Goal: Task Accomplishment & Management: Manage account settings

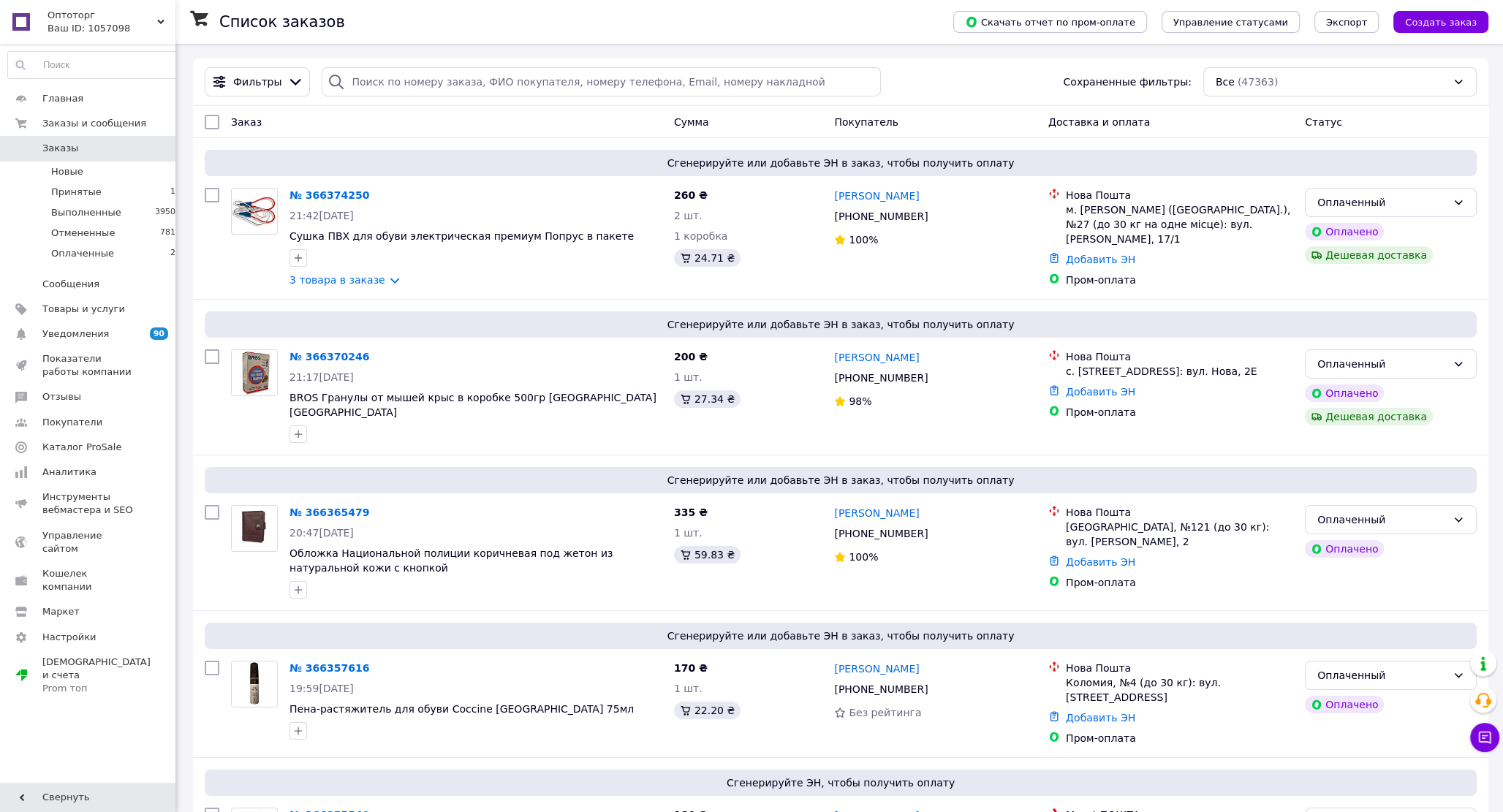
click at [71, 145] on span "Заказы" at bounding box center [60, 148] width 36 height 13
click at [76, 173] on span "Новые" at bounding box center [68, 172] width 32 height 13
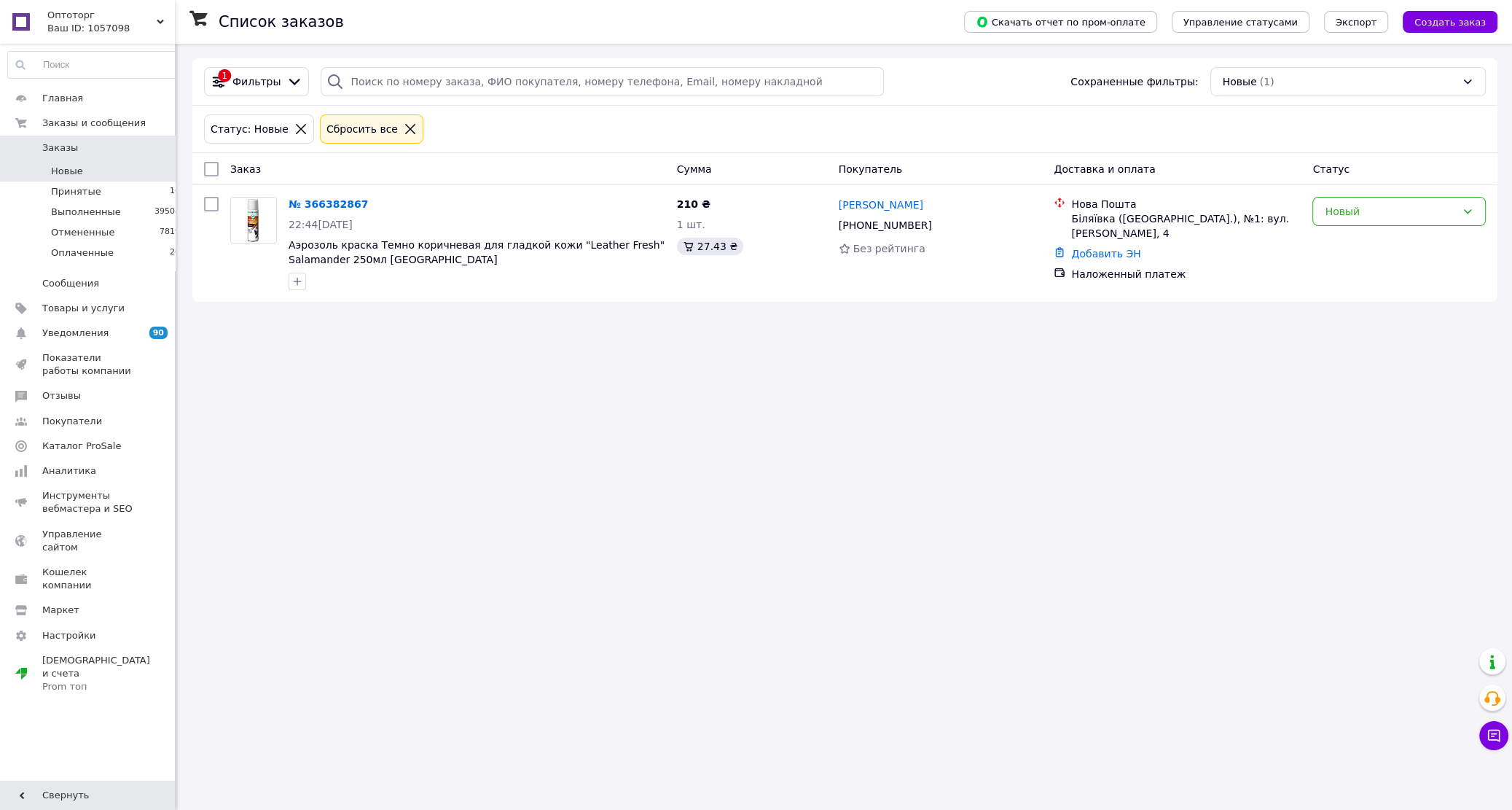
click at [51, 149] on span "Заказы" at bounding box center [60, 148] width 36 height 13
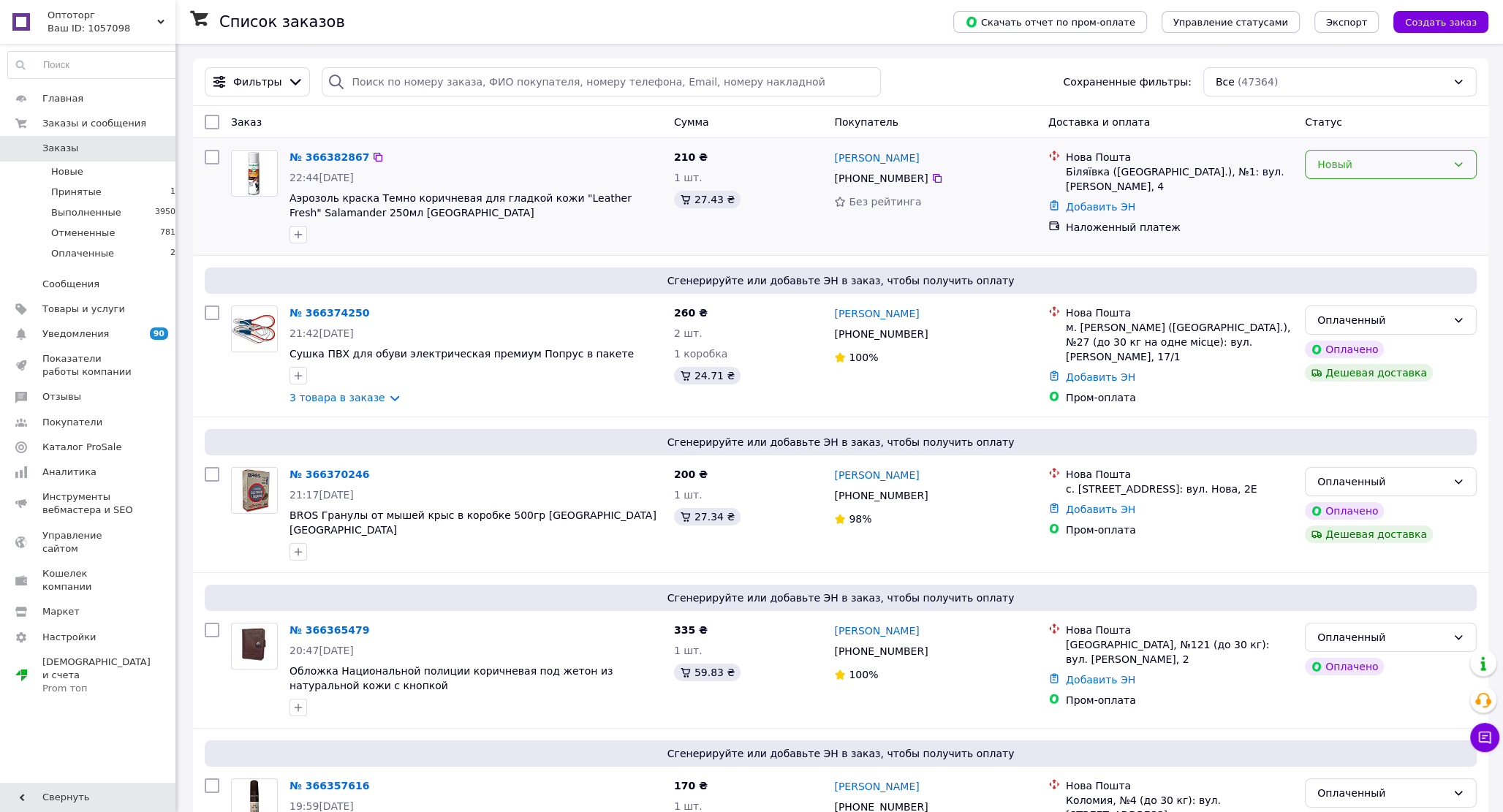
click at [1422, 167] on div "Новый" at bounding box center [1382, 164] width 129 height 16
click at [1353, 197] on li "Принят" at bounding box center [1391, 197] width 170 height 26
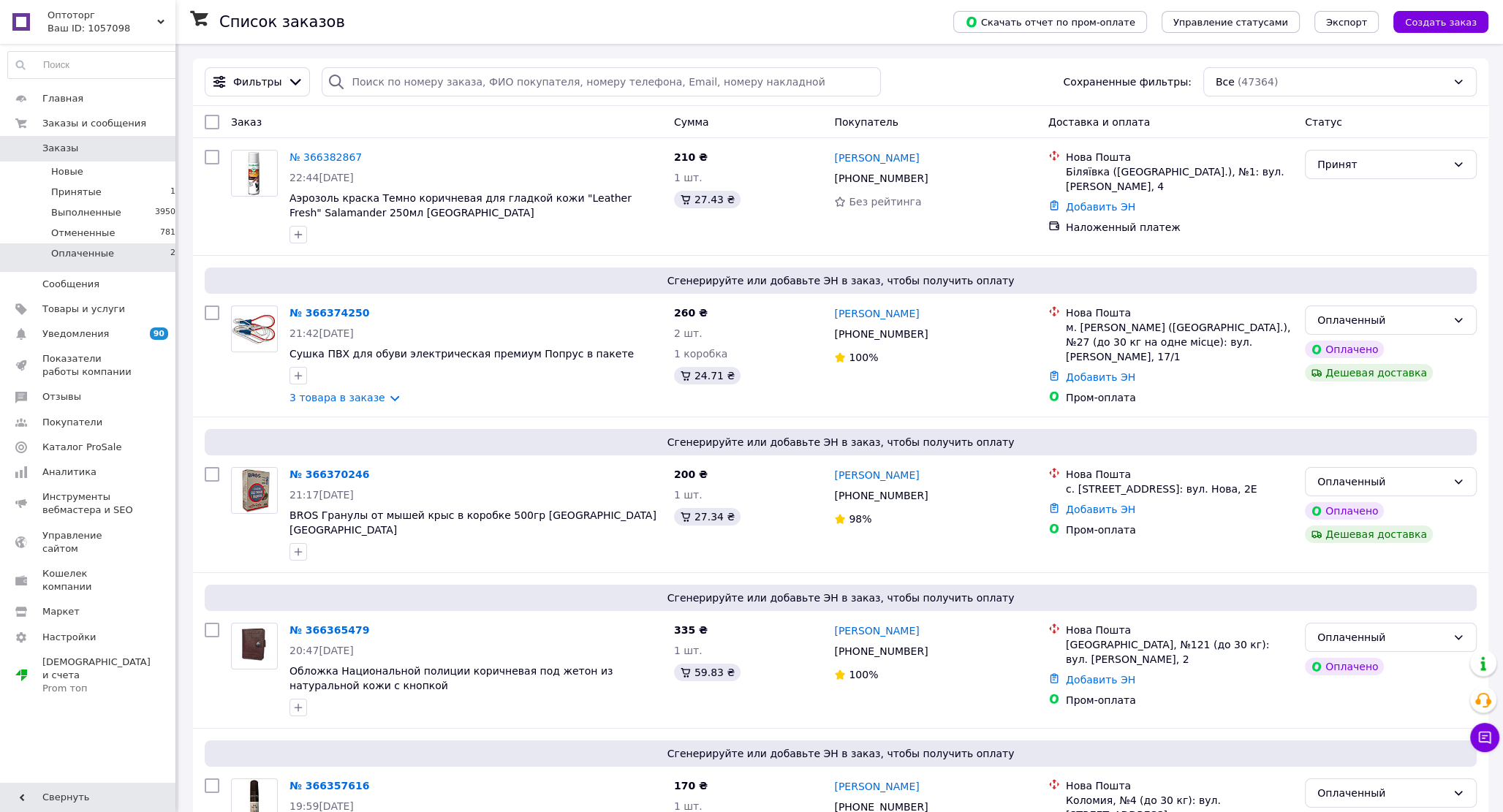
click at [74, 251] on span "Оплаченные" at bounding box center [83, 253] width 63 height 13
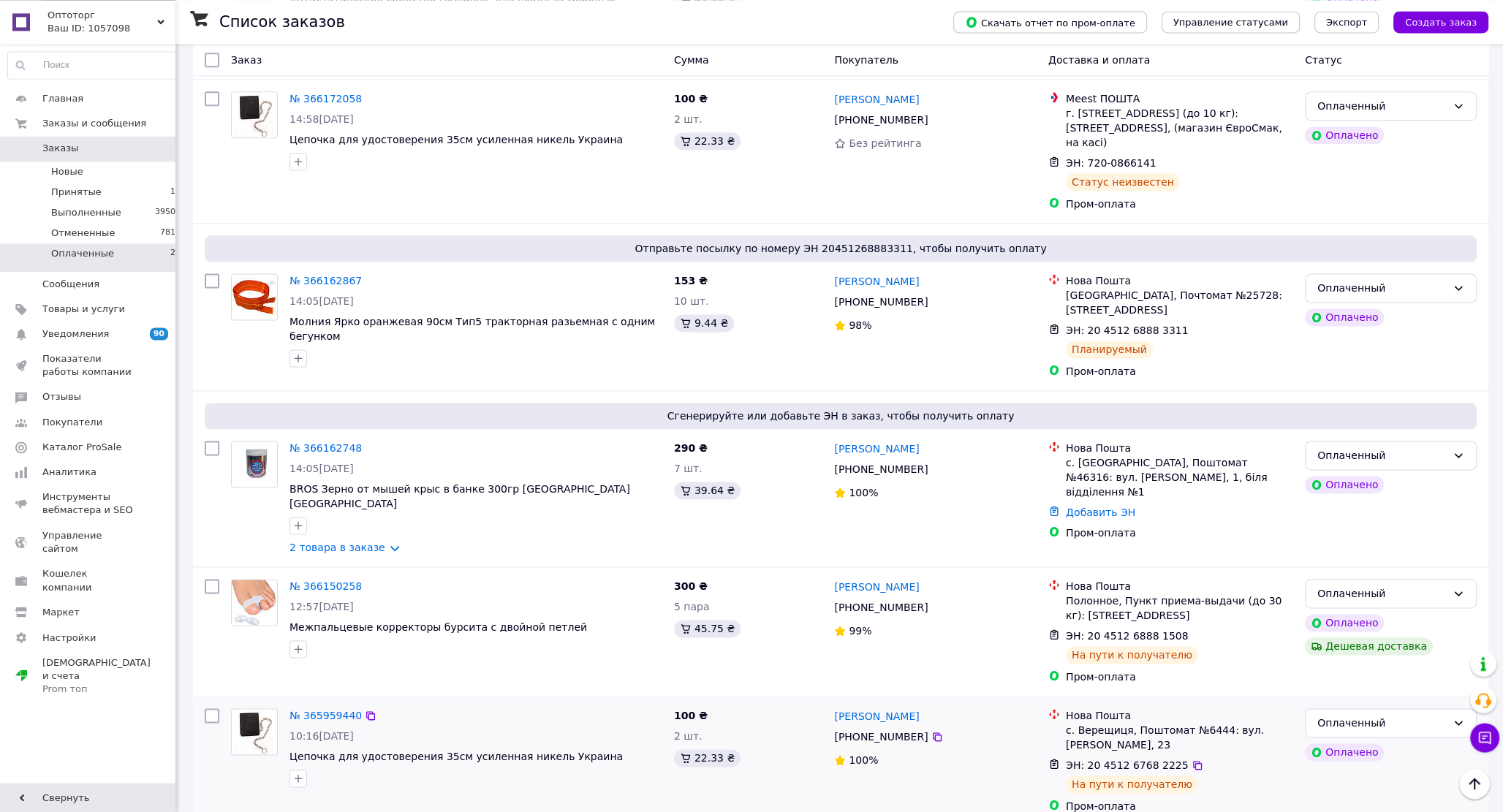
scroll to position [2323, 0]
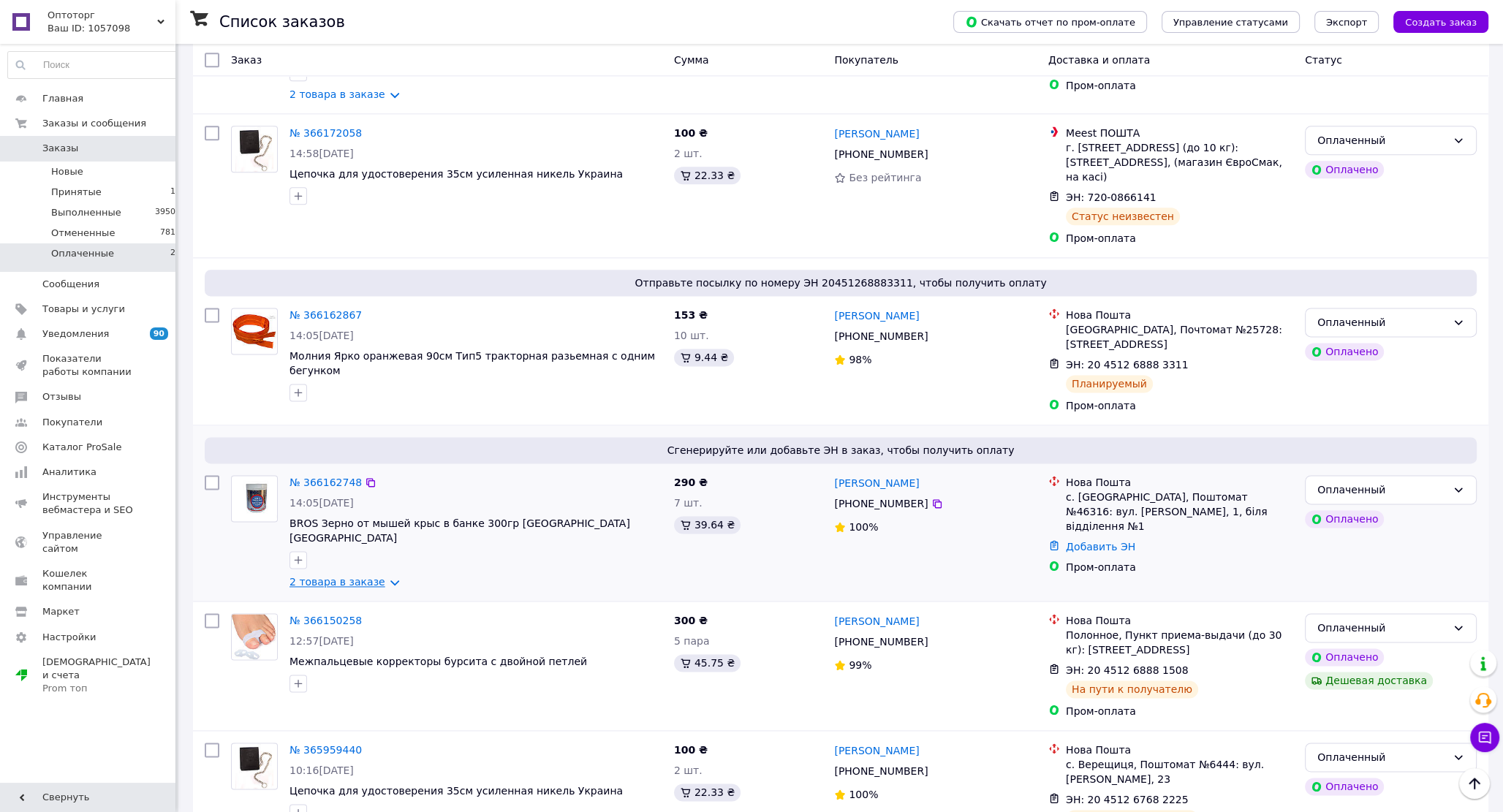
click at [345, 576] on link "2 товара в заказе" at bounding box center [337, 581] width 95 height 12
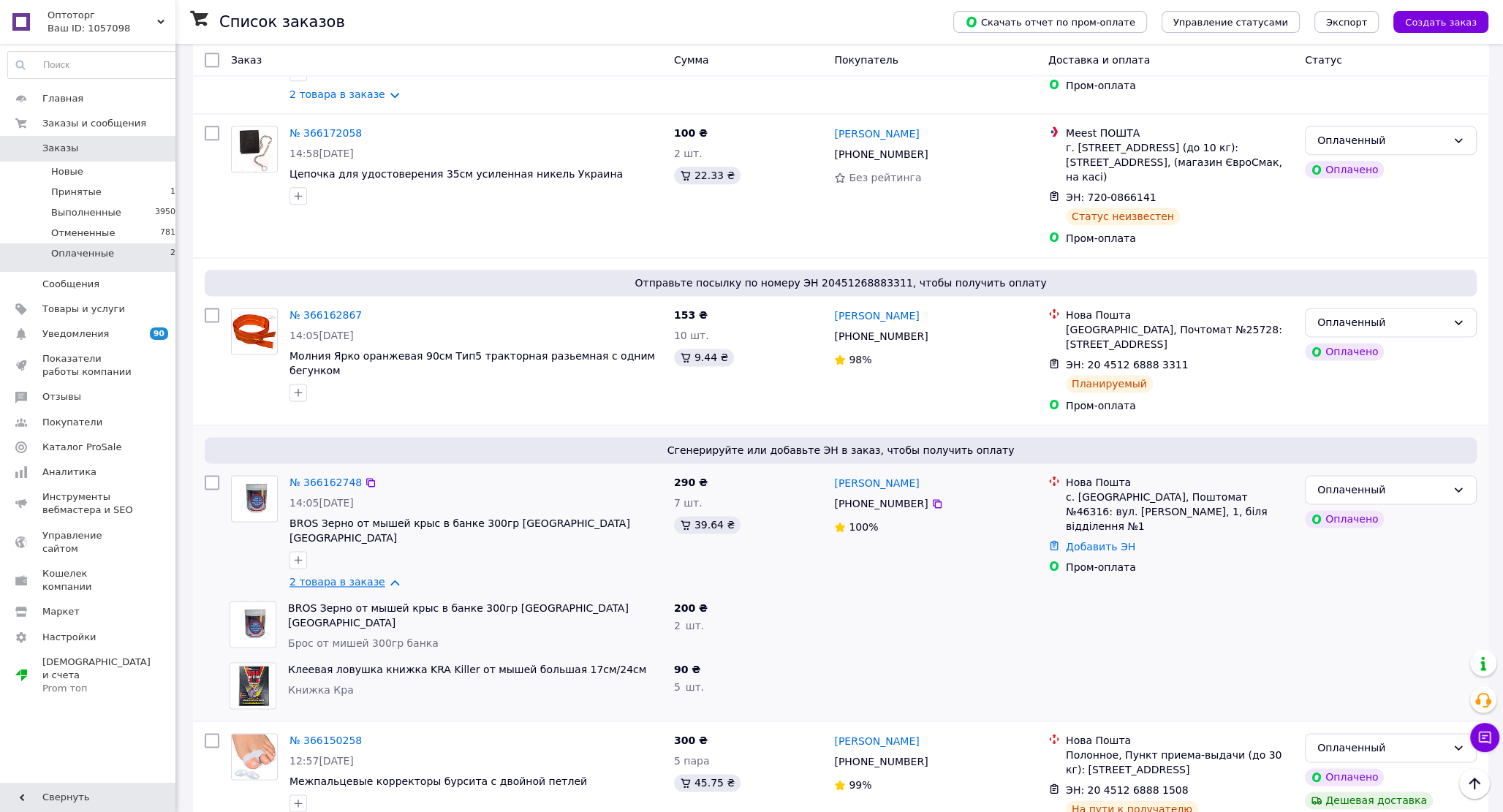
click at [345, 576] on link "2 товара в заказе" at bounding box center [337, 581] width 95 height 12
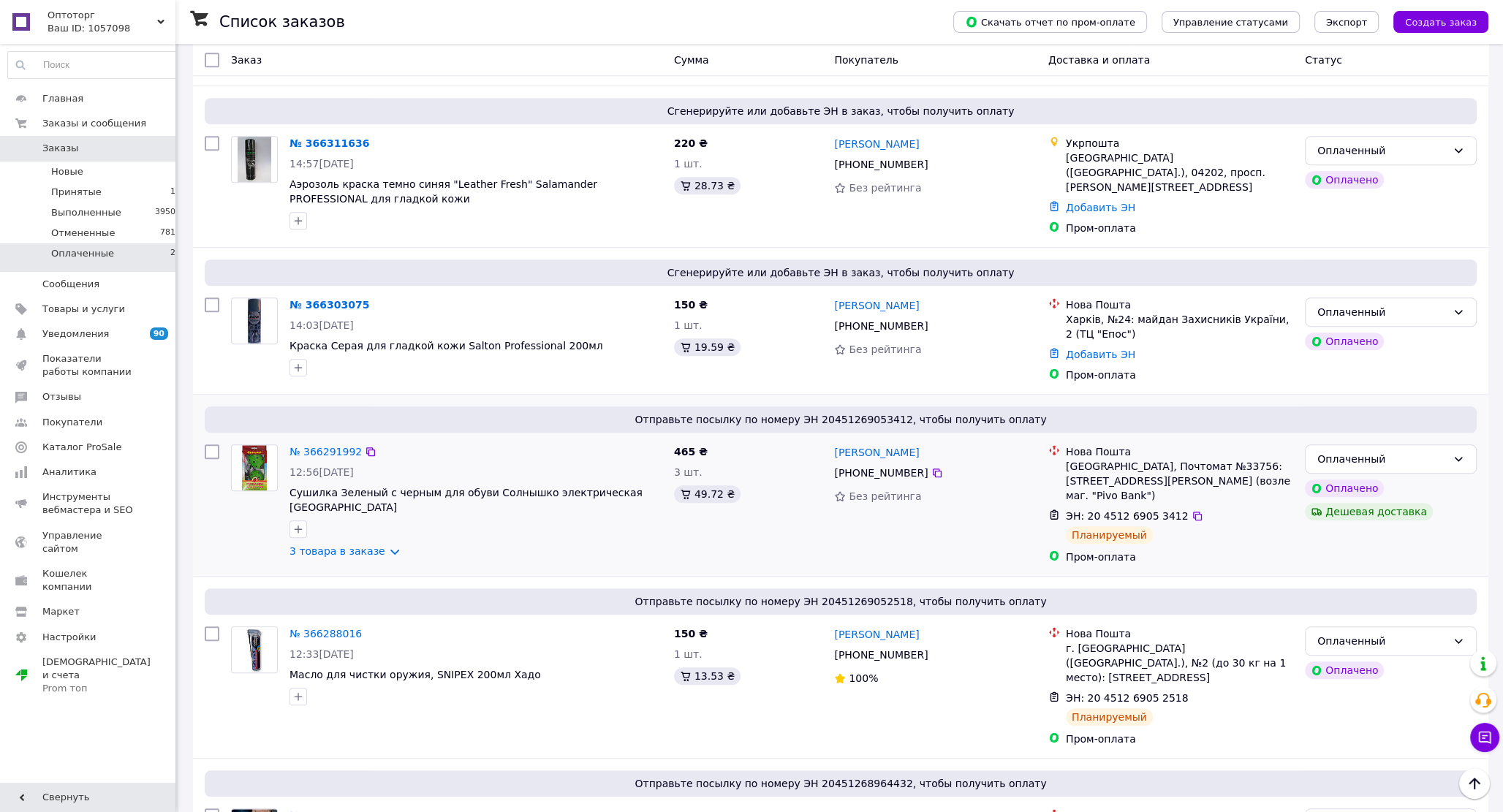
scroll to position [1227, 0]
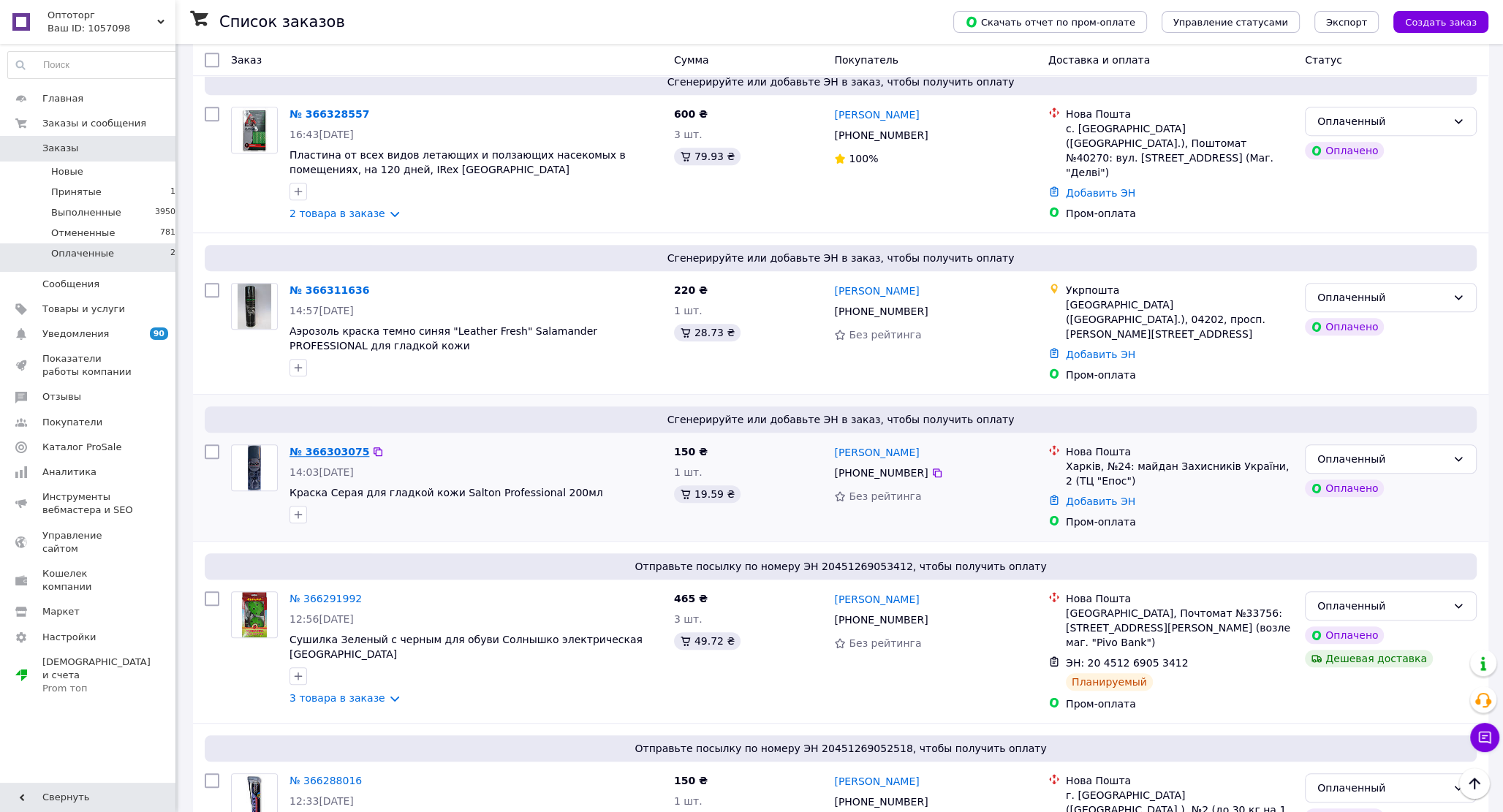
click at [340, 446] on link "№ 366303075" at bounding box center [329, 452] width 79 height 12
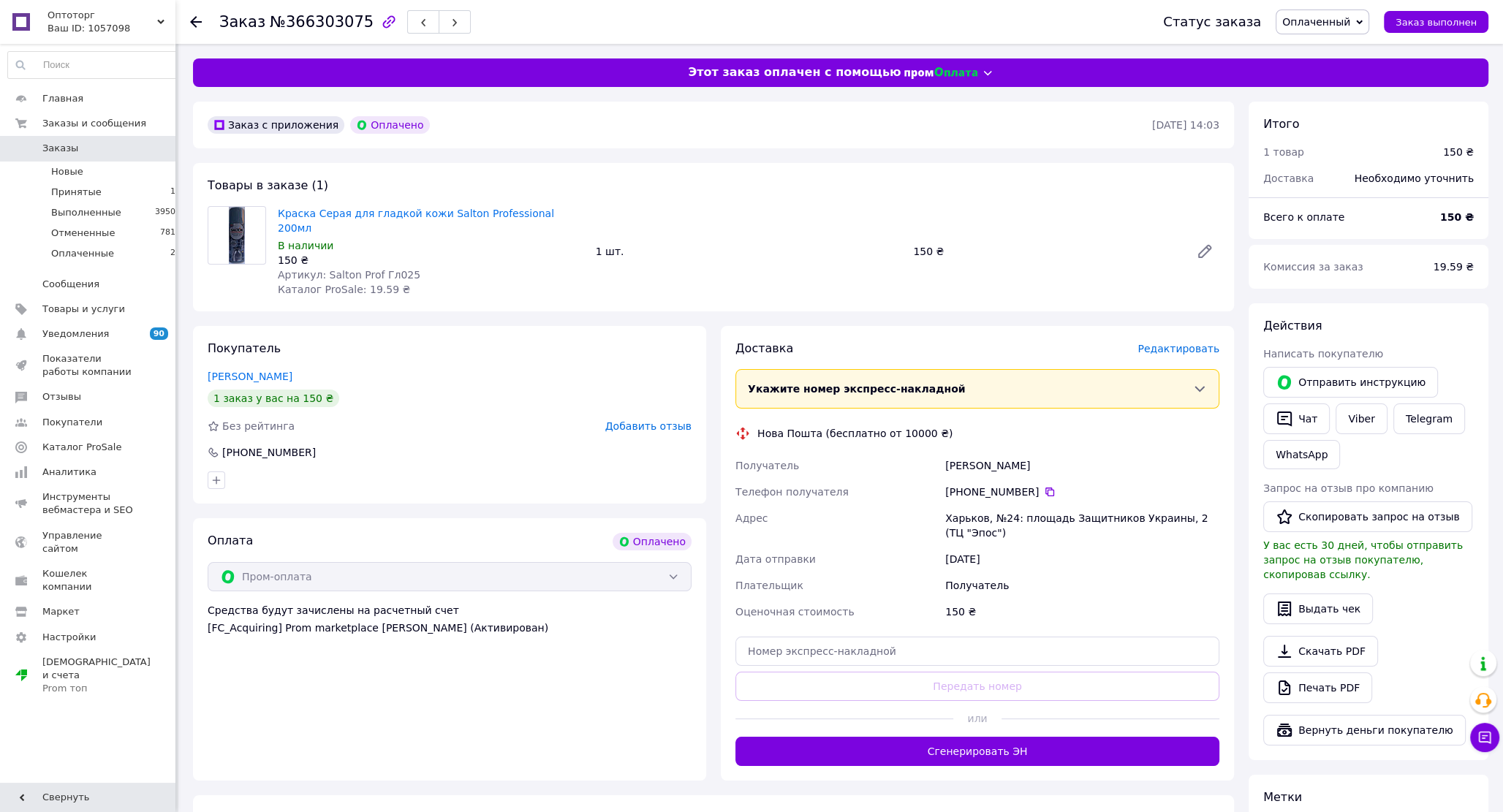
click at [1190, 343] on span "Редактировать" at bounding box center [1178, 349] width 82 height 12
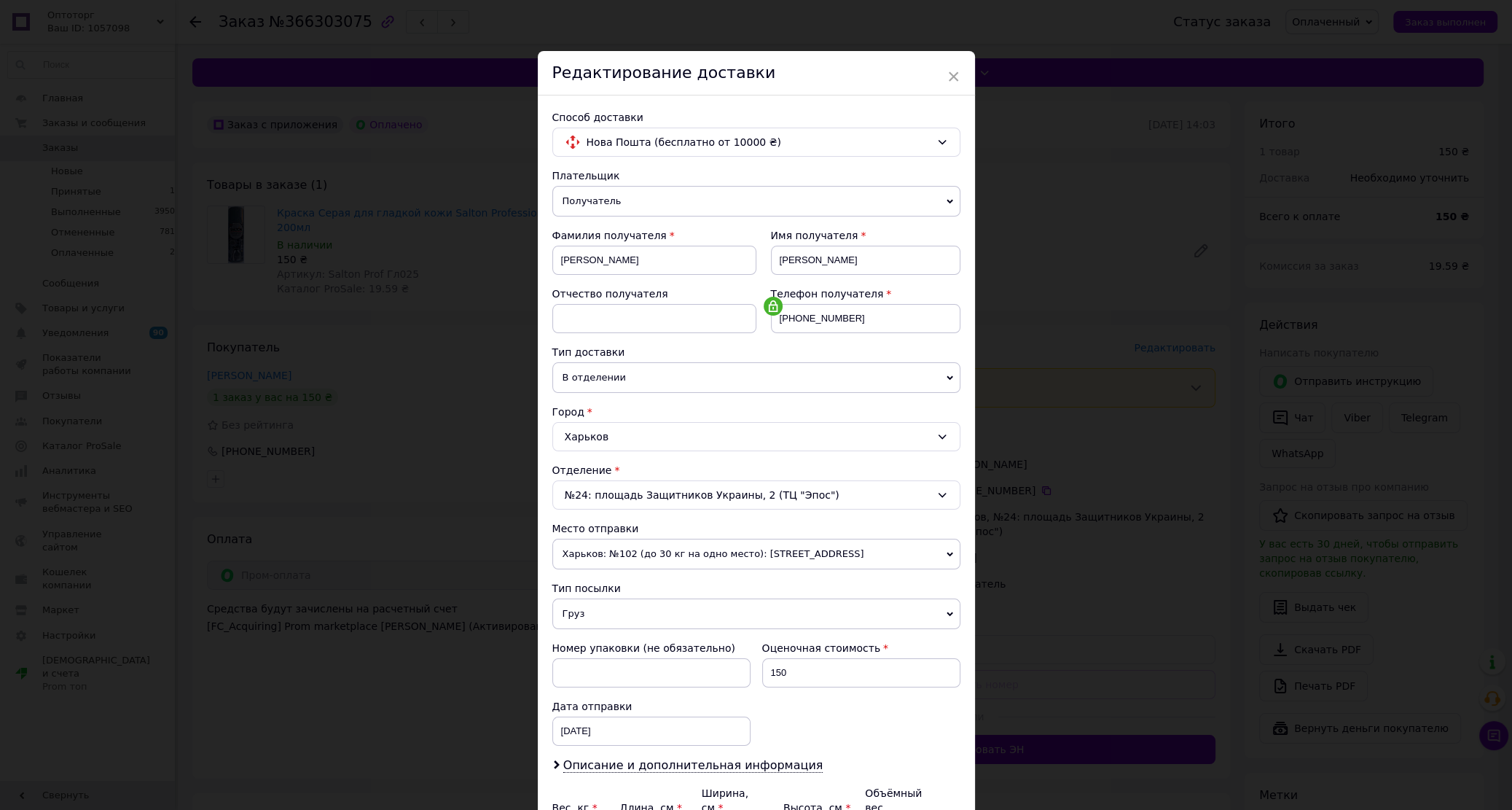
scroll to position [160, 0]
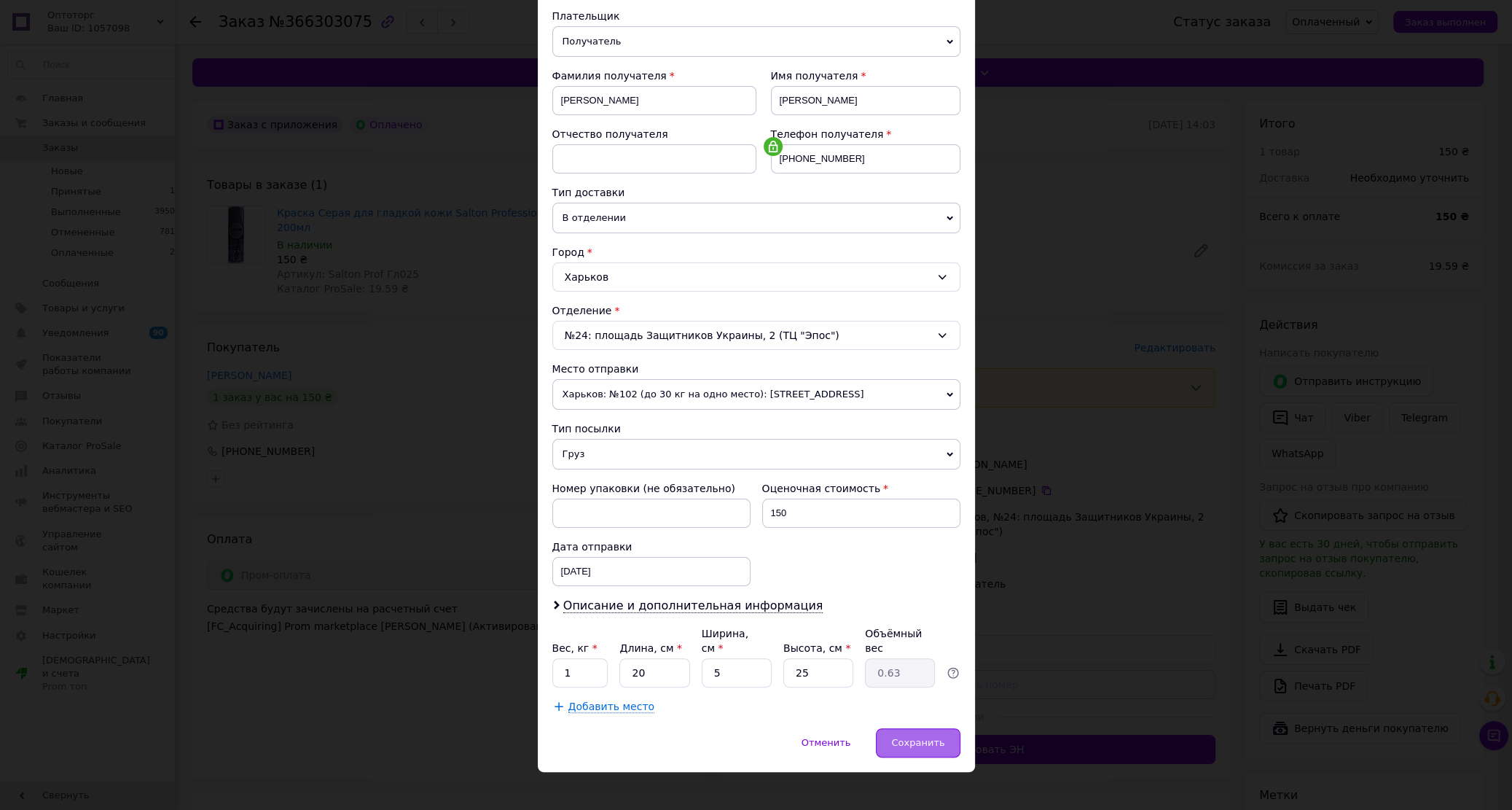
click at [915, 737] on span "Сохранить" at bounding box center [917, 742] width 53 height 11
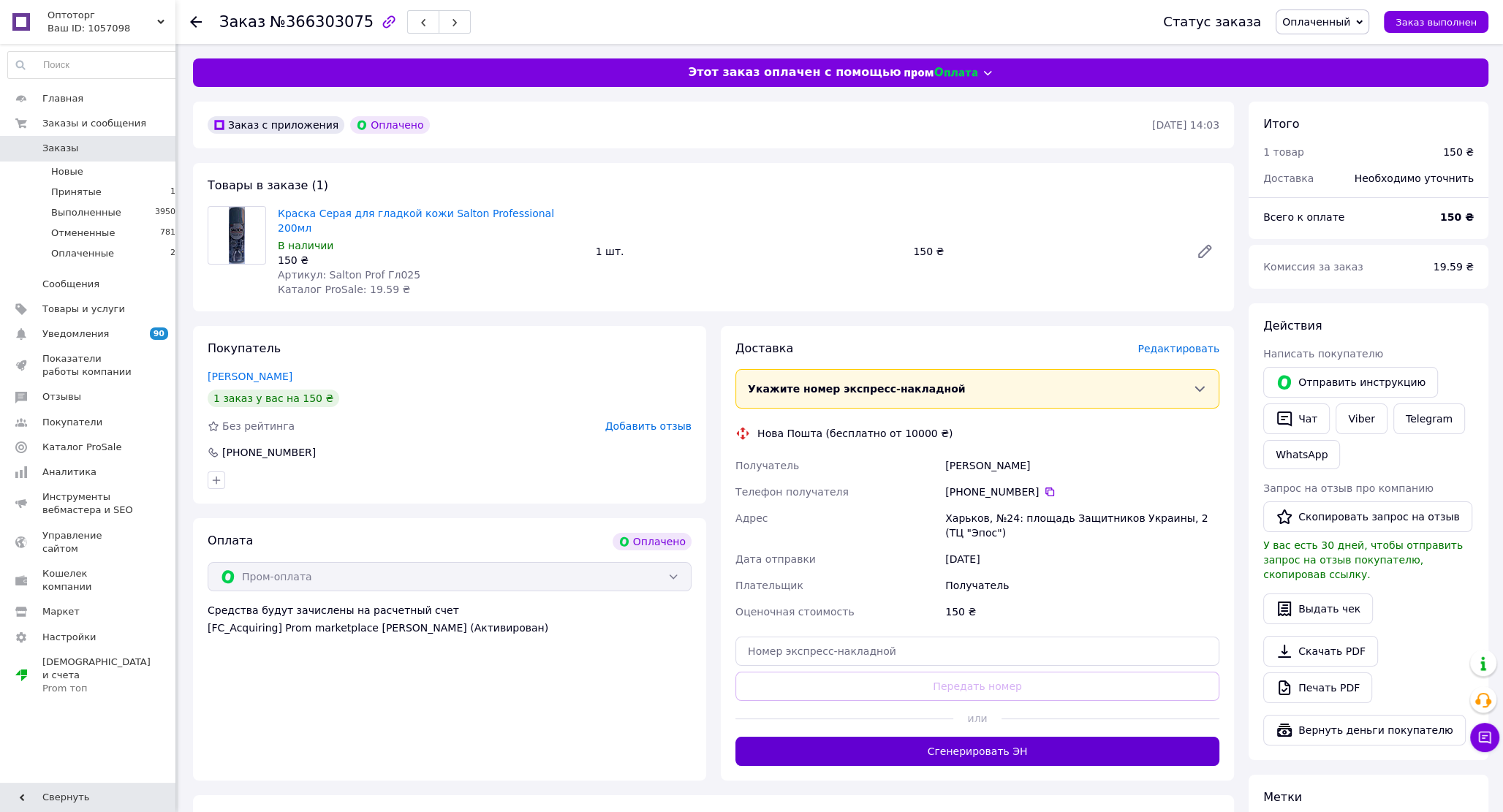
click at [940, 737] on button "Сгенерировать ЭН" at bounding box center [977, 751] width 484 height 29
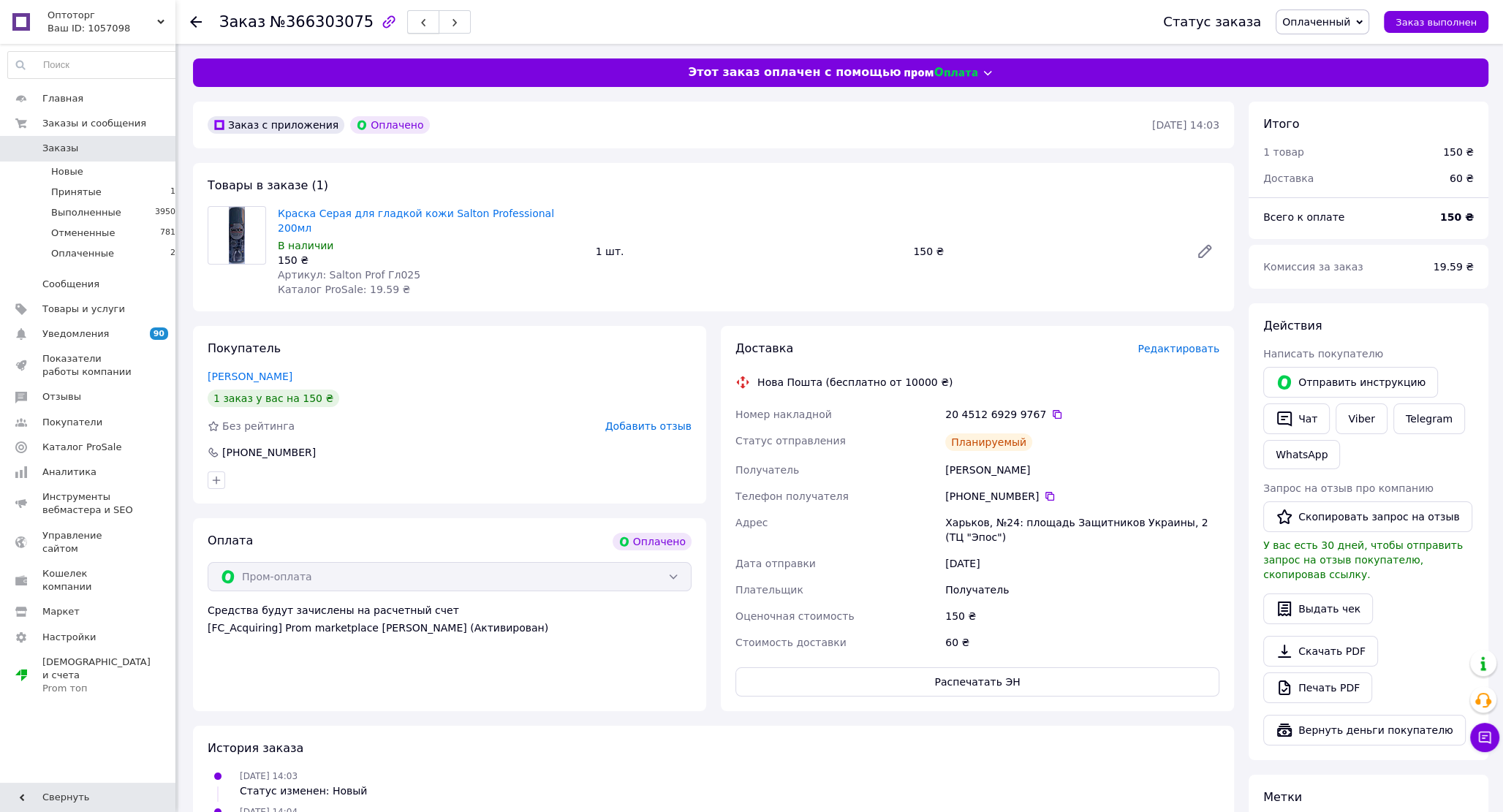
click at [407, 19] on button "button" at bounding box center [423, 22] width 32 height 23
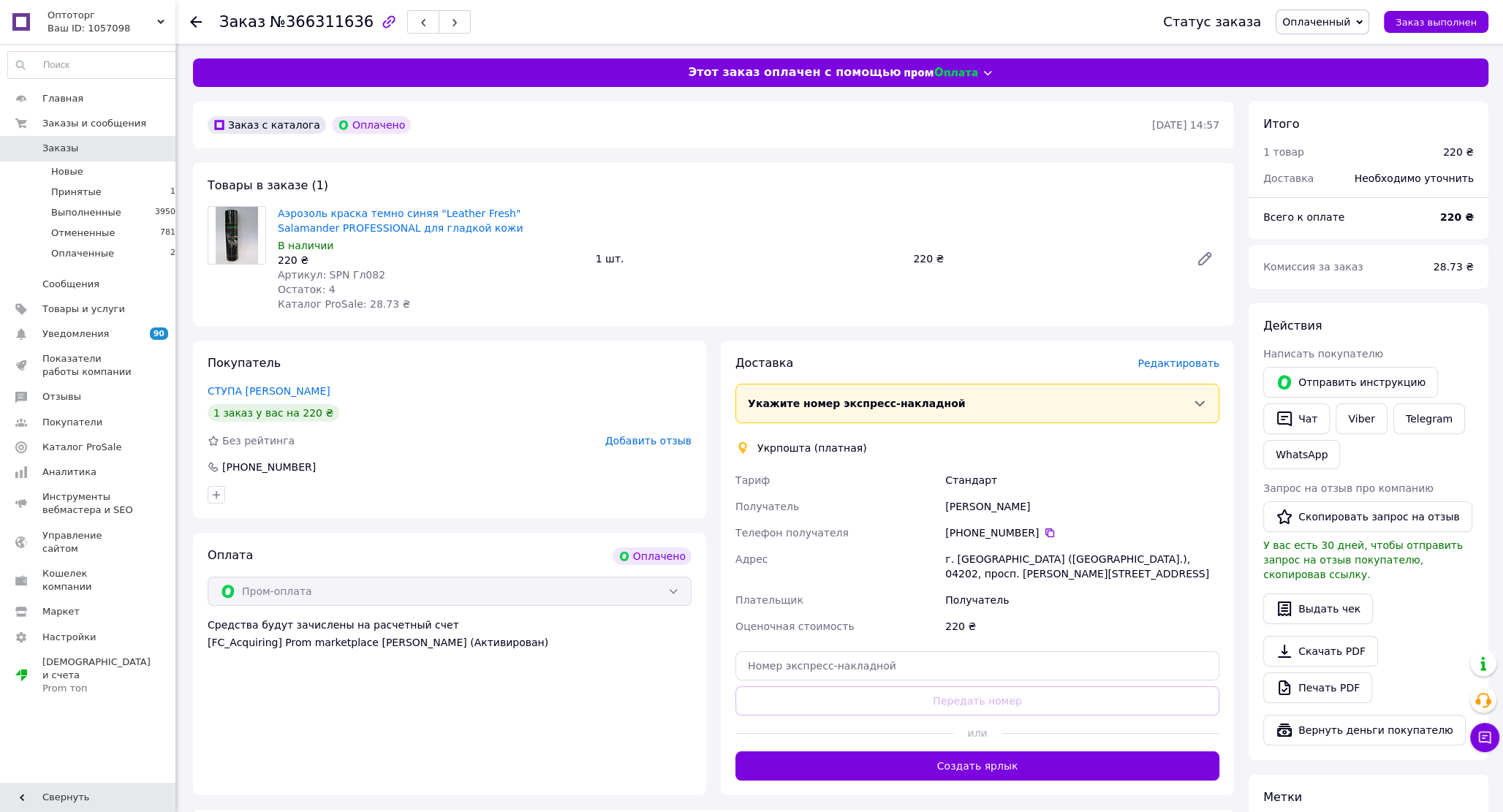
click at [1203, 363] on span "Редактировать" at bounding box center [1178, 363] width 82 height 12
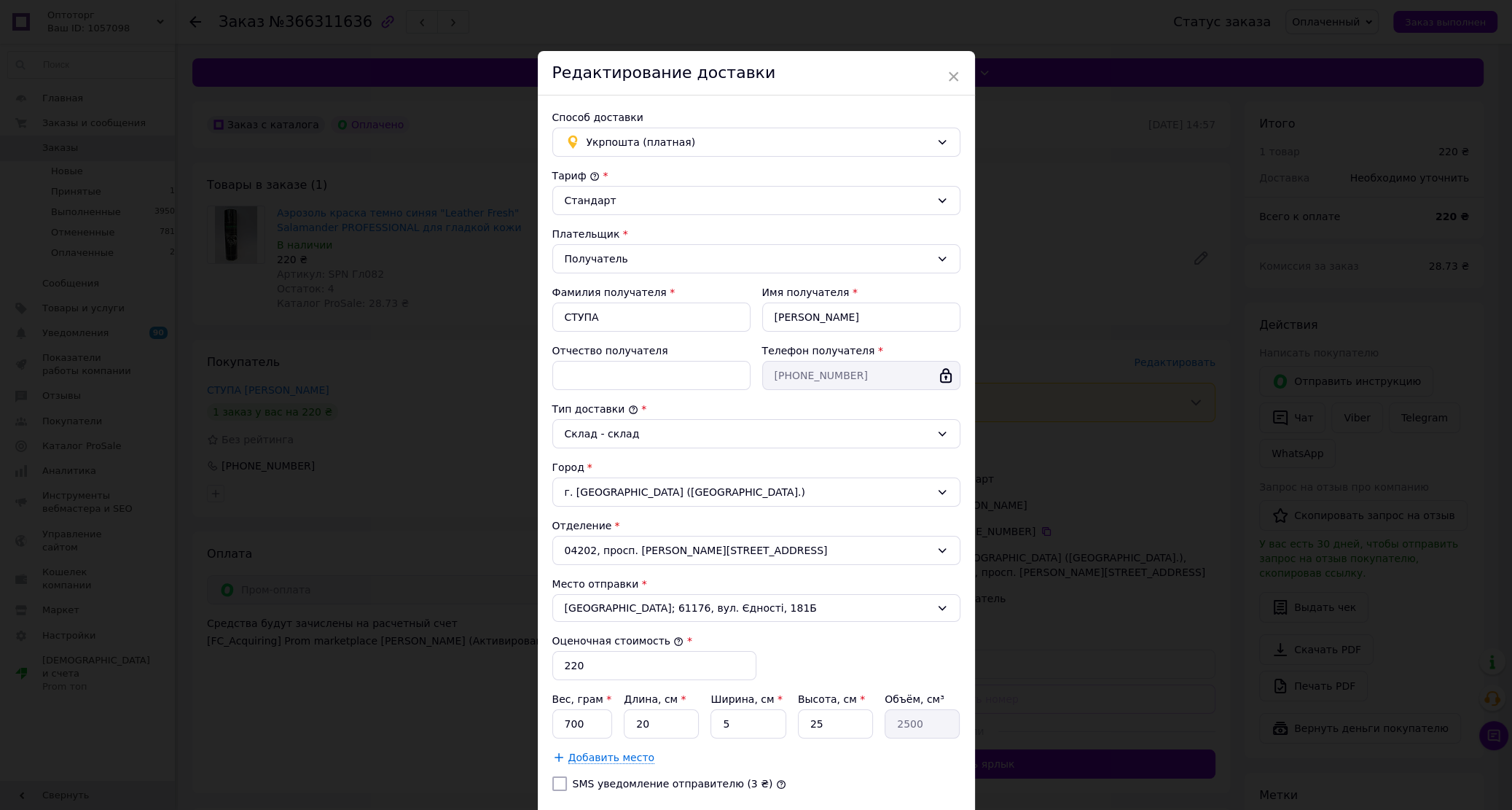
scroll to position [103, 0]
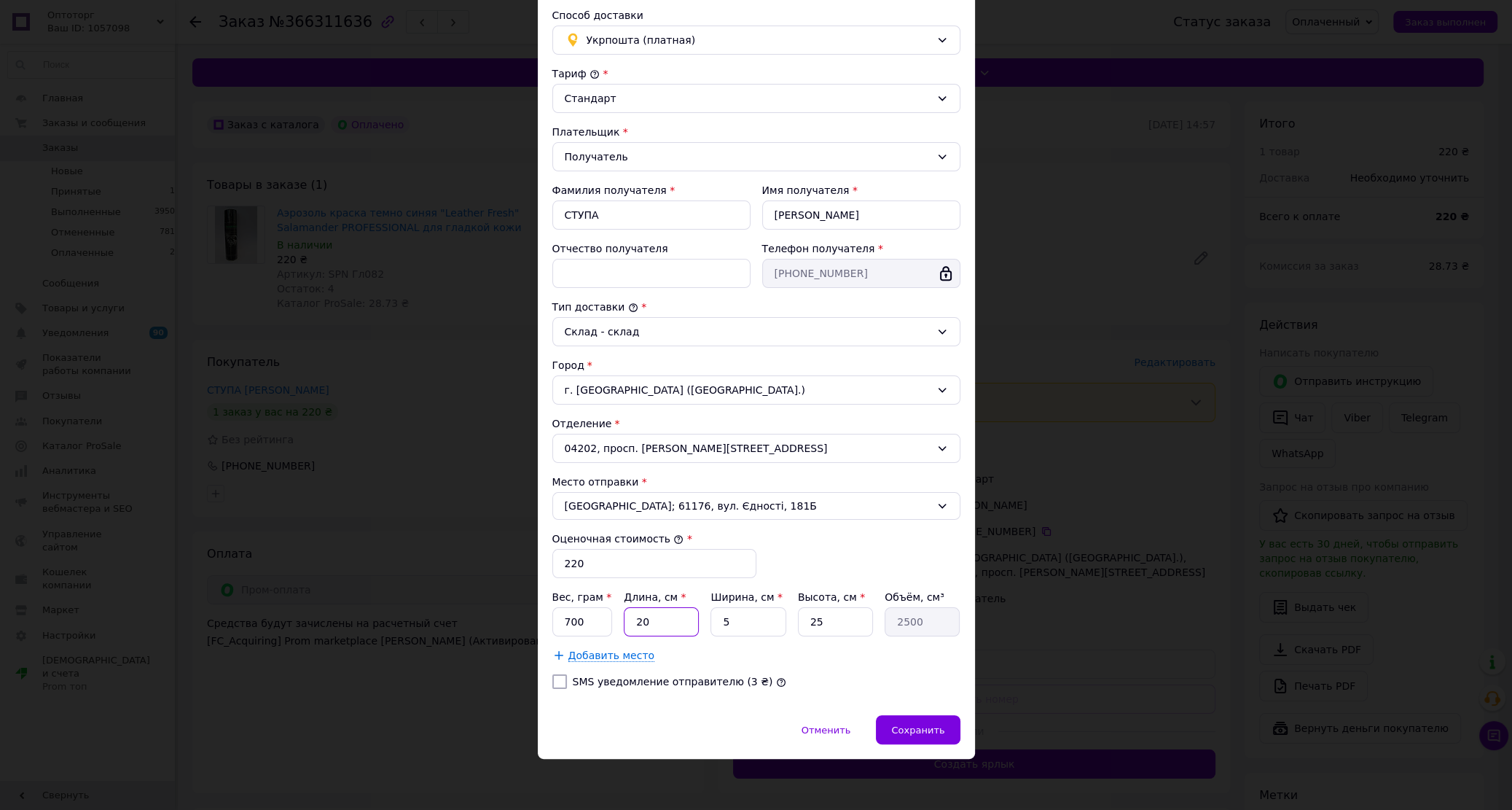
drag, startPoint x: 647, startPoint y: 628, endPoint x: 598, endPoint y: 635, distance: 49.5
click at [624, 635] on input "20" at bounding box center [661, 622] width 75 height 29
type input "1"
type input "125"
type input "10"
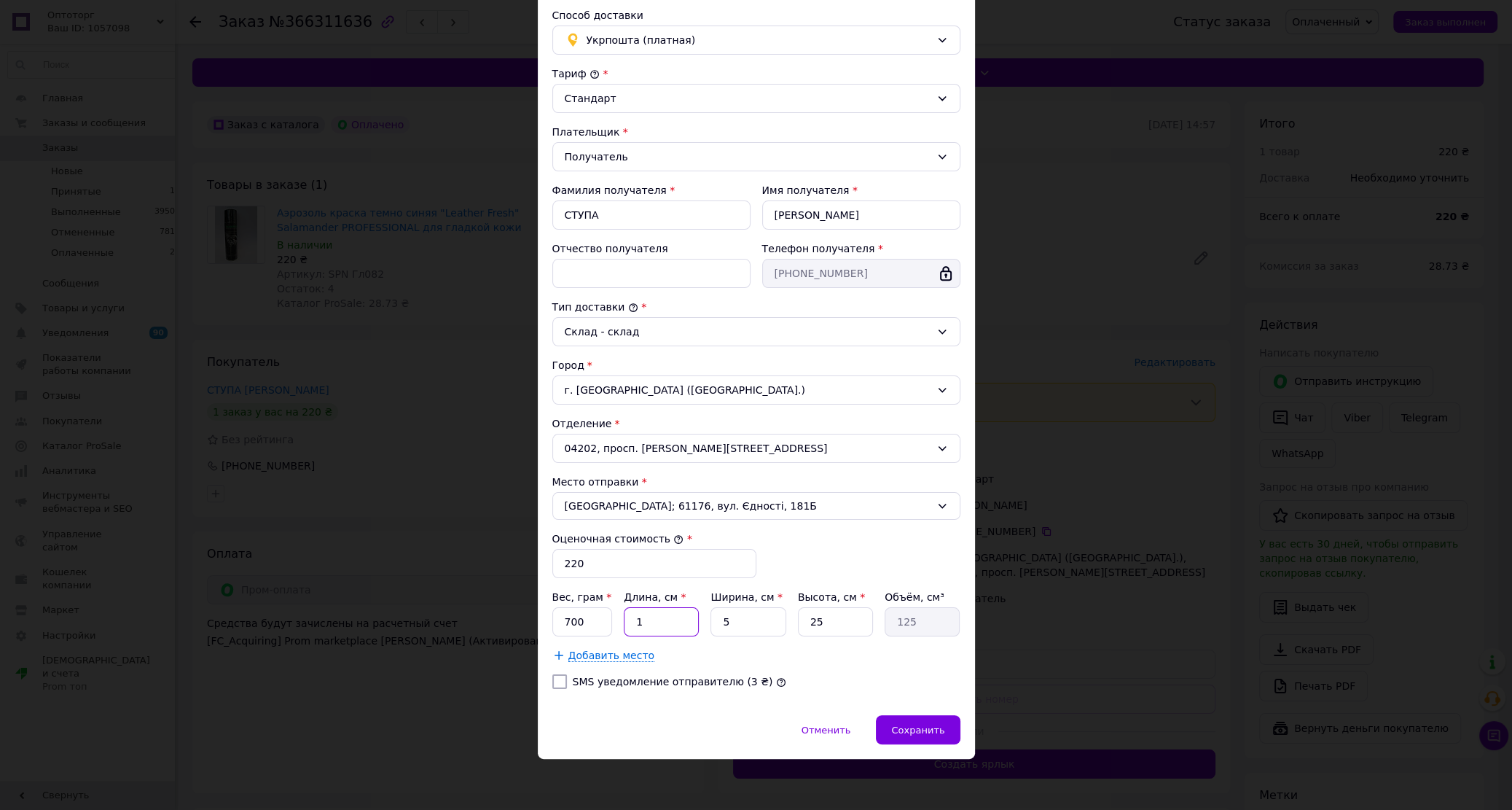
type input "1250"
type input "10"
click at [907, 724] on span "Сохранить" at bounding box center [917, 729] width 53 height 11
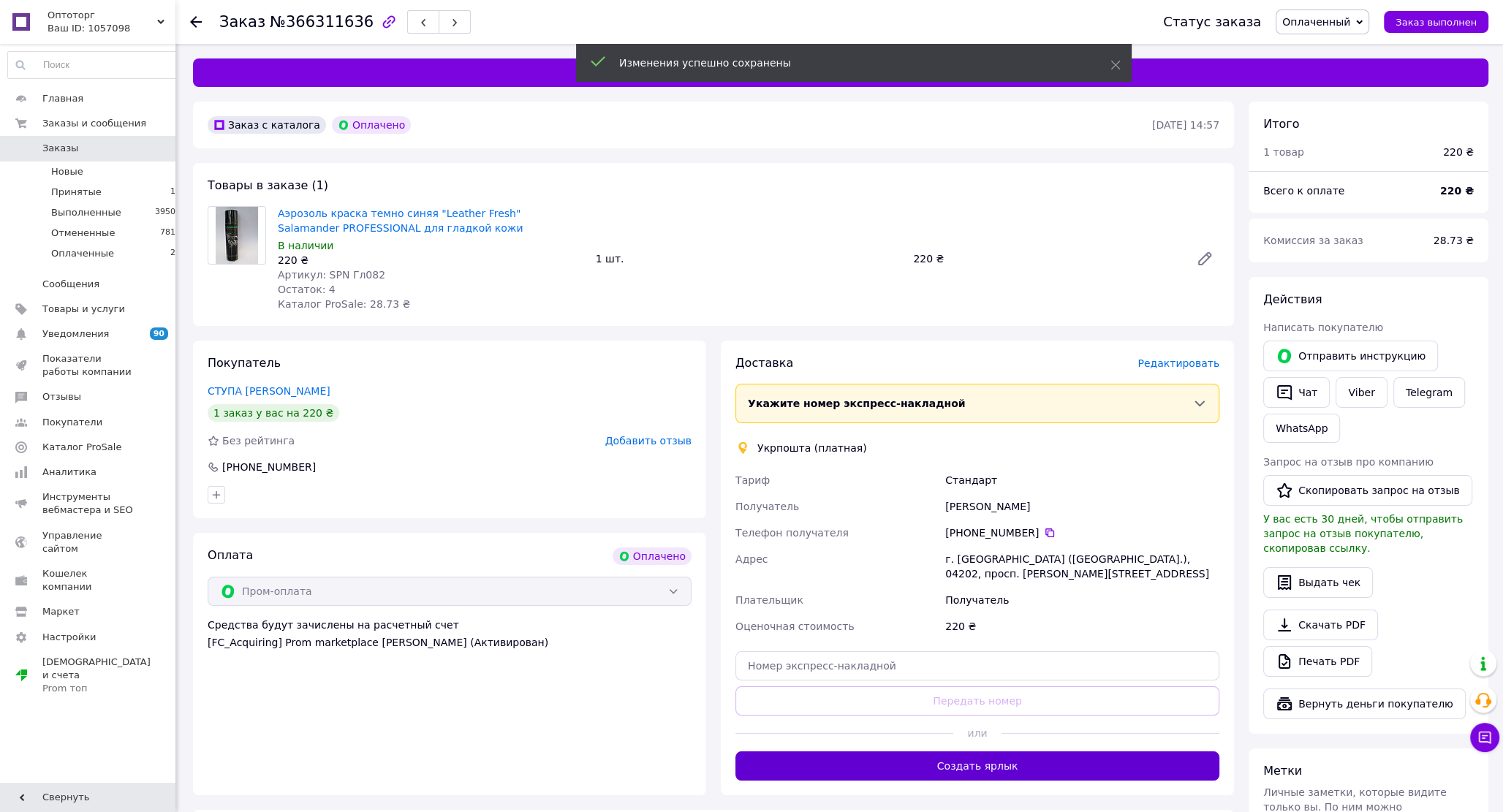
click at [1069, 772] on button "Создать ярлык" at bounding box center [977, 766] width 484 height 29
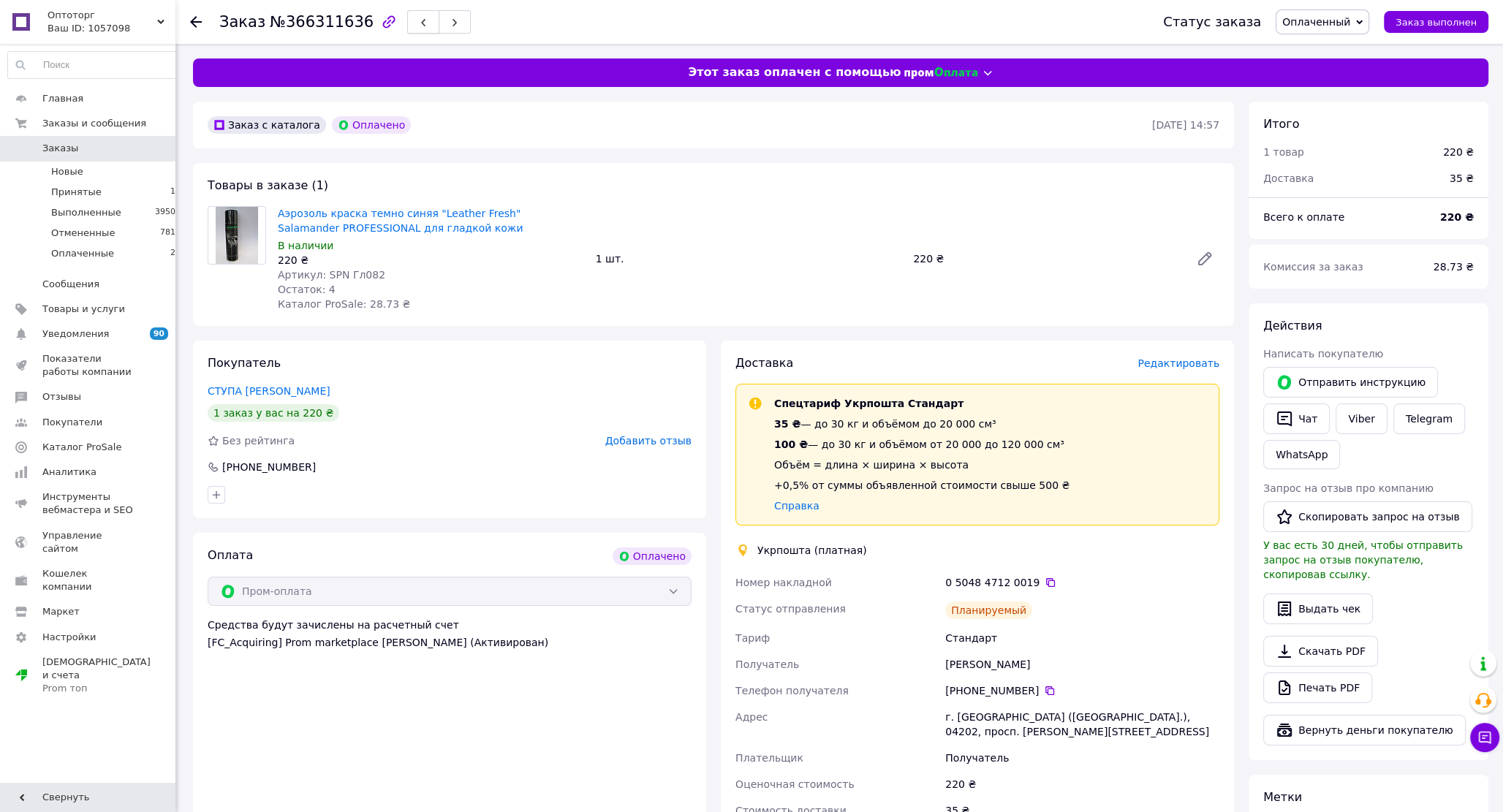
click at [419, 19] on span "button" at bounding box center [423, 22] width 9 height 11
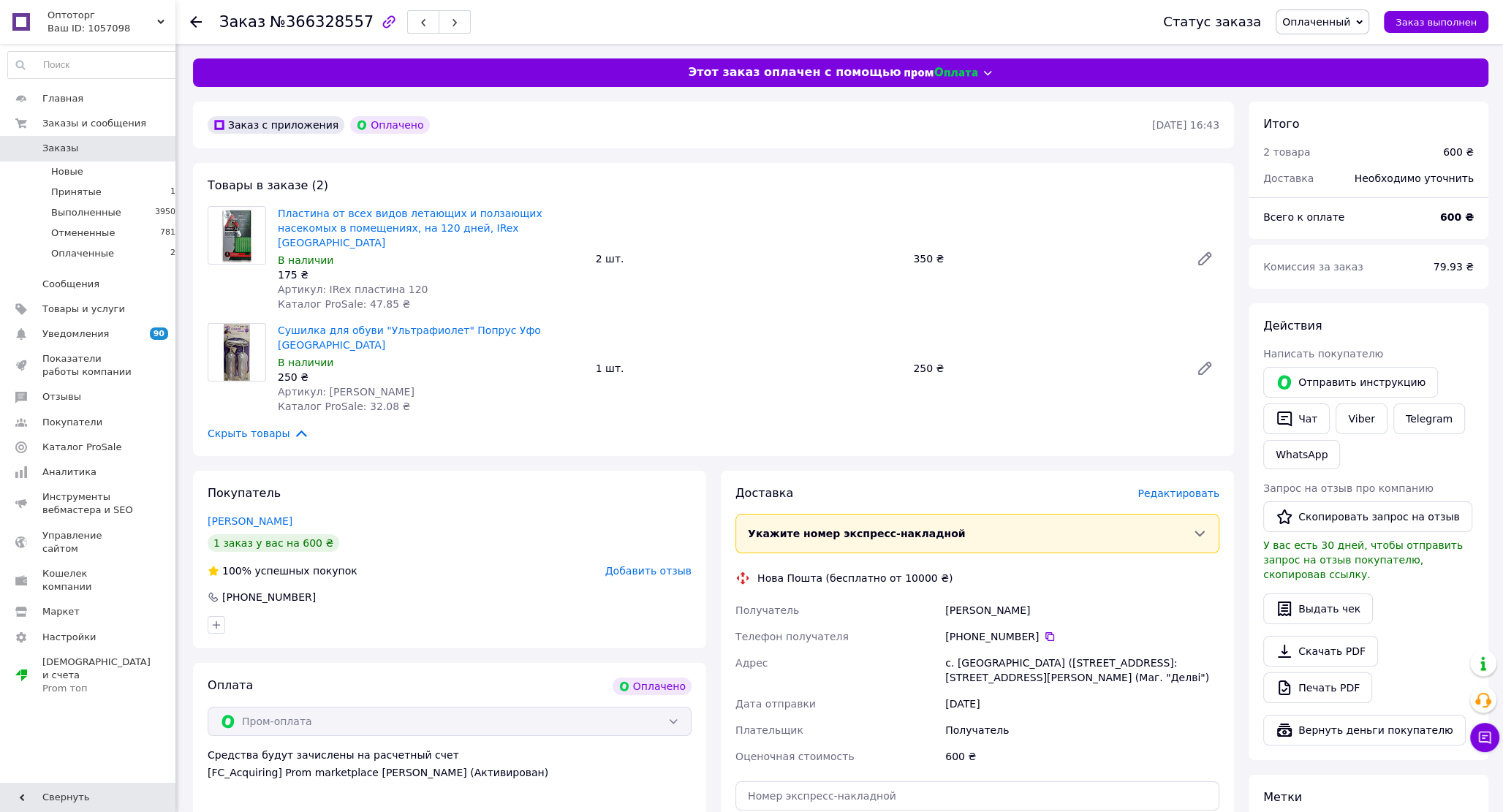
click at [1174, 487] on span "Редактировать" at bounding box center [1178, 493] width 82 height 12
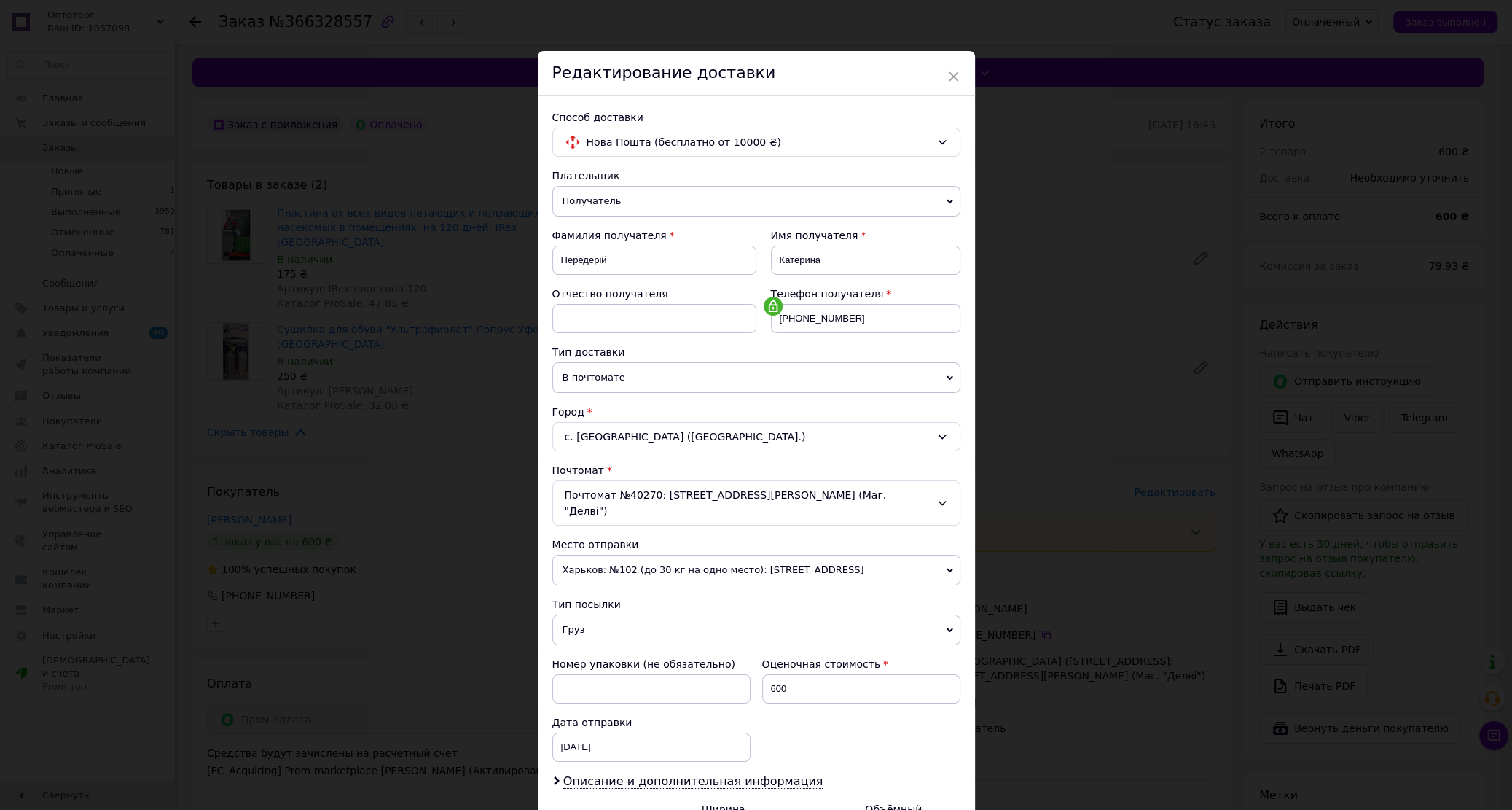
scroll to position [160, 0]
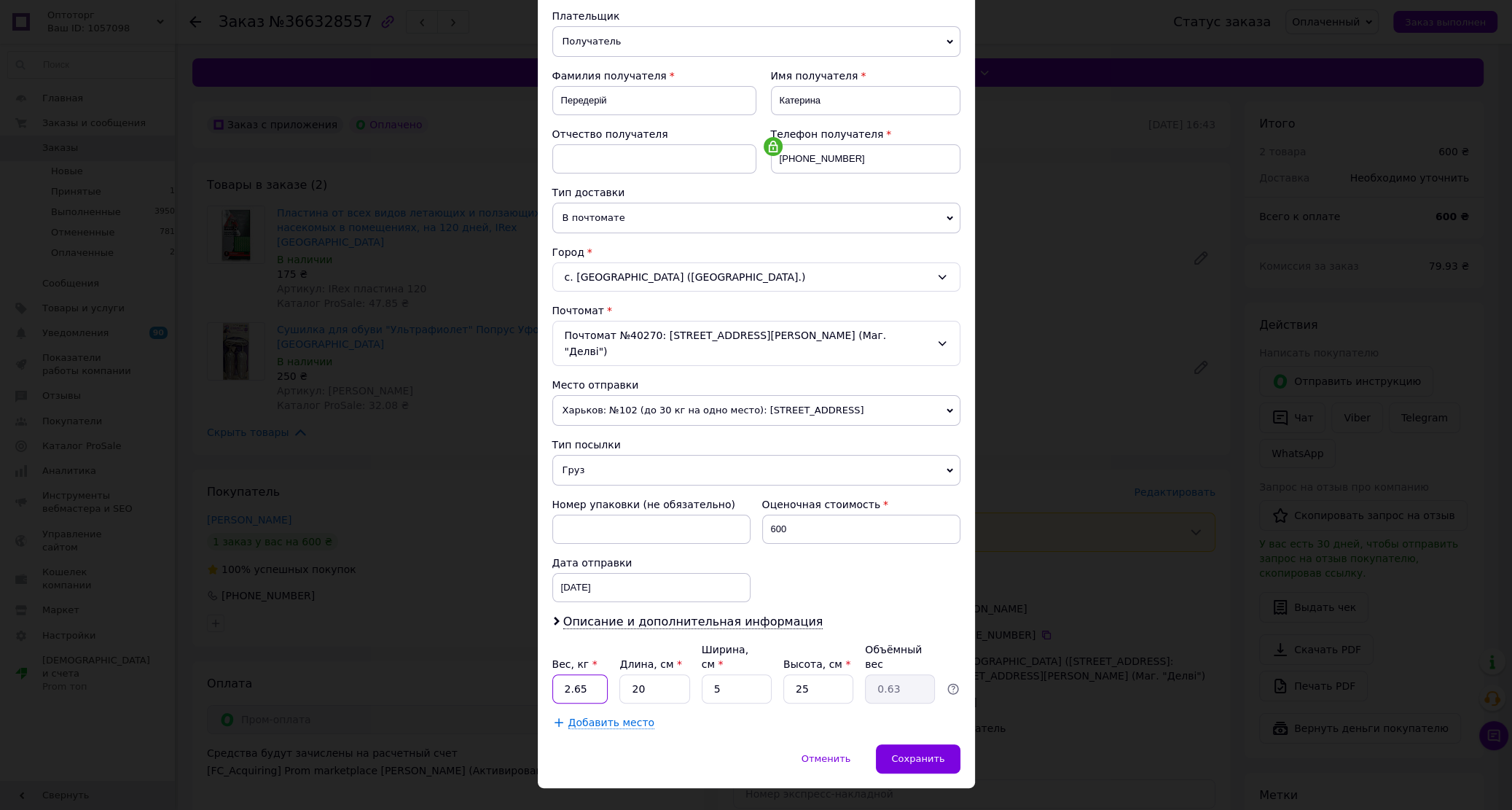
drag, startPoint x: 592, startPoint y: 664, endPoint x: 529, endPoint y: 664, distance: 63.0
click at [529, 664] on div "× Редактирование доставки Способ доставки Нова Пошта (бесплатно от 10000 ₴) Пла…" at bounding box center [756, 405] width 1512 height 810
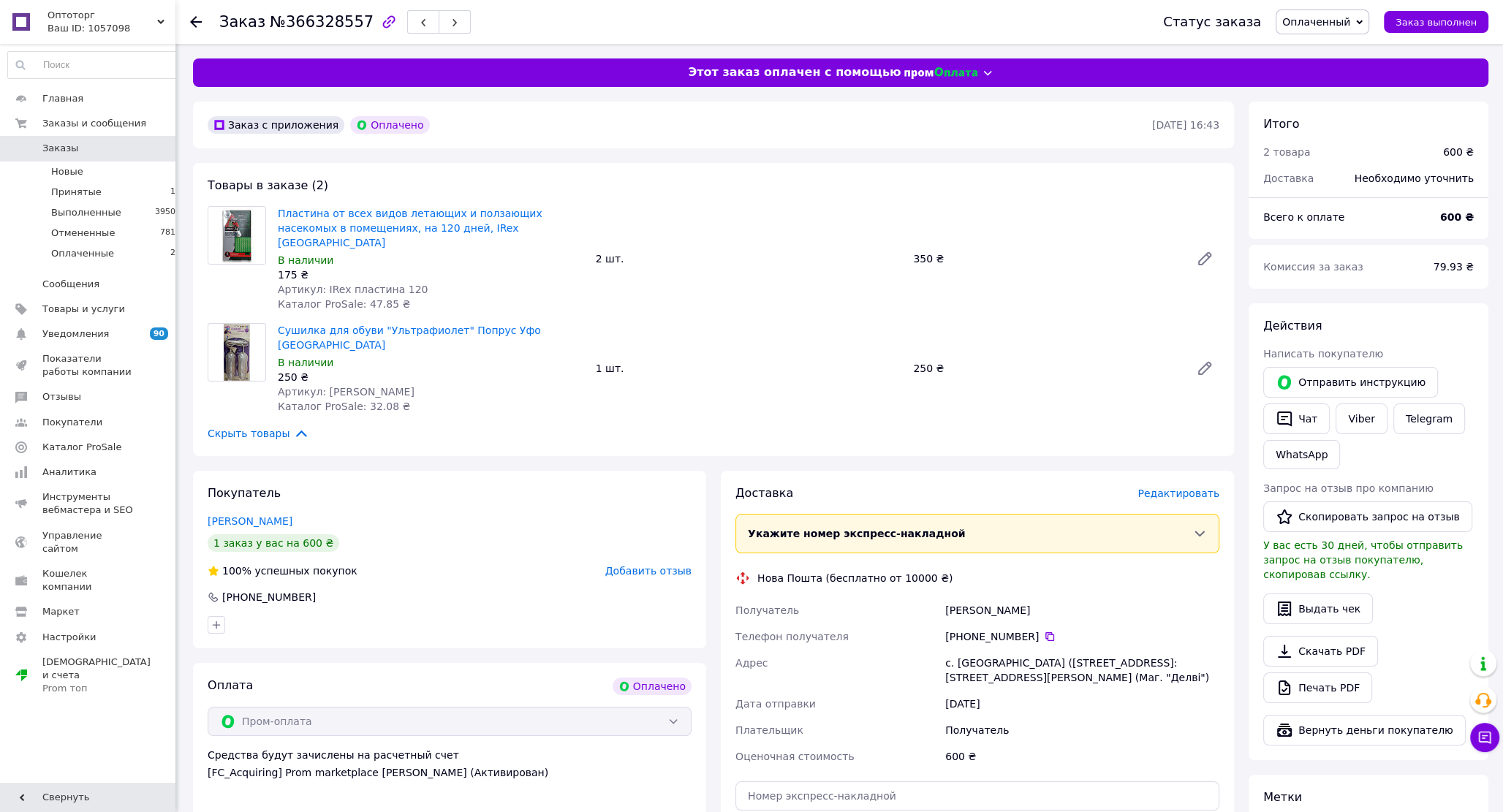
click at [1190, 487] on span "Редактировать" at bounding box center [1178, 493] width 82 height 12
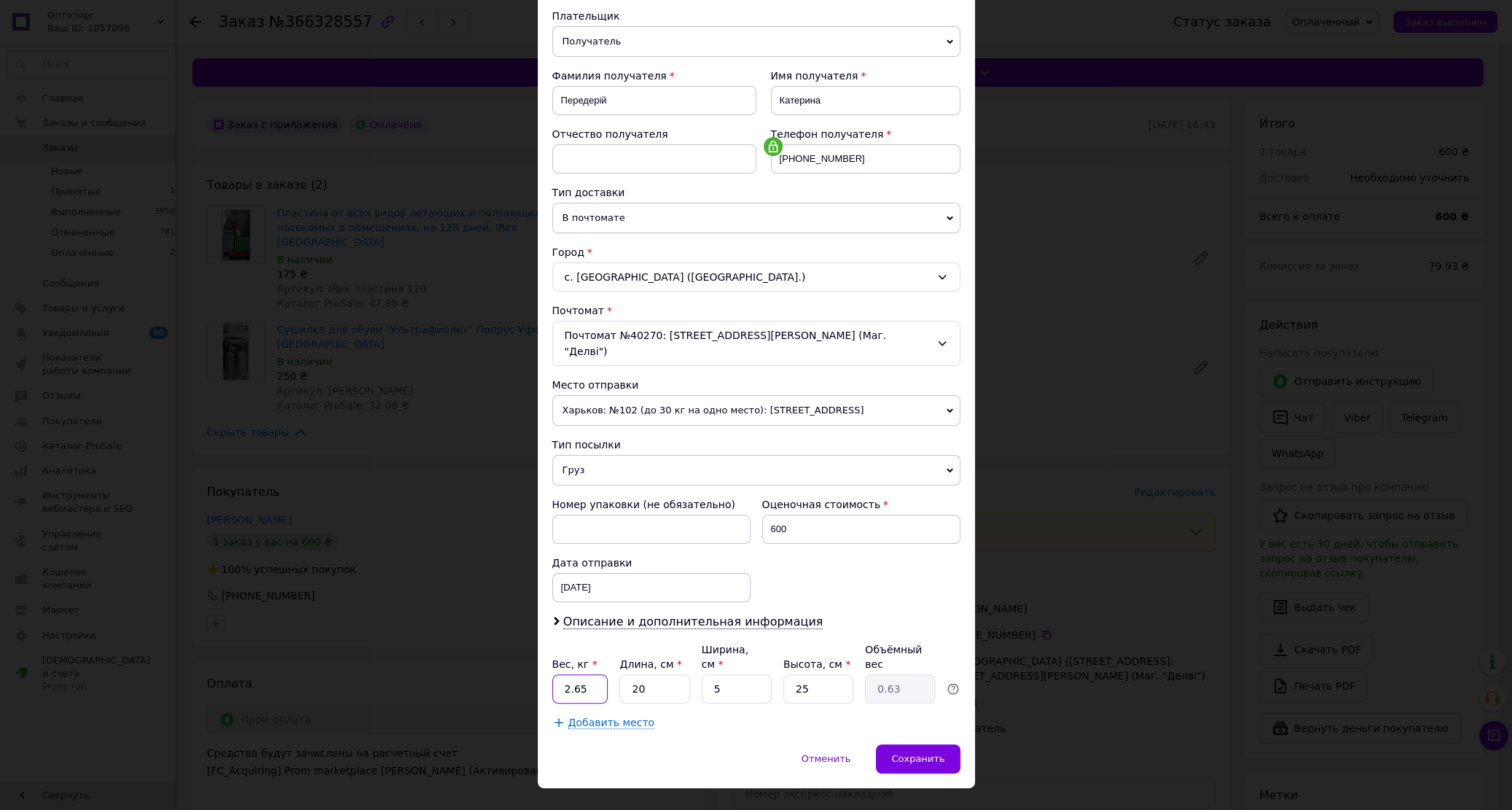
drag, startPoint x: 573, startPoint y: 661, endPoint x: 528, endPoint y: 664, distance: 45.1
click at [552, 674] on input "2.65" at bounding box center [580, 688] width 56 height 29
type input "1"
click at [921, 753] on span "Сохранить" at bounding box center [917, 758] width 53 height 11
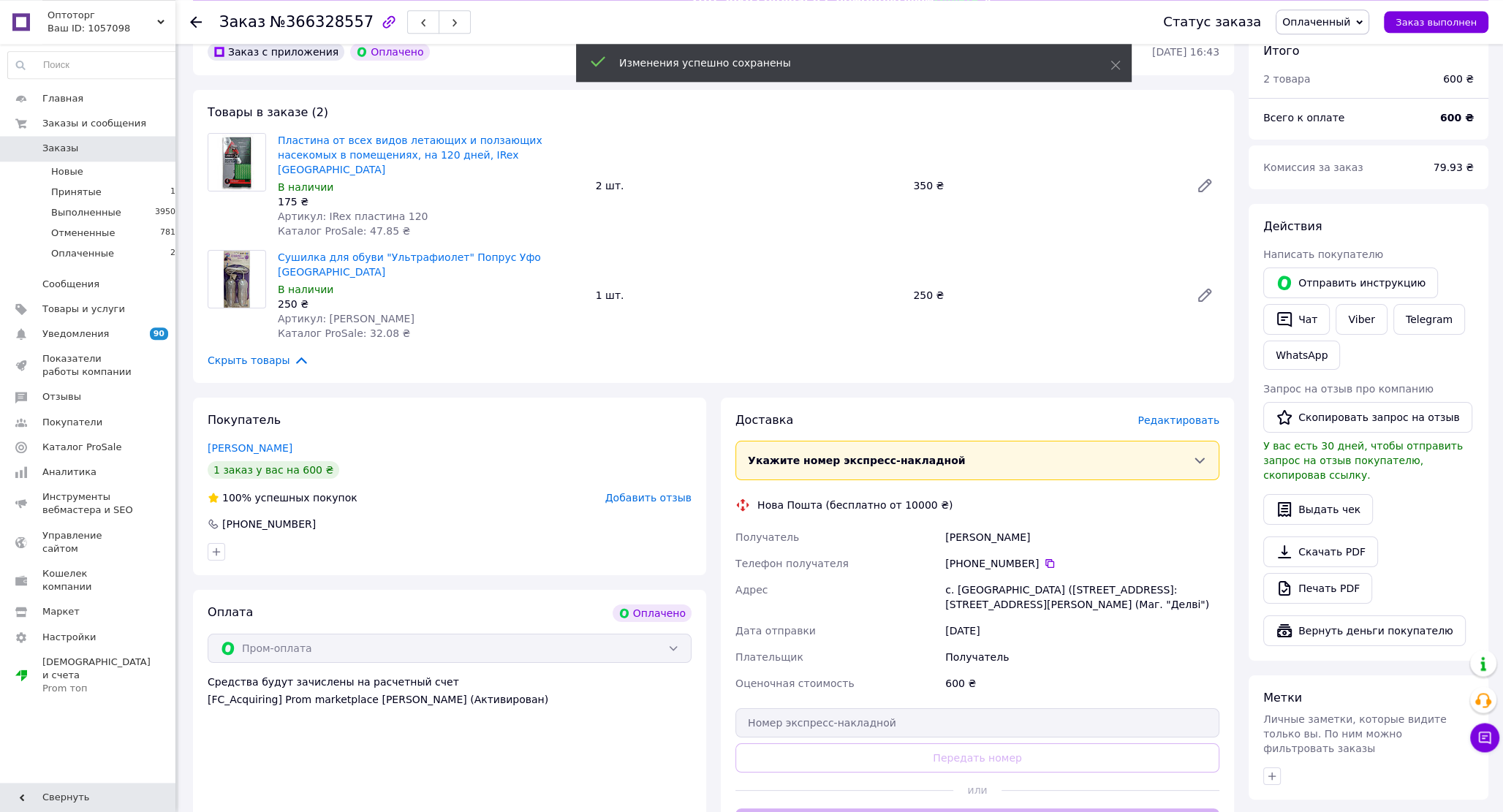
scroll to position [156, 0]
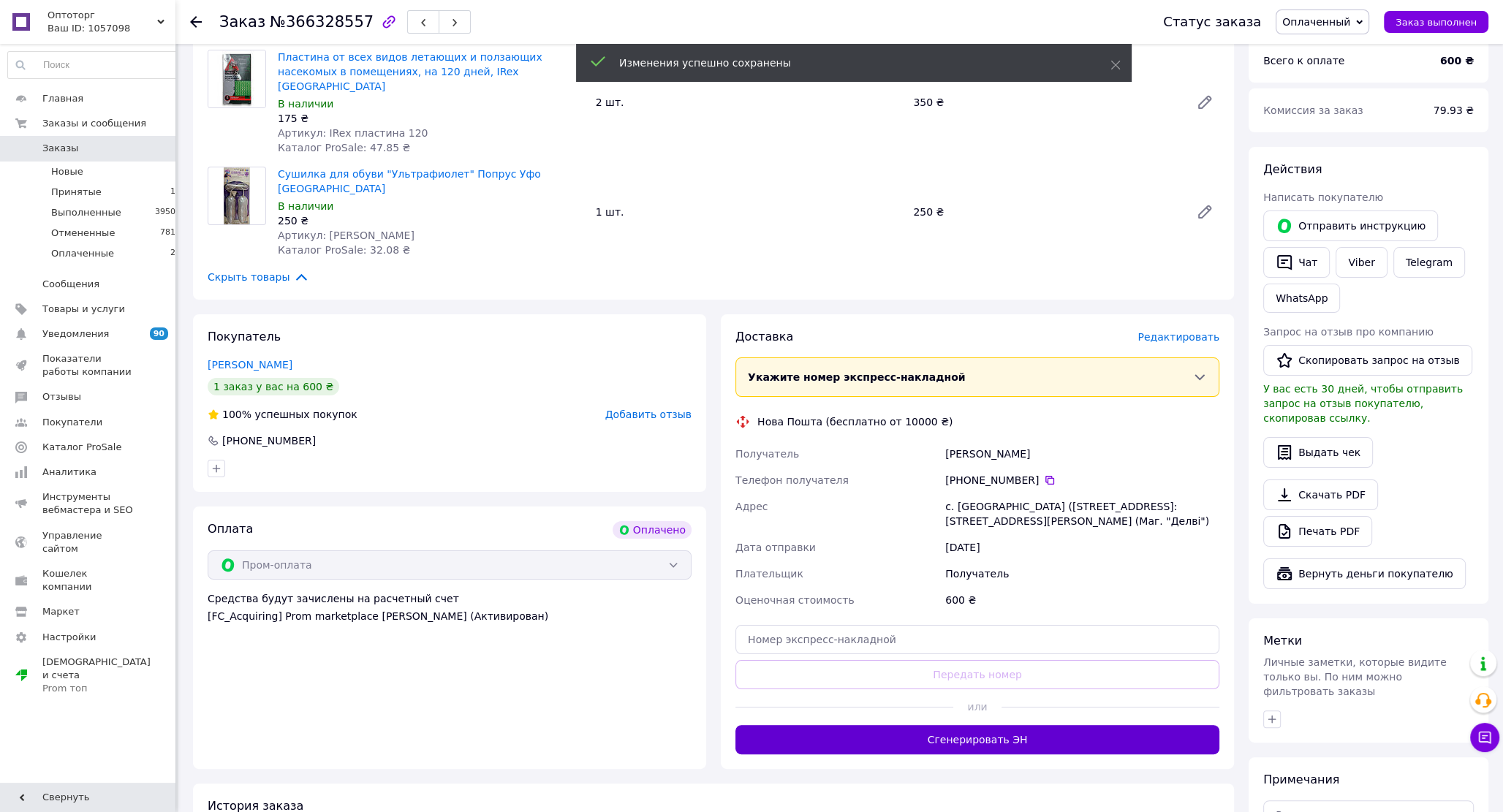
click at [974, 725] on button "Сгенерировать ЭН" at bounding box center [977, 739] width 484 height 29
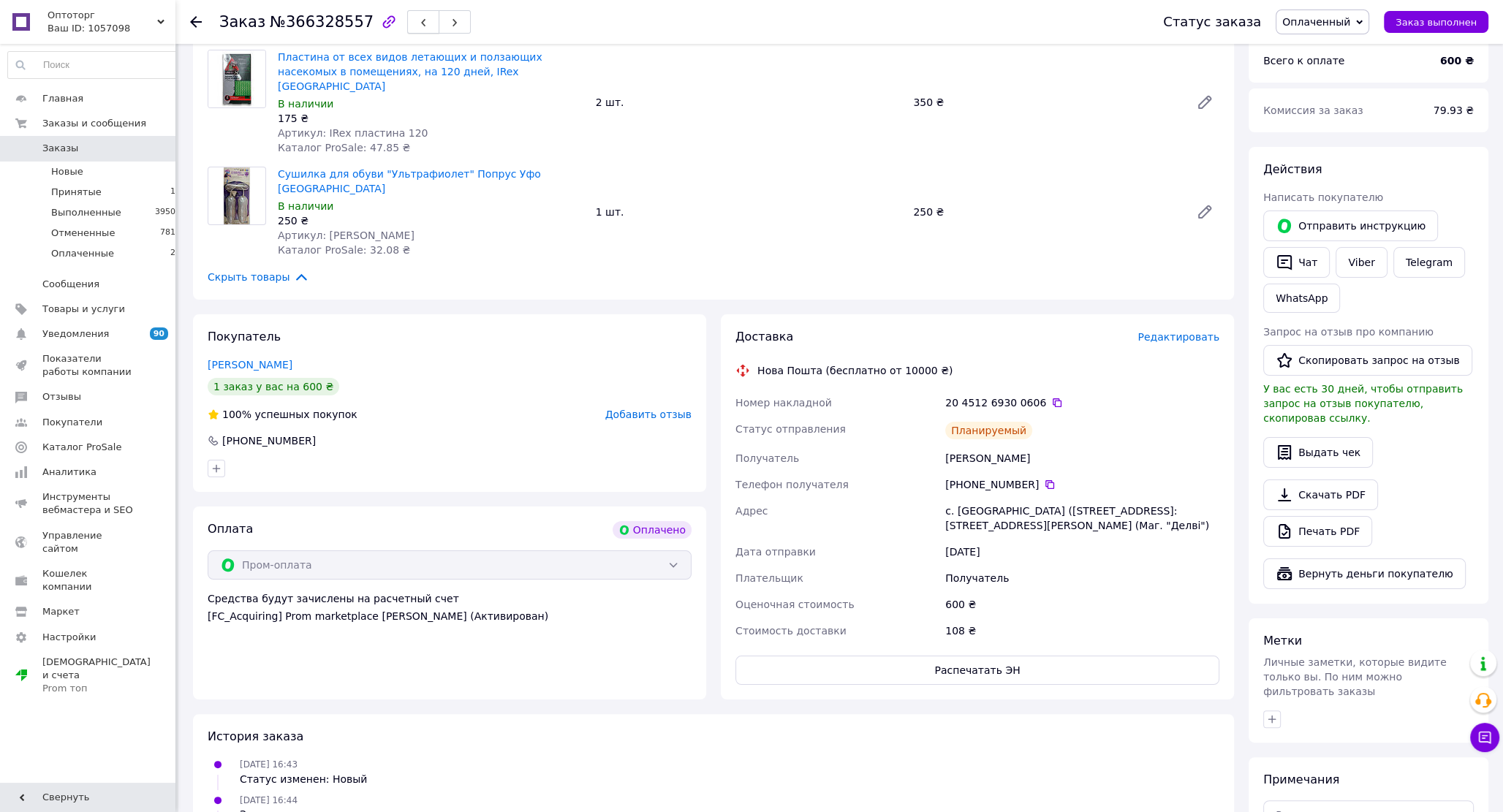
click at [410, 21] on button "button" at bounding box center [423, 22] width 32 height 23
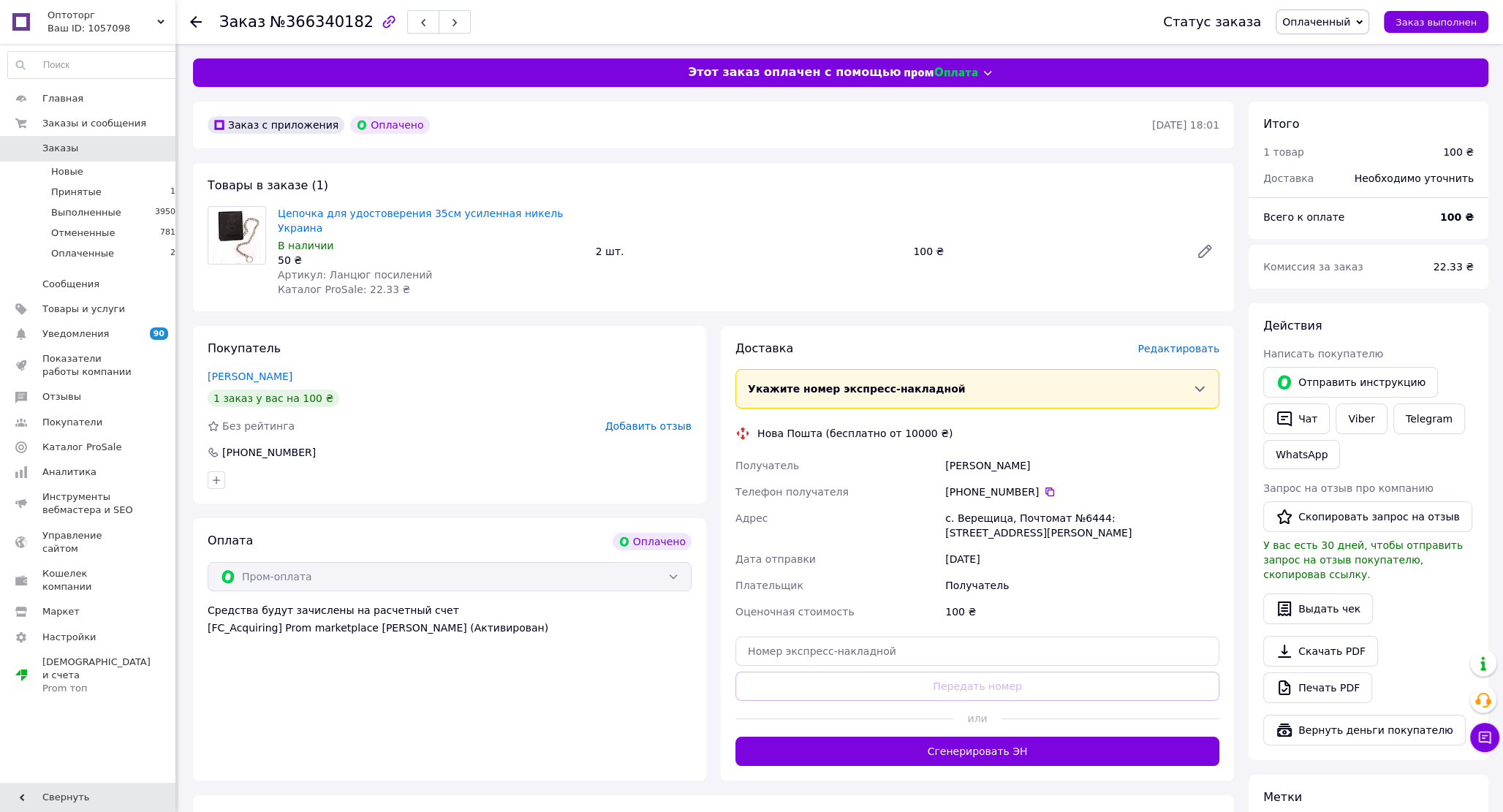
click at [1180, 343] on span "Редактировать" at bounding box center [1178, 349] width 82 height 12
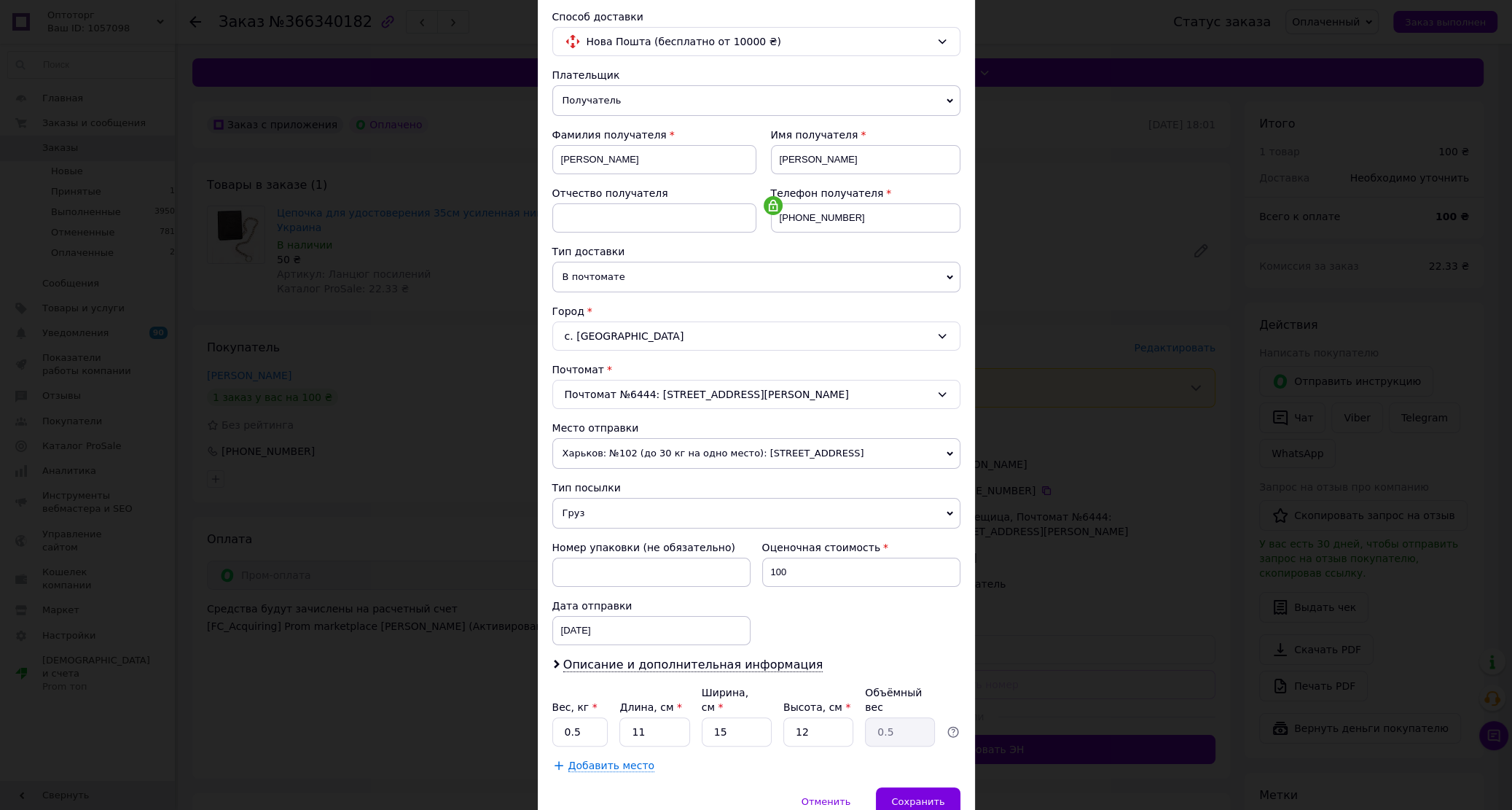
scroll to position [160, 0]
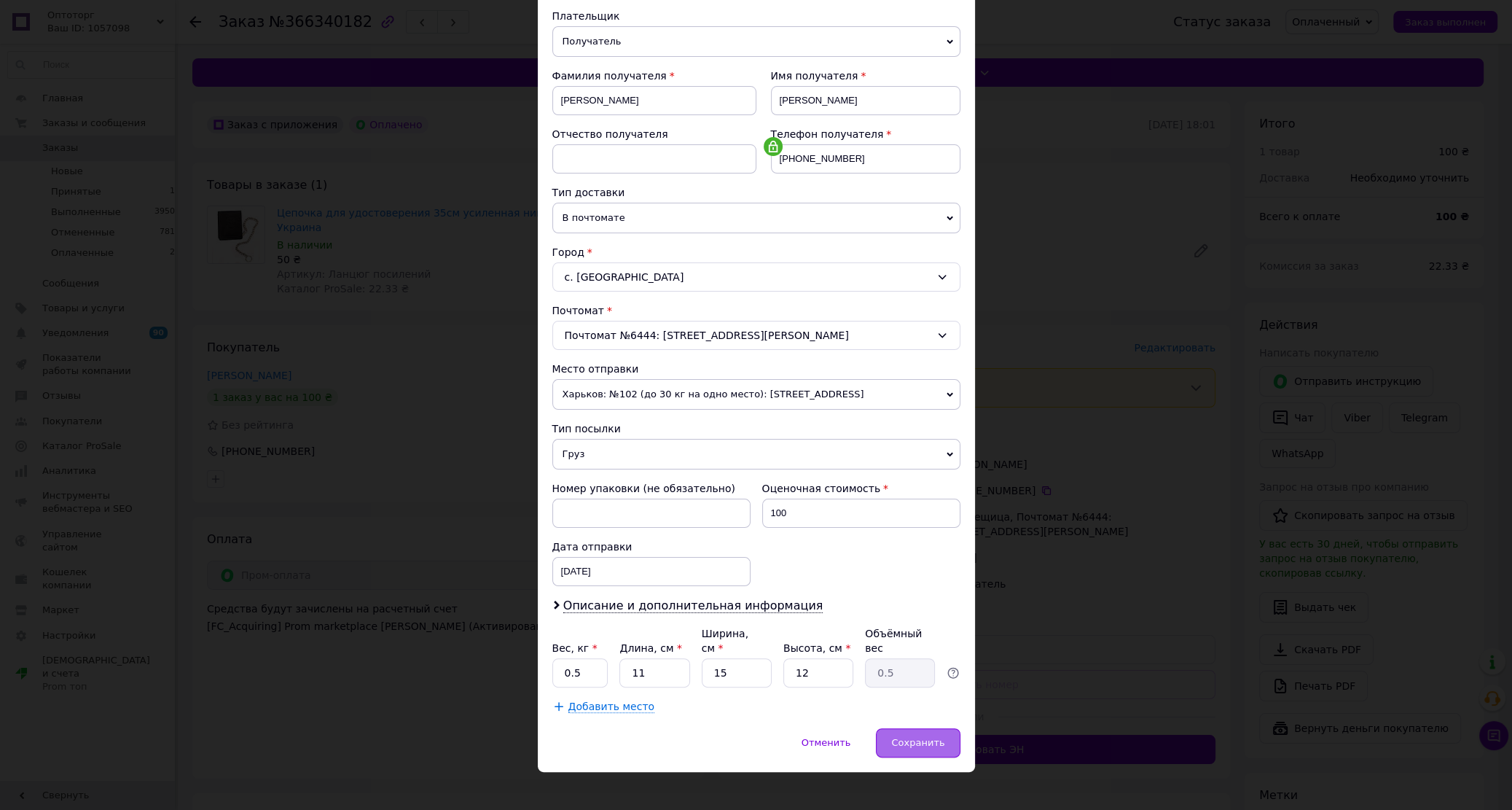
click at [907, 737] on span "Сохранить" at bounding box center [917, 742] width 53 height 11
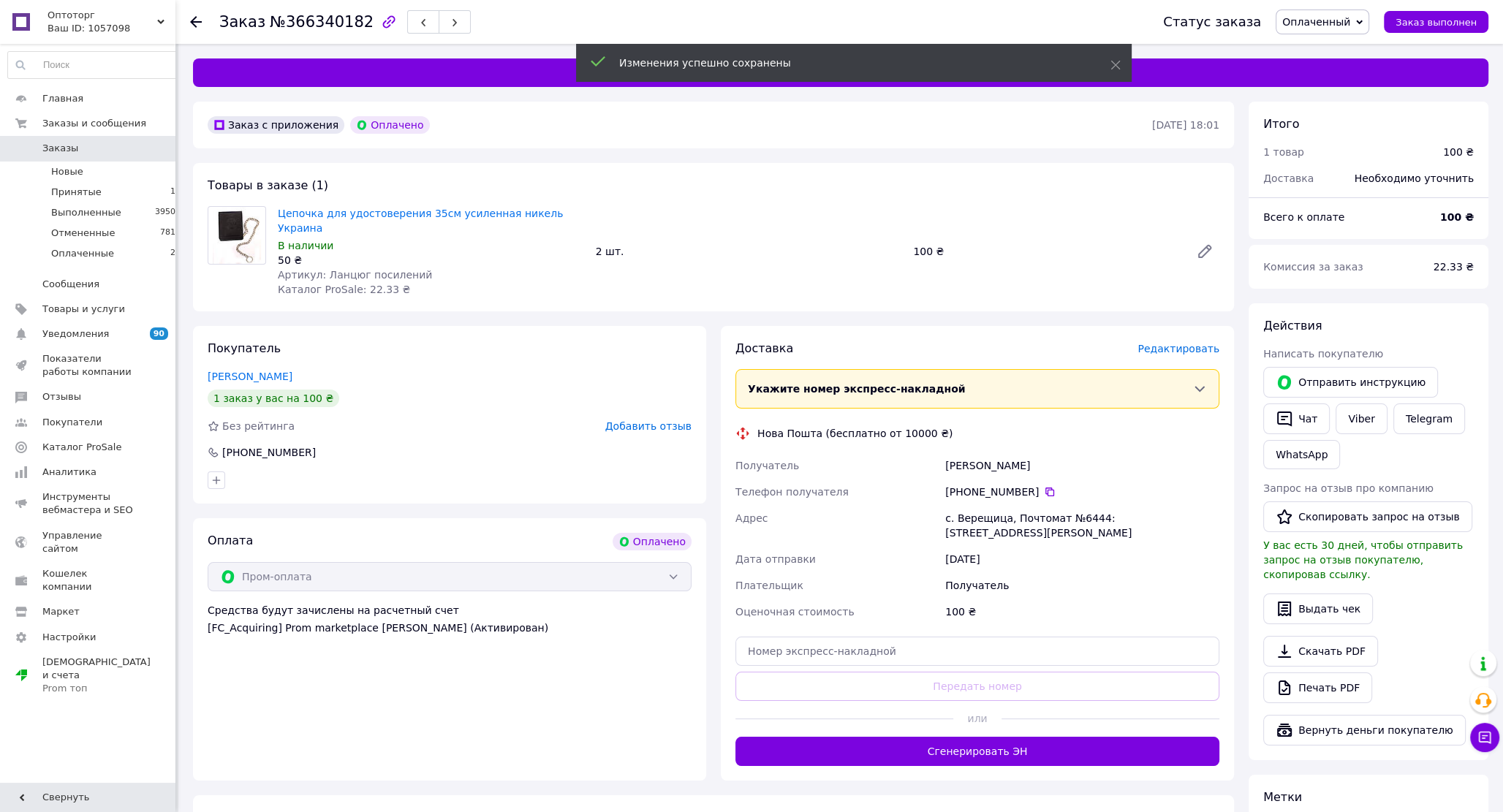
click at [964, 736] on button "Сгенерировать ЭН" at bounding box center [977, 751] width 484 height 29
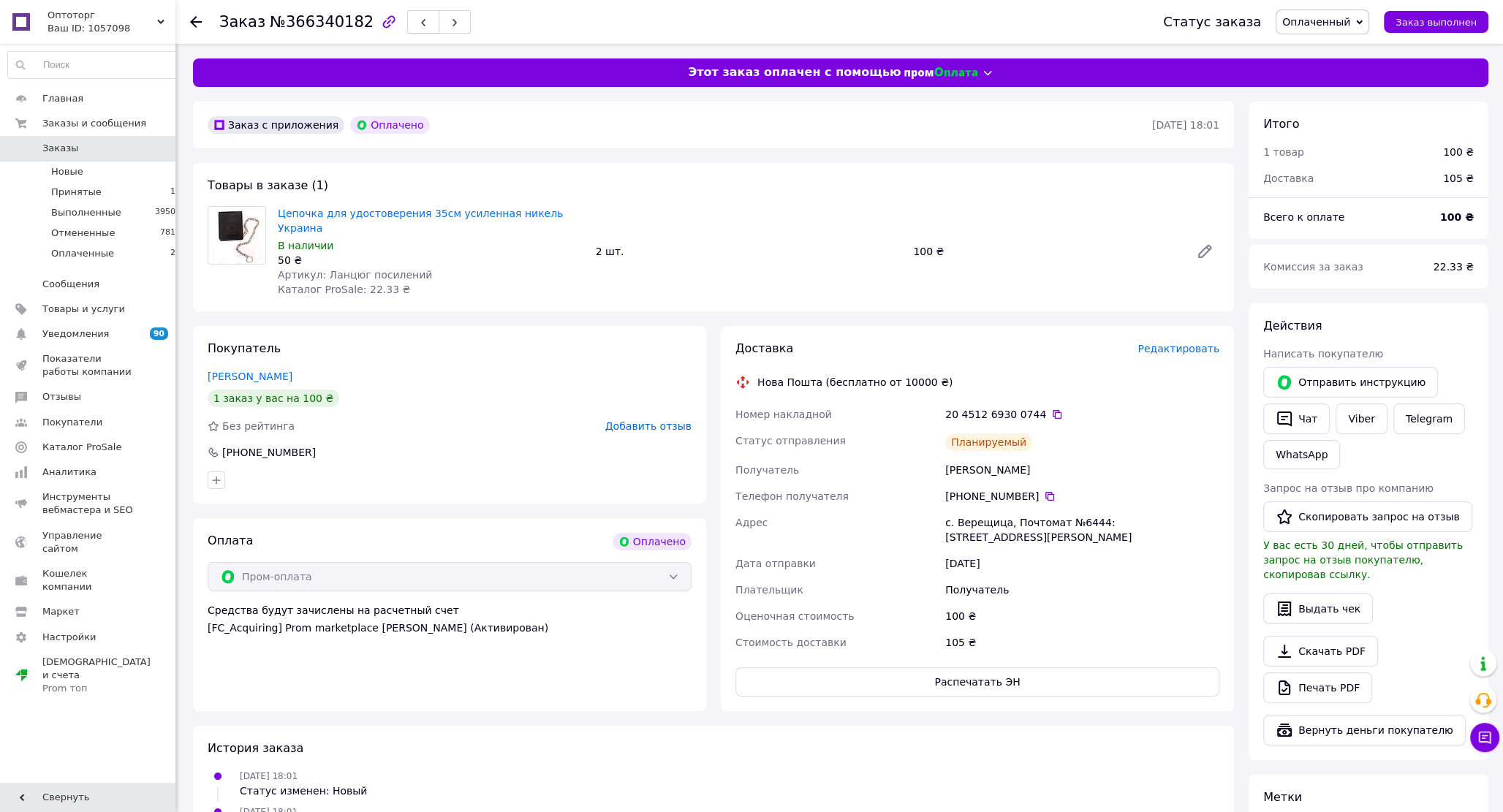
click at [419, 21] on icon "button" at bounding box center [423, 23] width 9 height 9
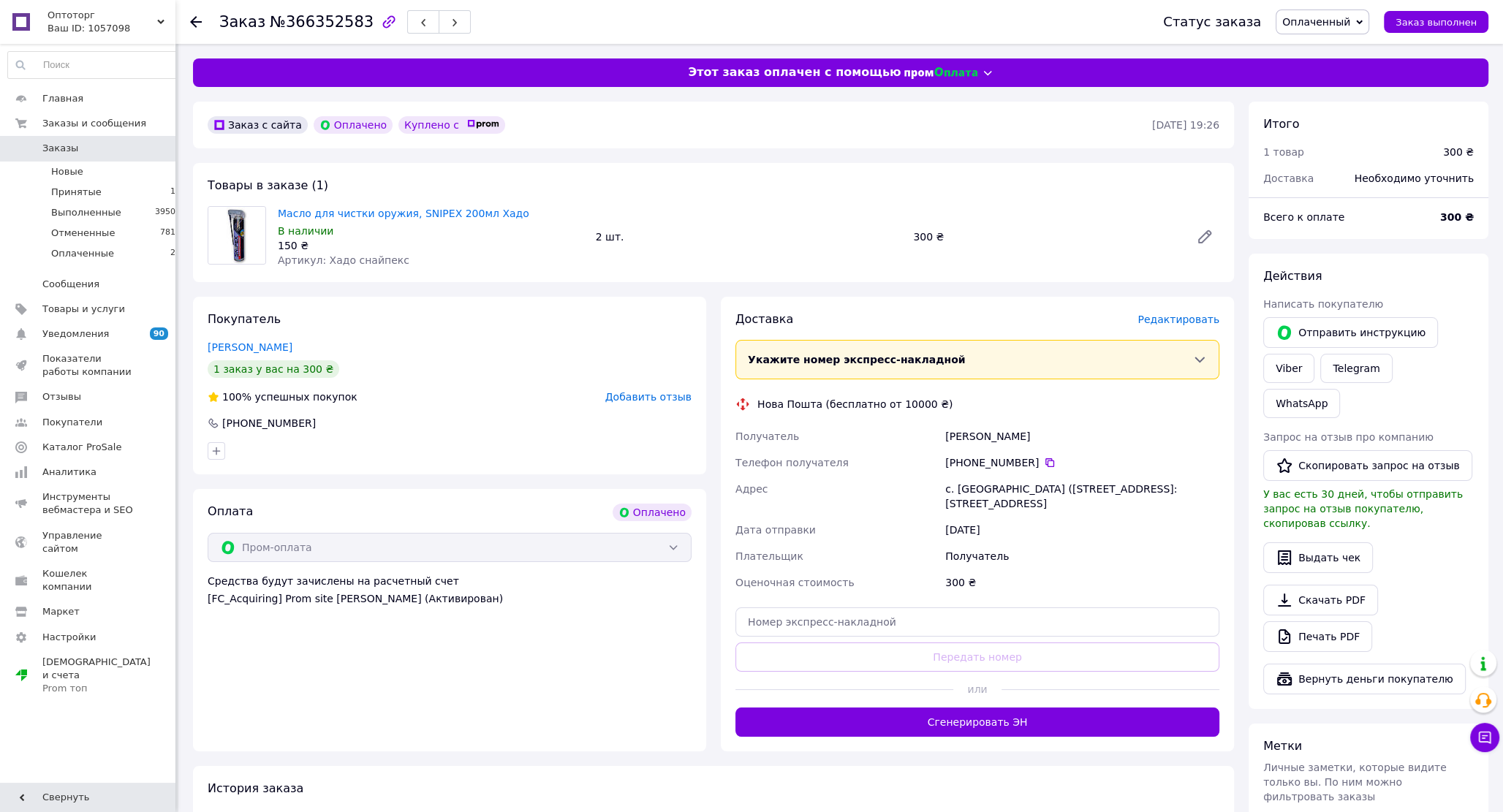
click at [483, 457] on div at bounding box center [450, 451] width 490 height 23
click at [1491, 733] on icon at bounding box center [1485, 737] width 15 height 15
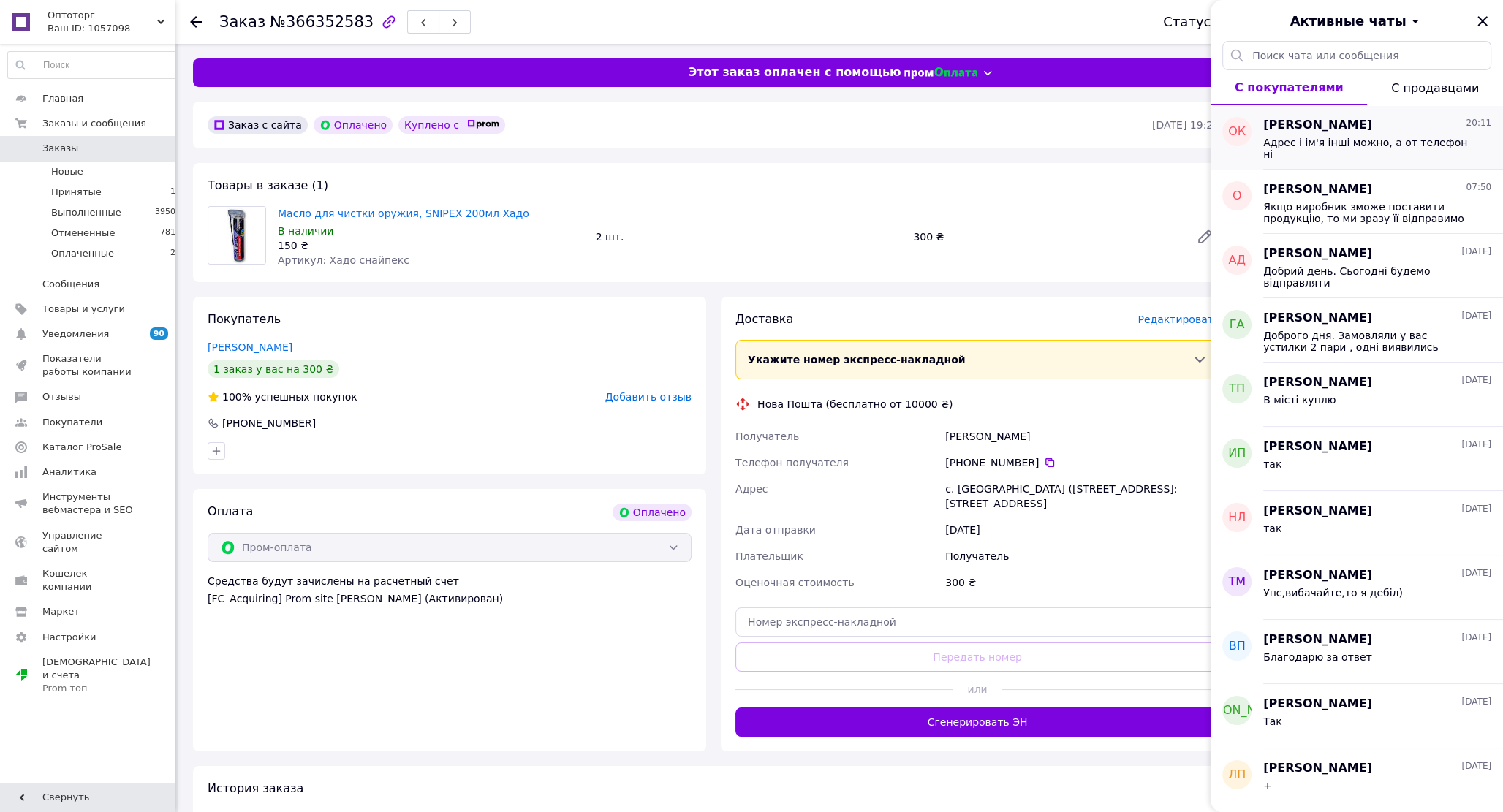
click at [1294, 126] on span "[PERSON_NAME]" at bounding box center [1317, 125] width 109 height 17
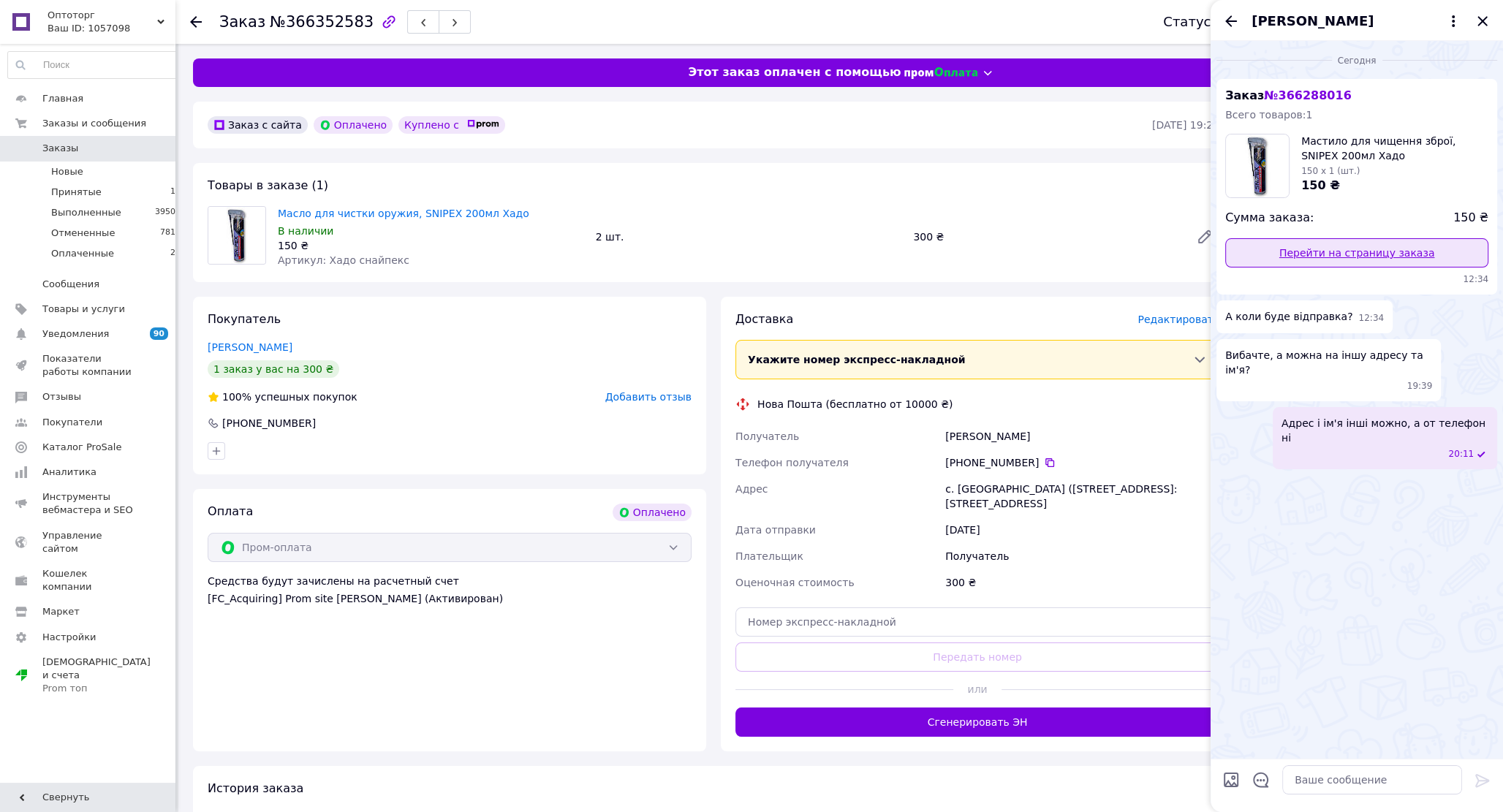
click at [1328, 256] on link "Перейти на страницу заказа" at bounding box center [1357, 253] width 263 height 29
click at [1472, 26] on div "[PERSON_NAME]" at bounding box center [1357, 21] width 292 height 41
click at [1482, 23] on icon "Закрыть" at bounding box center [1482, 21] width 18 height 18
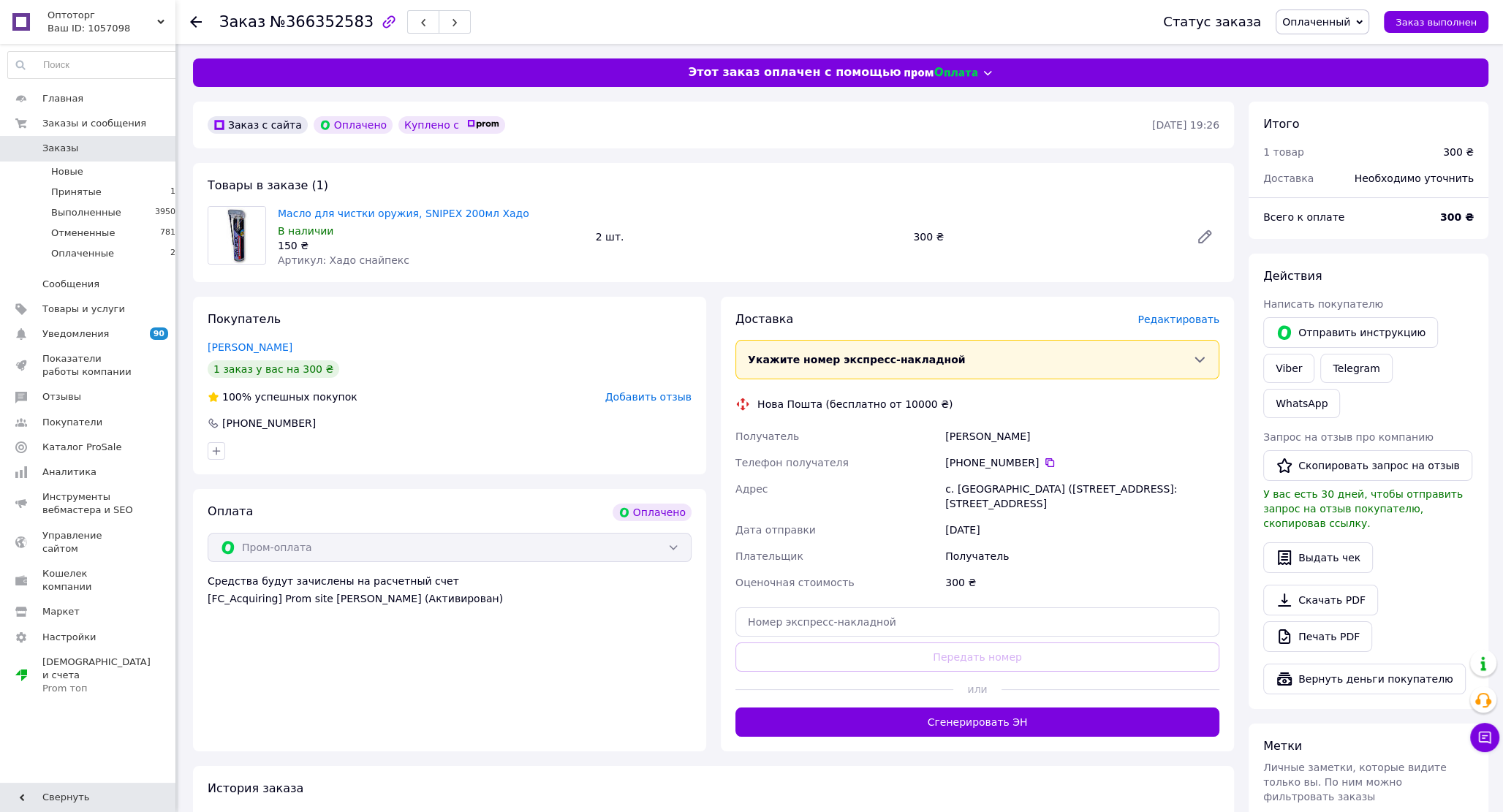
click at [1199, 325] on span "Редактировать" at bounding box center [1178, 319] width 82 height 12
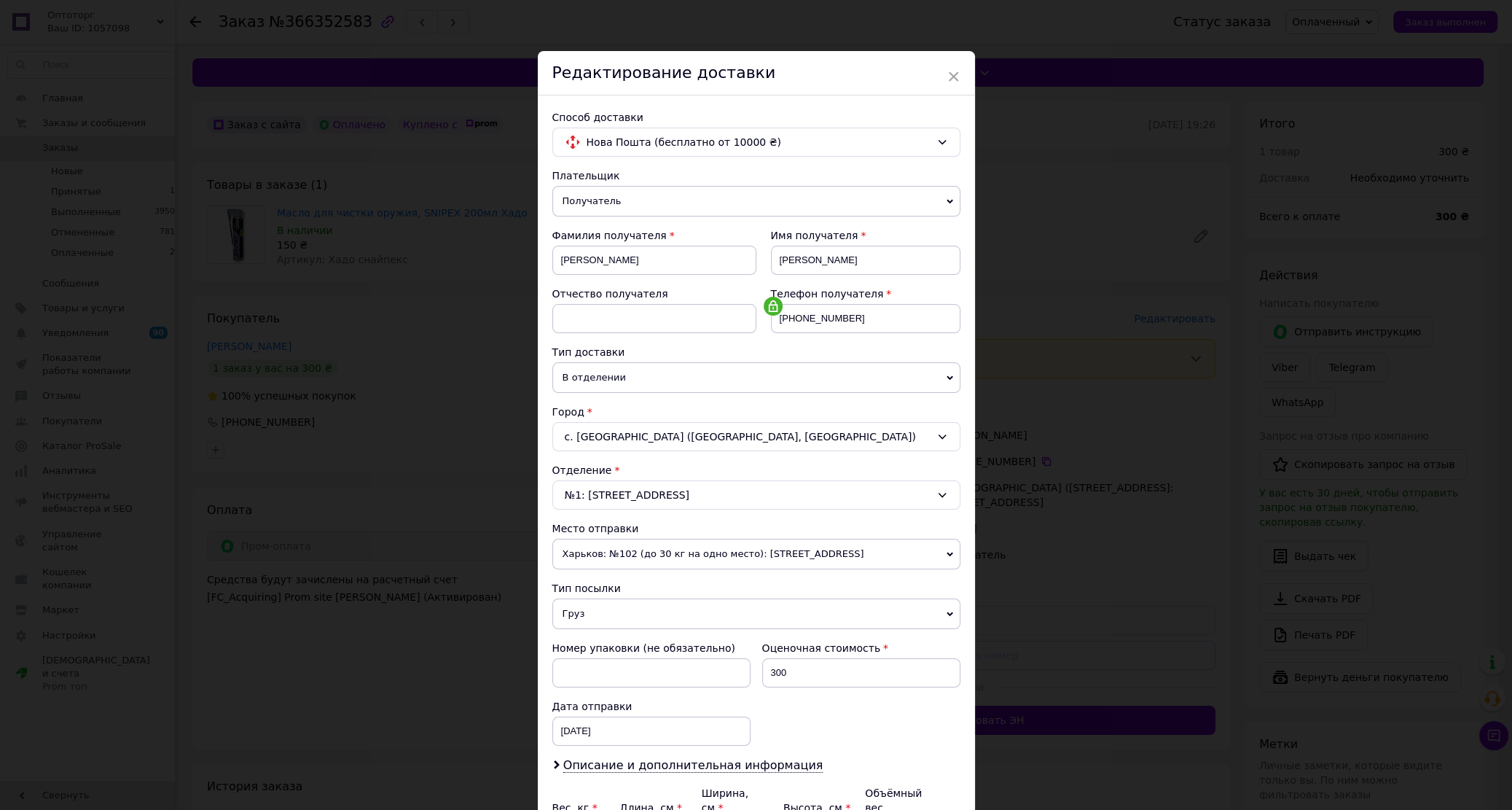
scroll to position [177, 0]
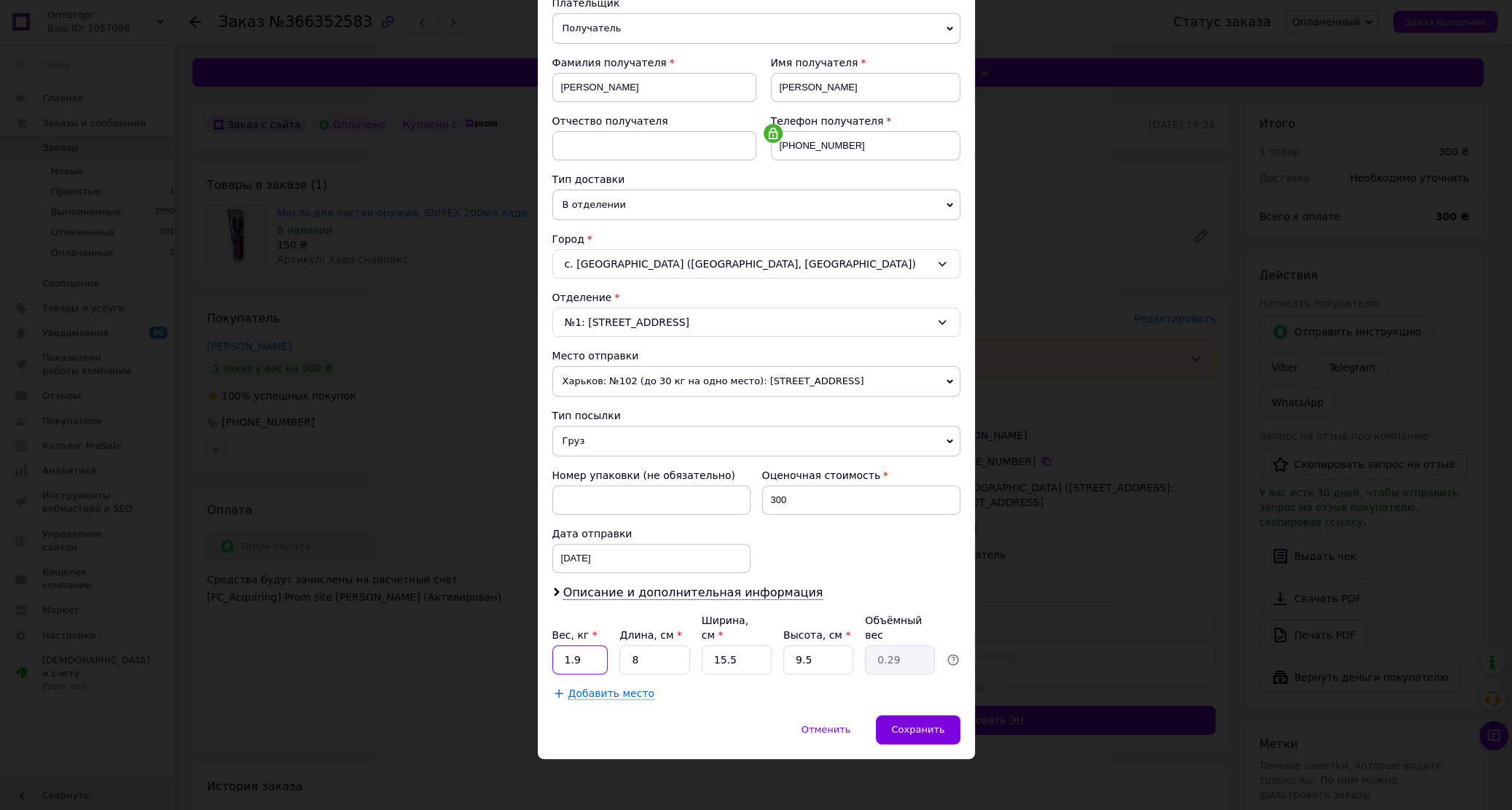
drag, startPoint x: 584, startPoint y: 664, endPoint x: 532, endPoint y: 666, distance: 52.0
click at [552, 666] on input "1.9" at bounding box center [580, 660] width 56 height 29
type input "1"
click at [901, 725] on span "Сохранить" at bounding box center [917, 729] width 53 height 11
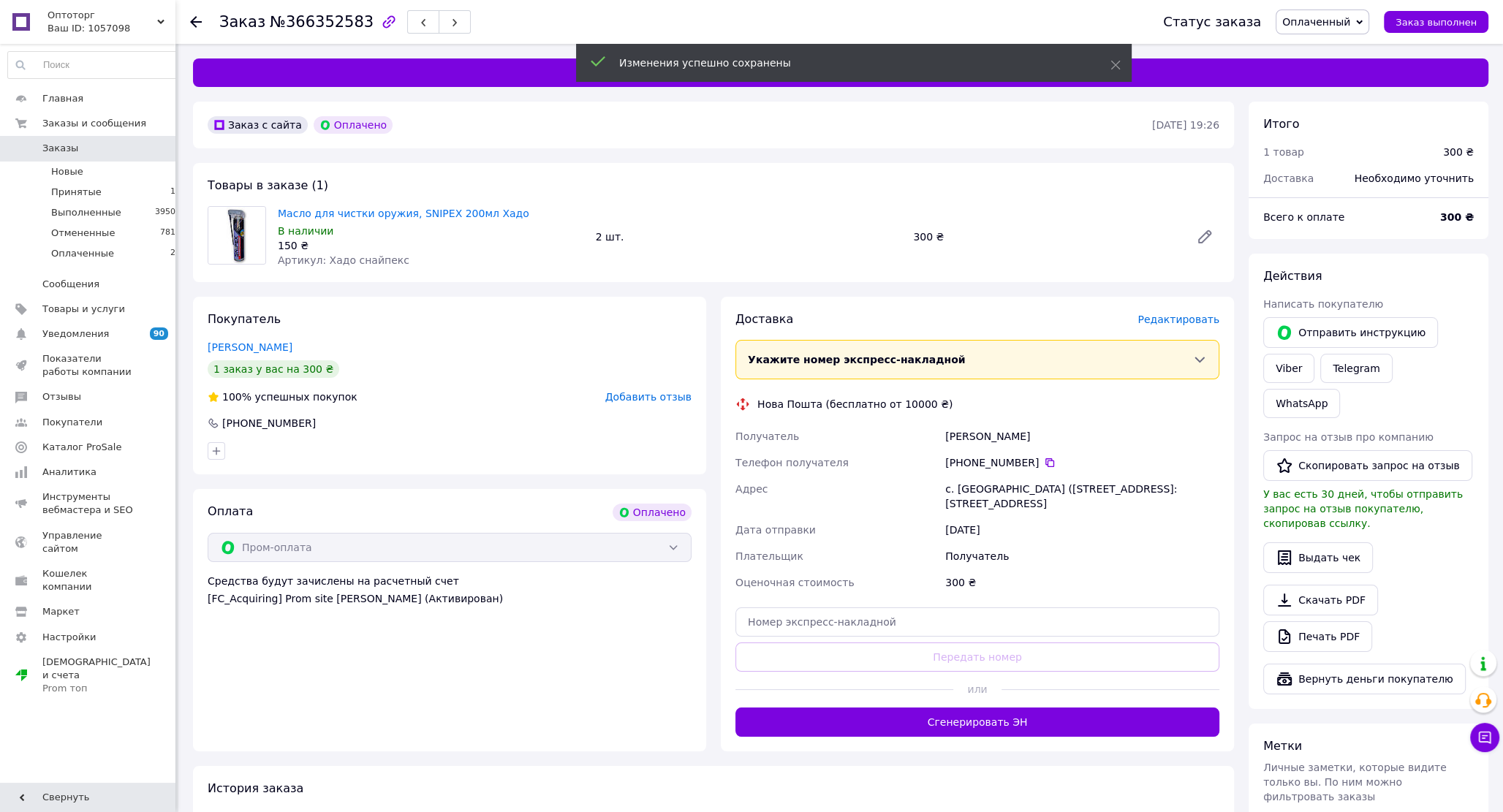
click at [1020, 726] on button "Сгенерировать ЭН" at bounding box center [977, 722] width 484 height 29
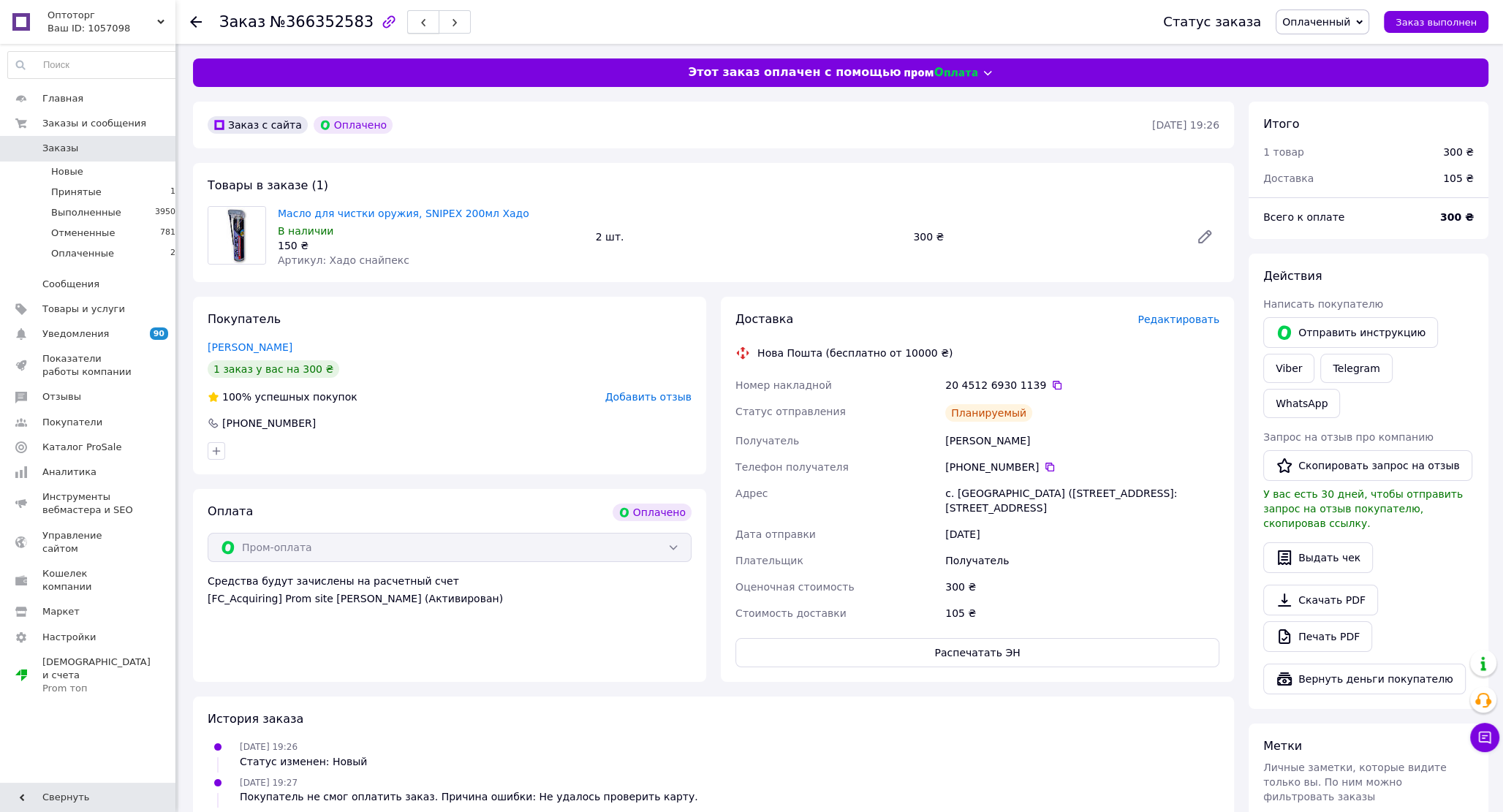
click at [421, 22] on use "button" at bounding box center [423, 23] width 4 height 8
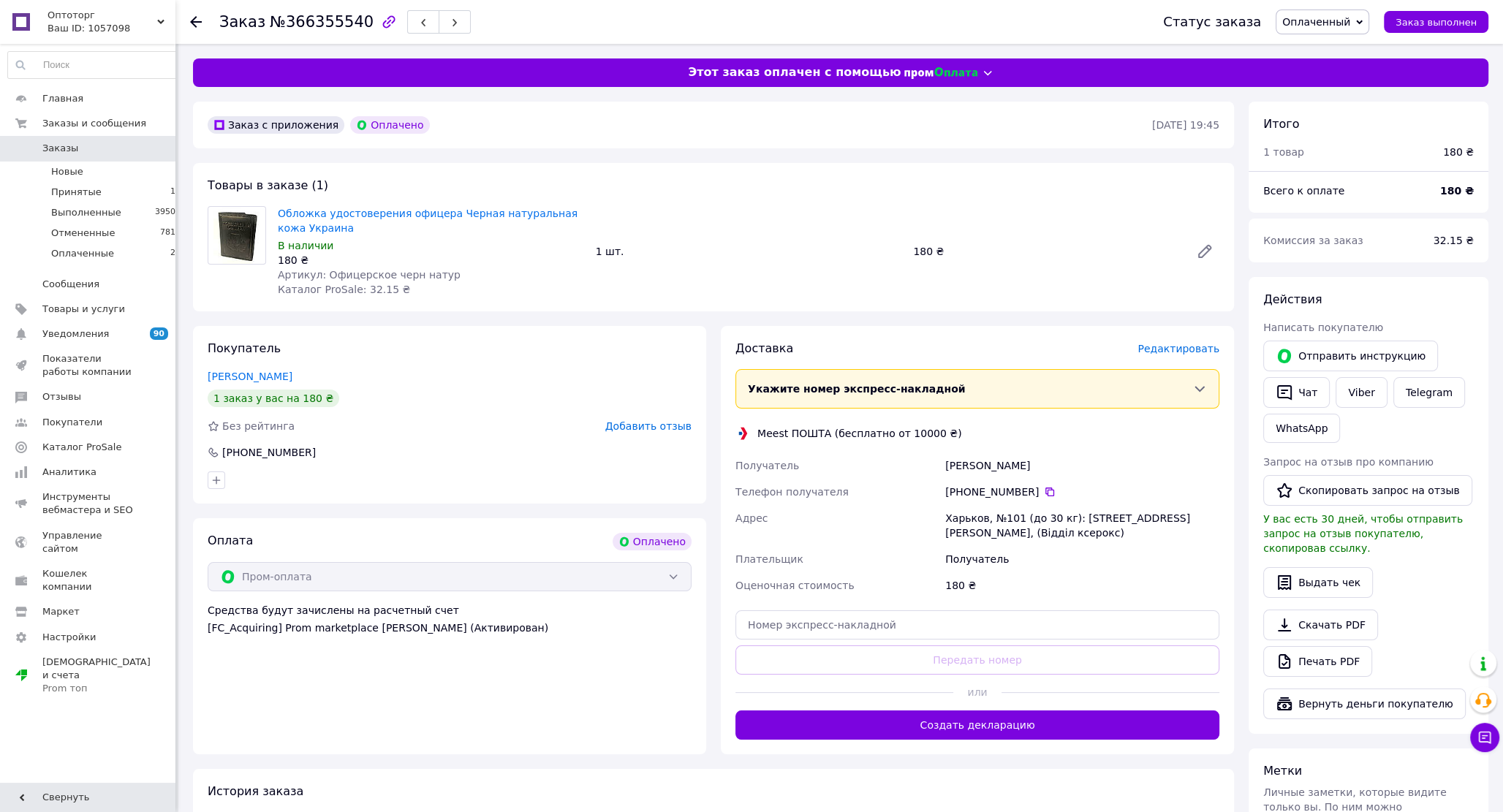
click at [1182, 354] on span "Редактировать" at bounding box center [1178, 349] width 82 height 12
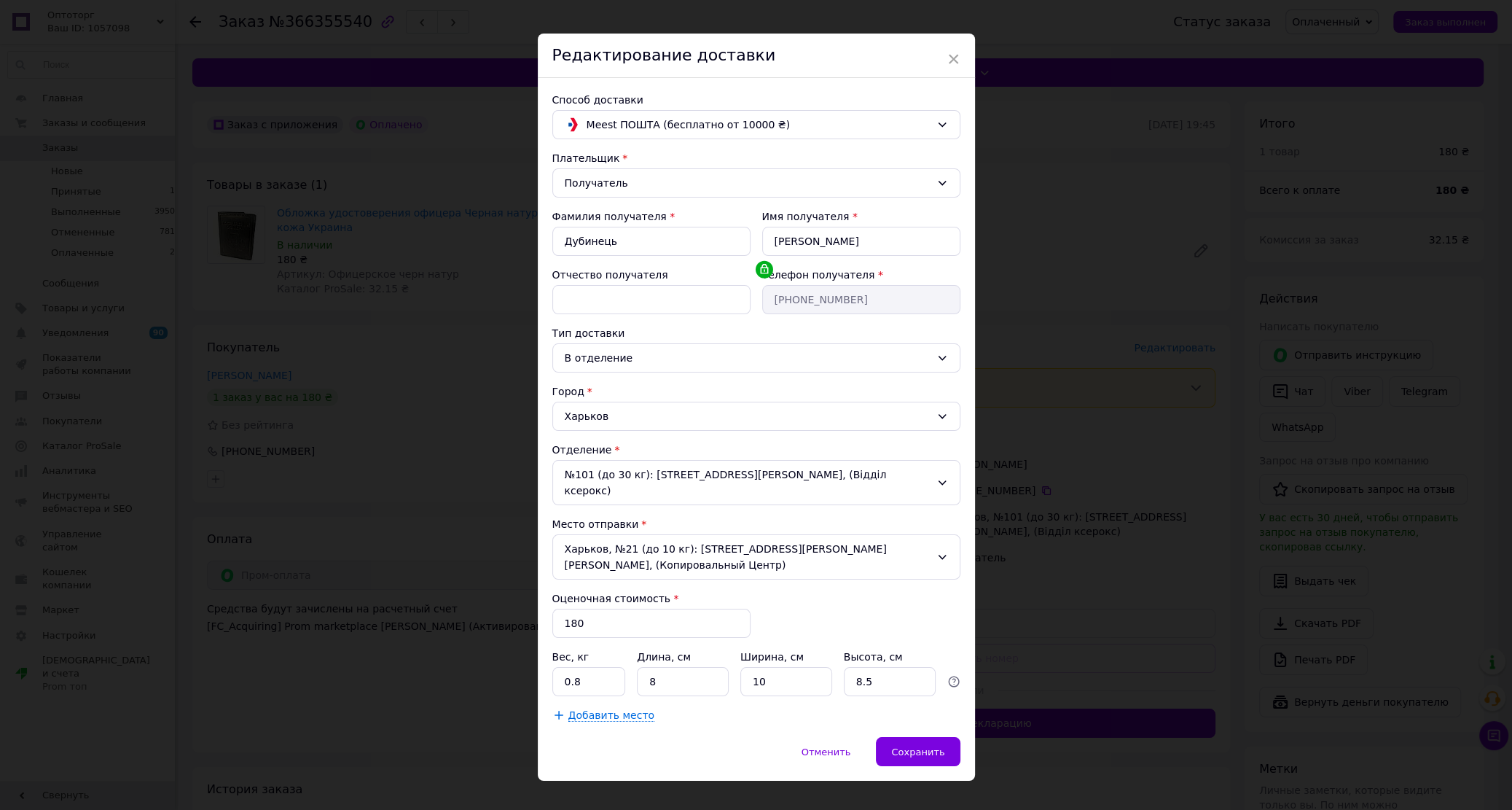
scroll to position [25, 0]
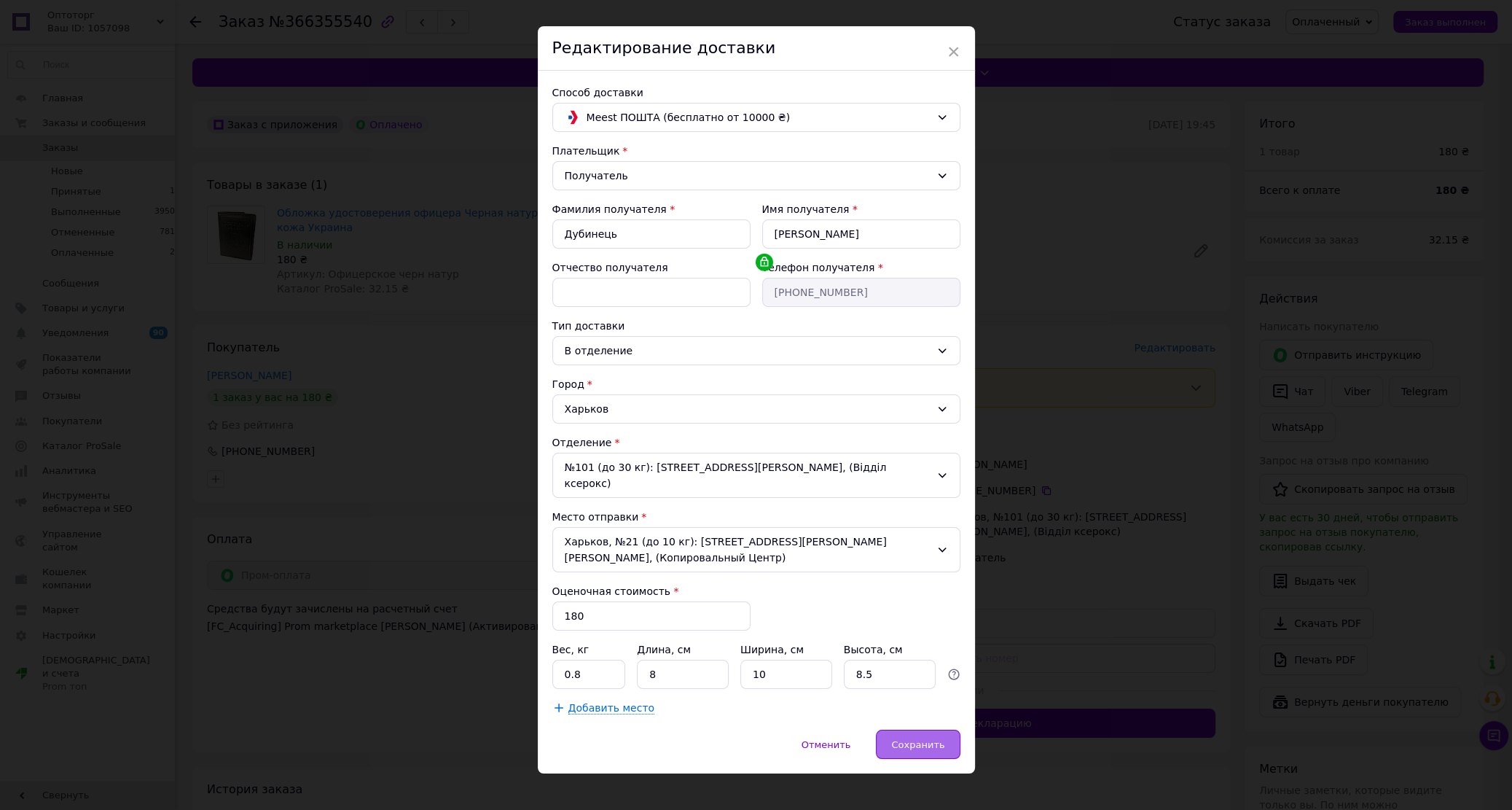
click at [916, 729] on div "Сохранить" at bounding box center [917, 744] width 83 height 29
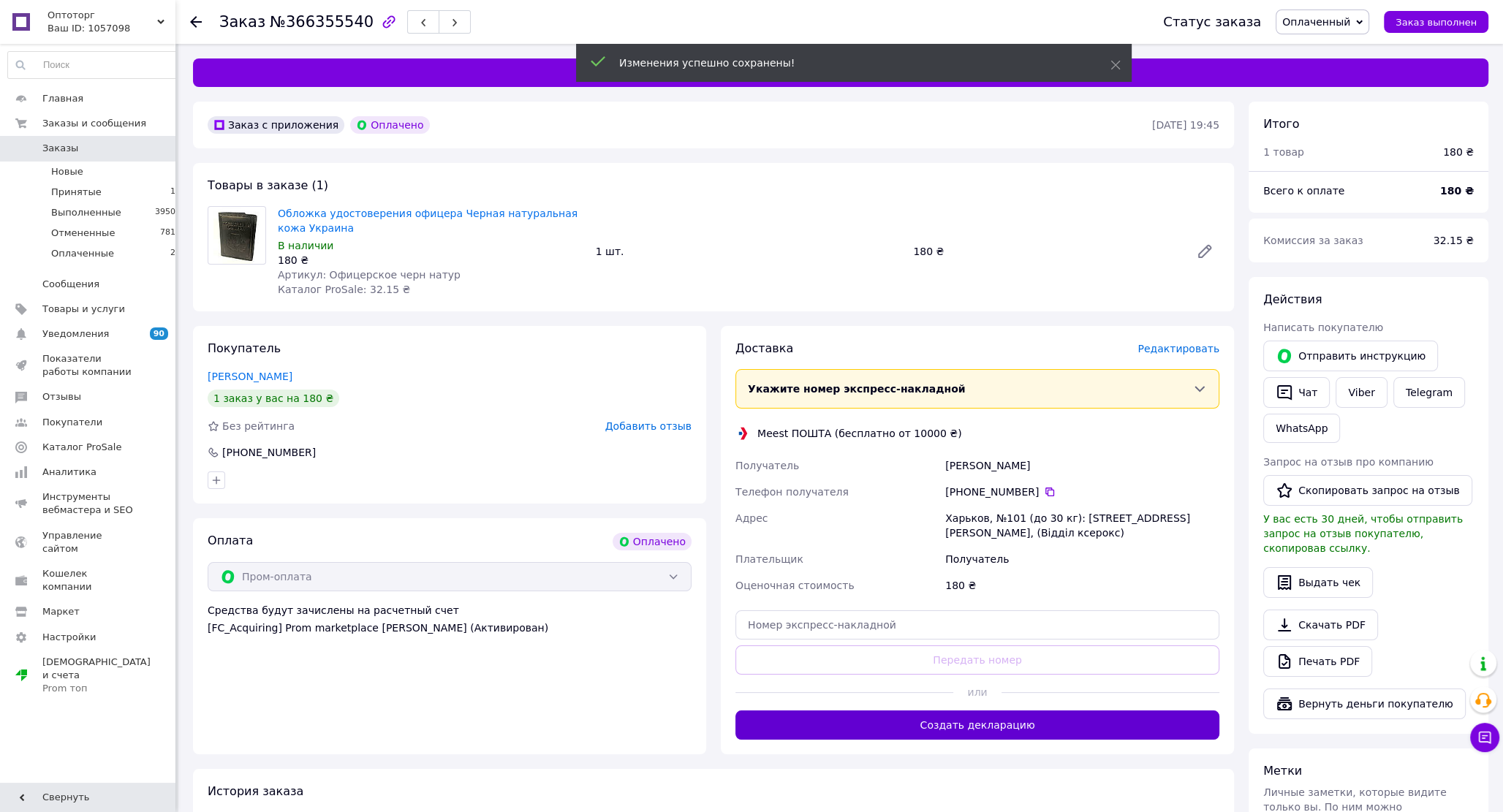
click at [985, 731] on button "Создать декларацию" at bounding box center [977, 725] width 484 height 29
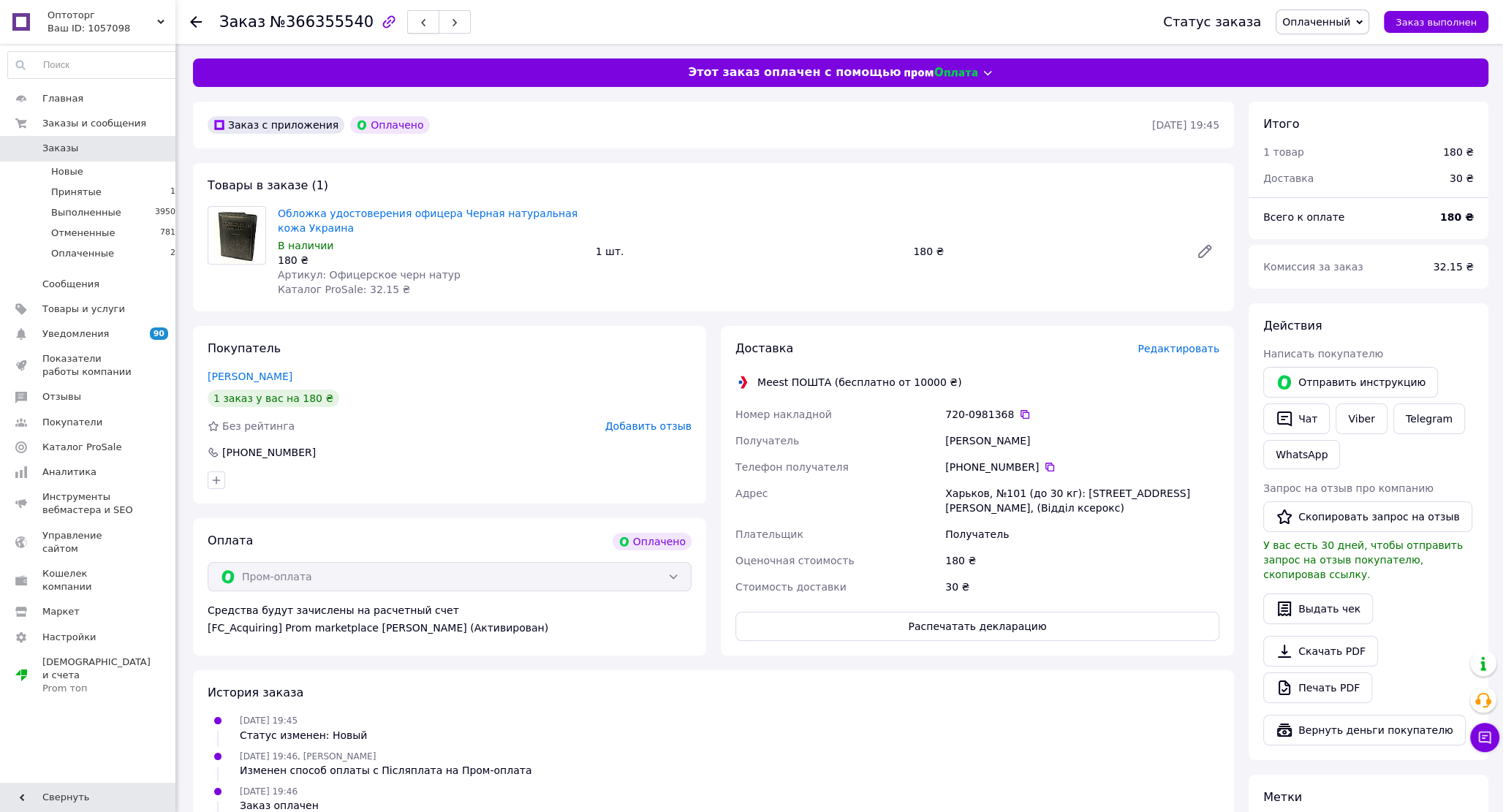
click at [419, 21] on icon "button" at bounding box center [423, 23] width 9 height 9
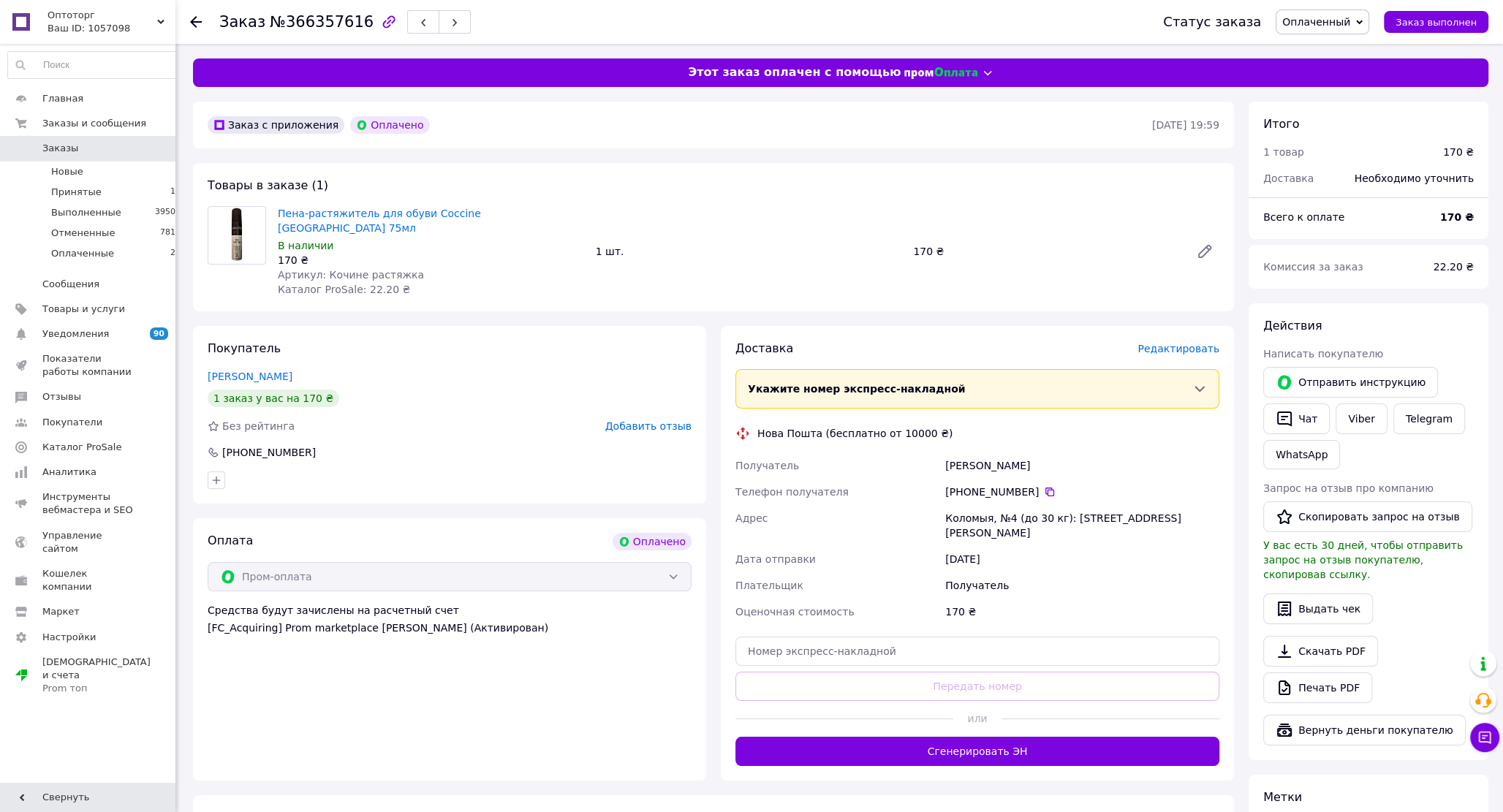
click at [1189, 343] on span "Редактировать" at bounding box center [1178, 349] width 82 height 12
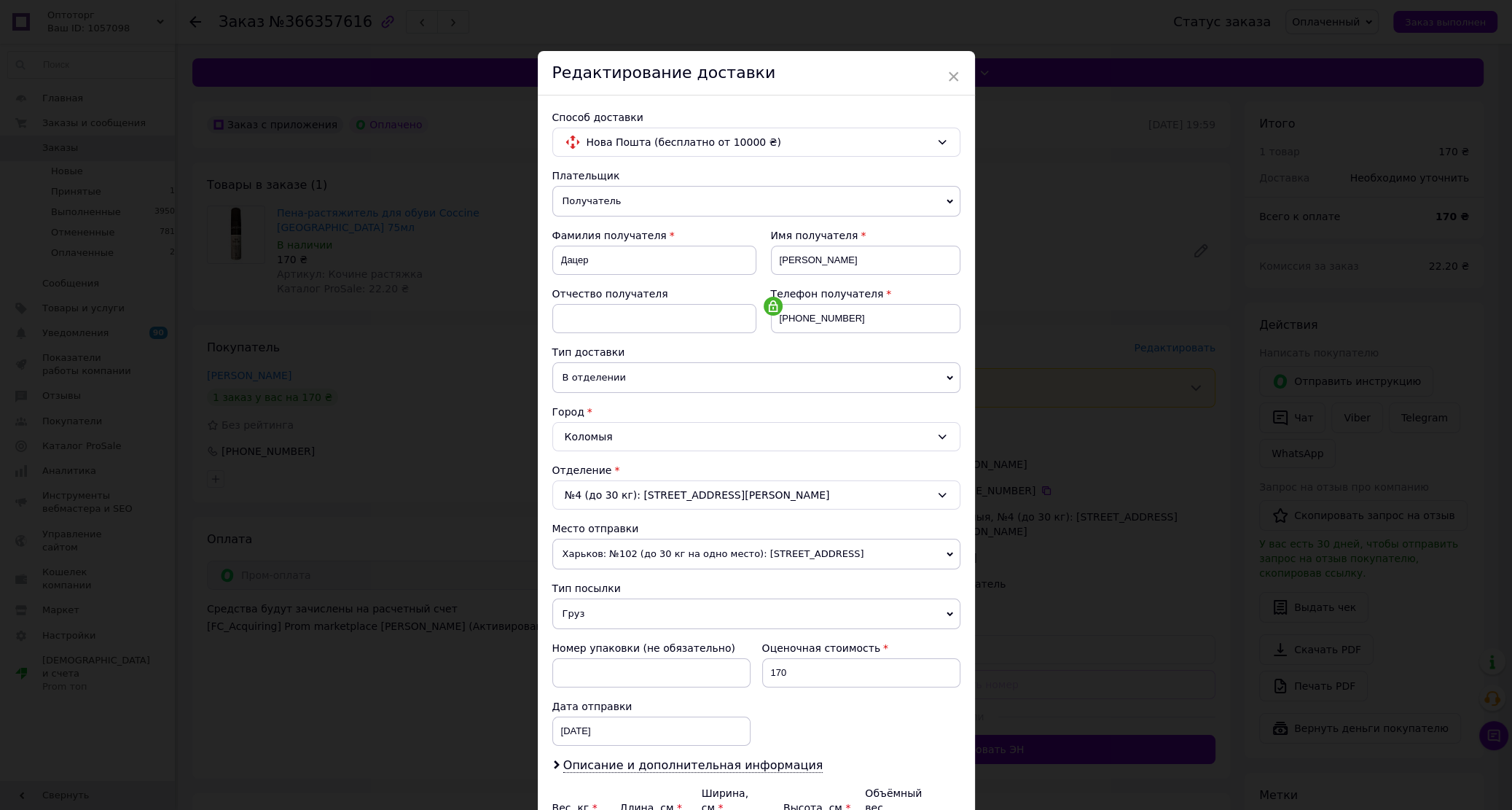
scroll to position [160, 0]
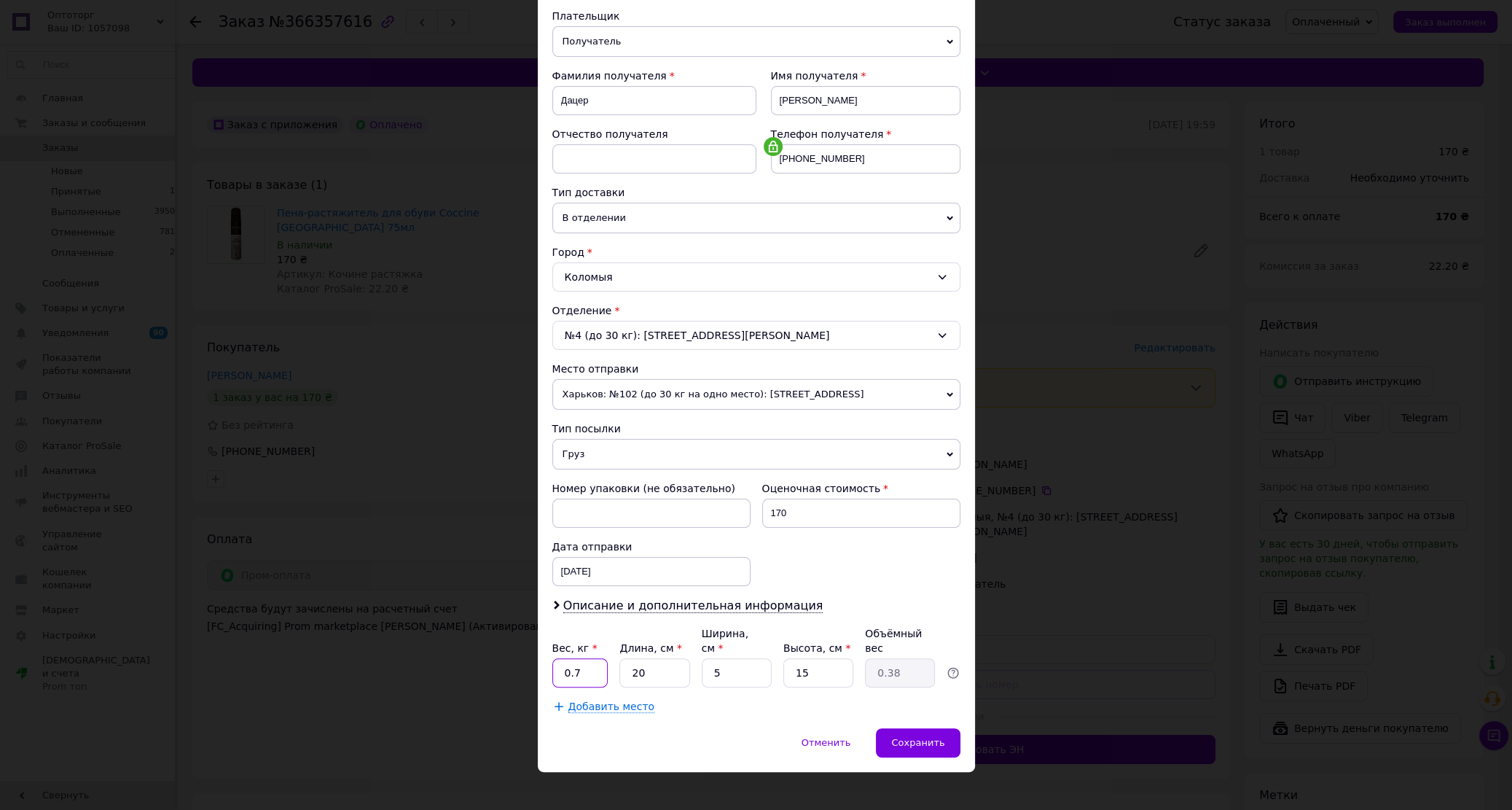
click at [583, 658] on input "0.7" at bounding box center [580, 673] width 56 height 29
type input "0.5"
click at [917, 728] on div "Сохранить" at bounding box center [917, 743] width 83 height 29
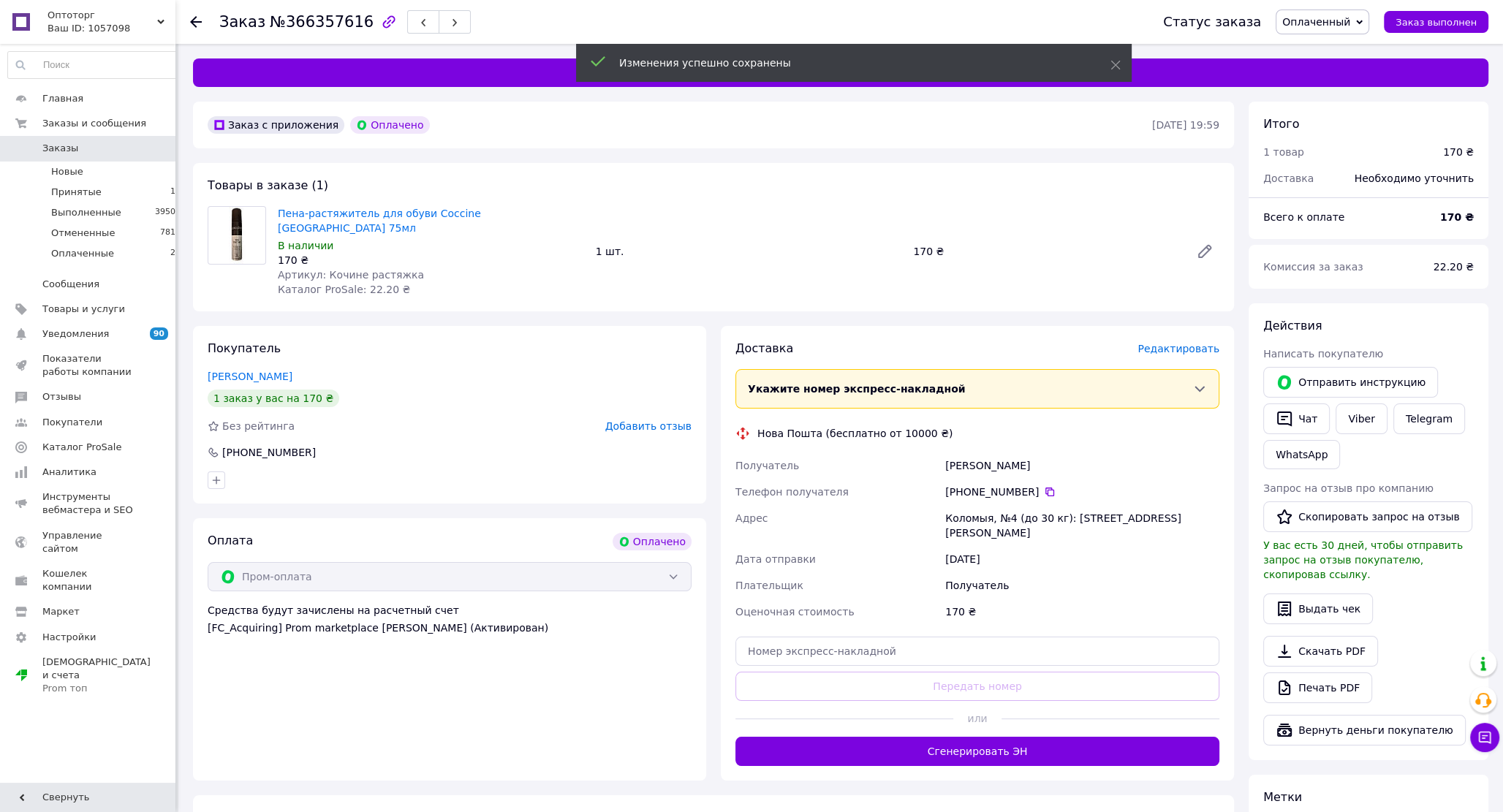
click at [1009, 736] on button "Сгенерировать ЭН" at bounding box center [977, 751] width 484 height 29
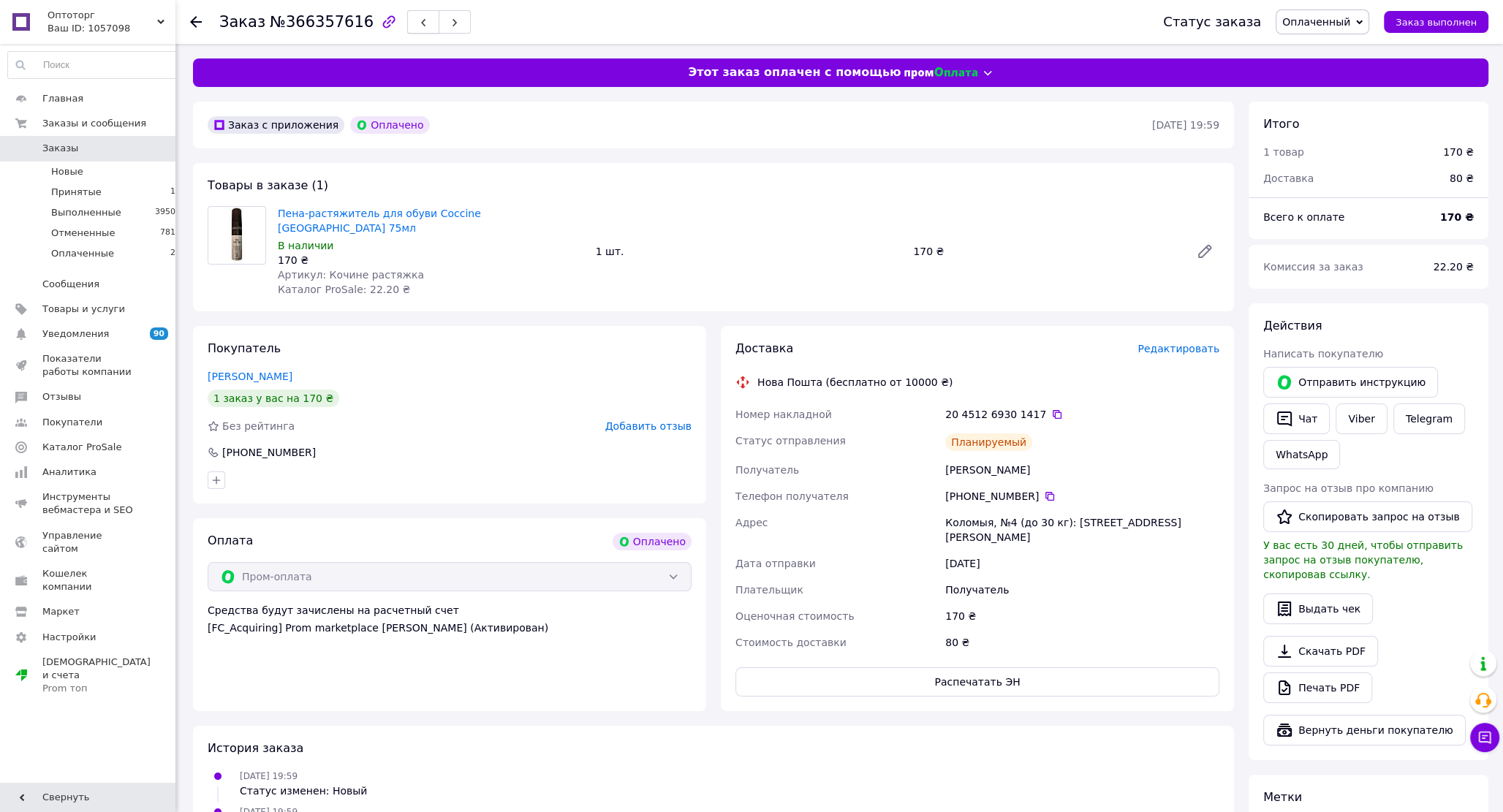
click at [407, 13] on button "button" at bounding box center [423, 22] width 32 height 23
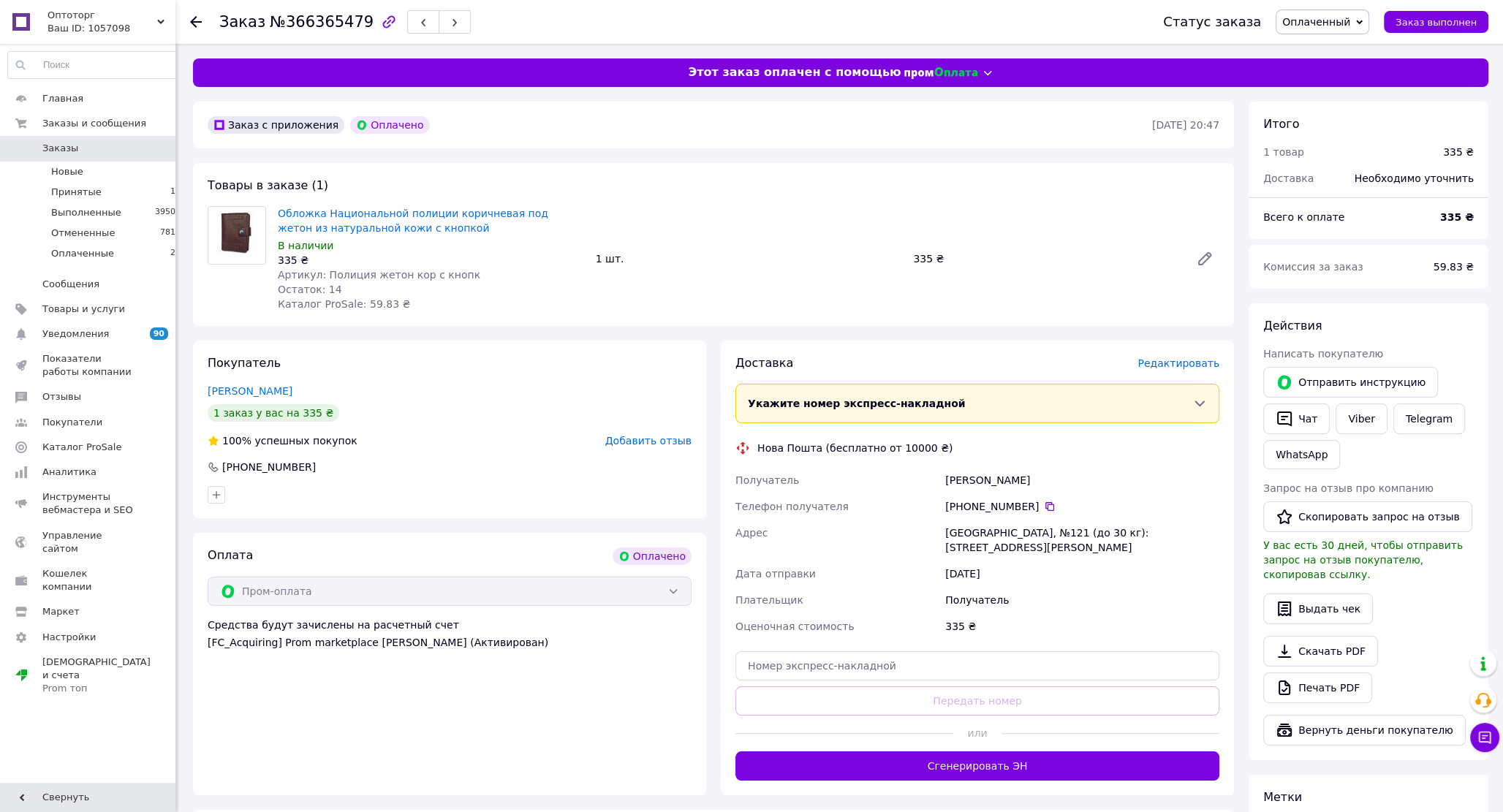
click at [1186, 362] on span "Редактировать" at bounding box center [1178, 363] width 82 height 12
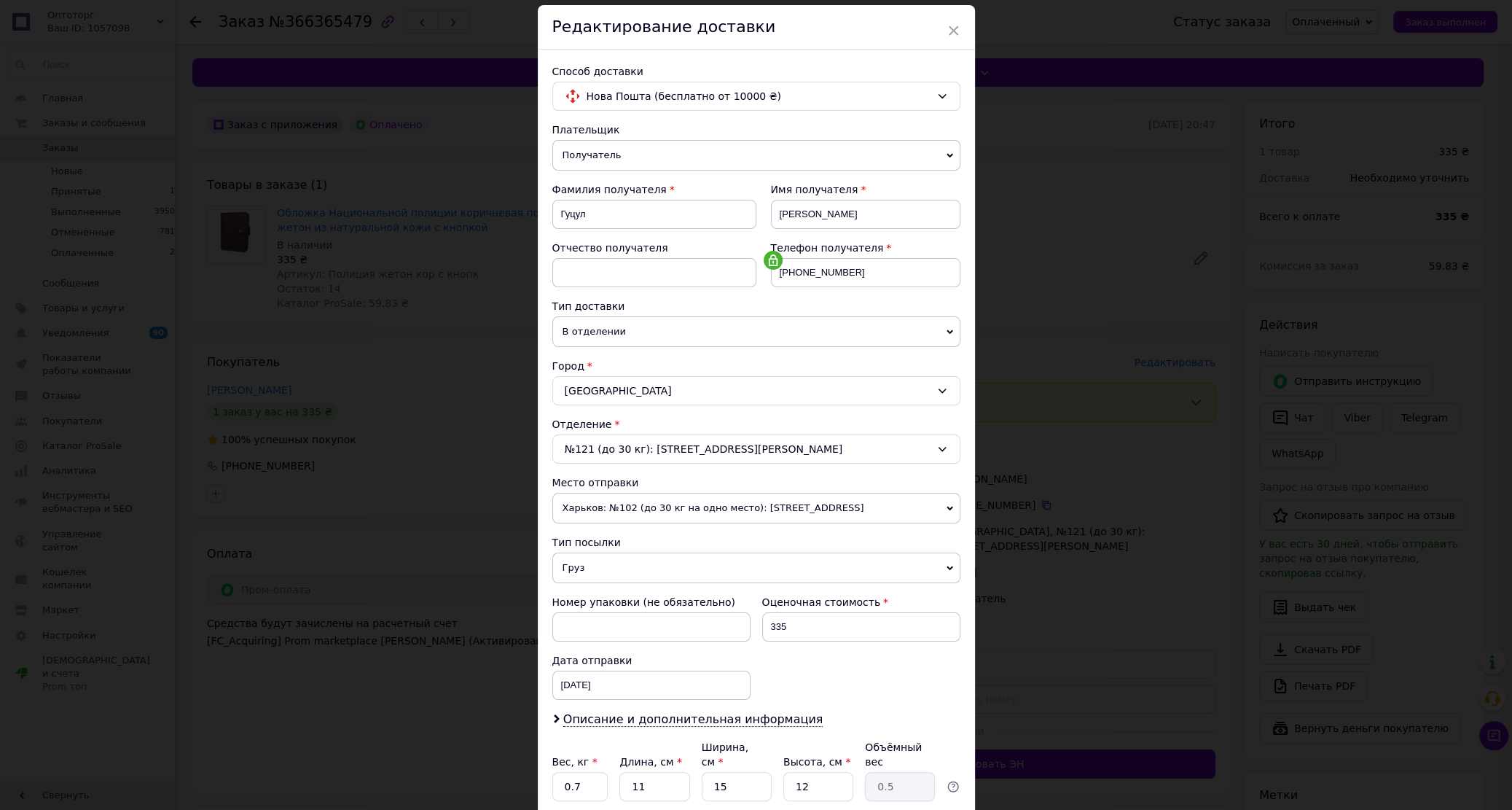
scroll to position [160, 0]
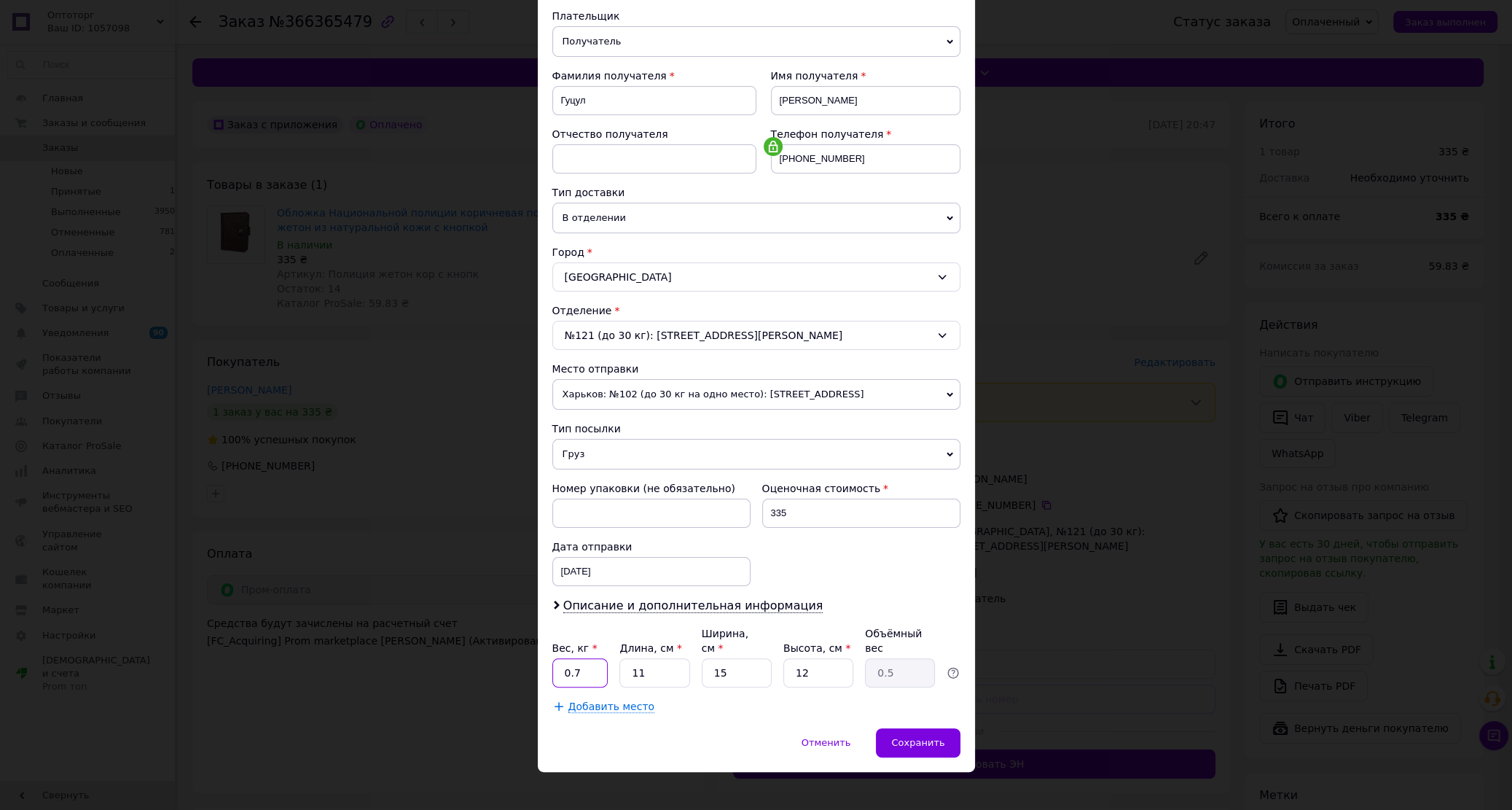
click at [573, 662] on input "0.7" at bounding box center [580, 673] width 56 height 29
type input "0.2"
click at [921, 728] on div "Сохранить" at bounding box center [917, 743] width 83 height 29
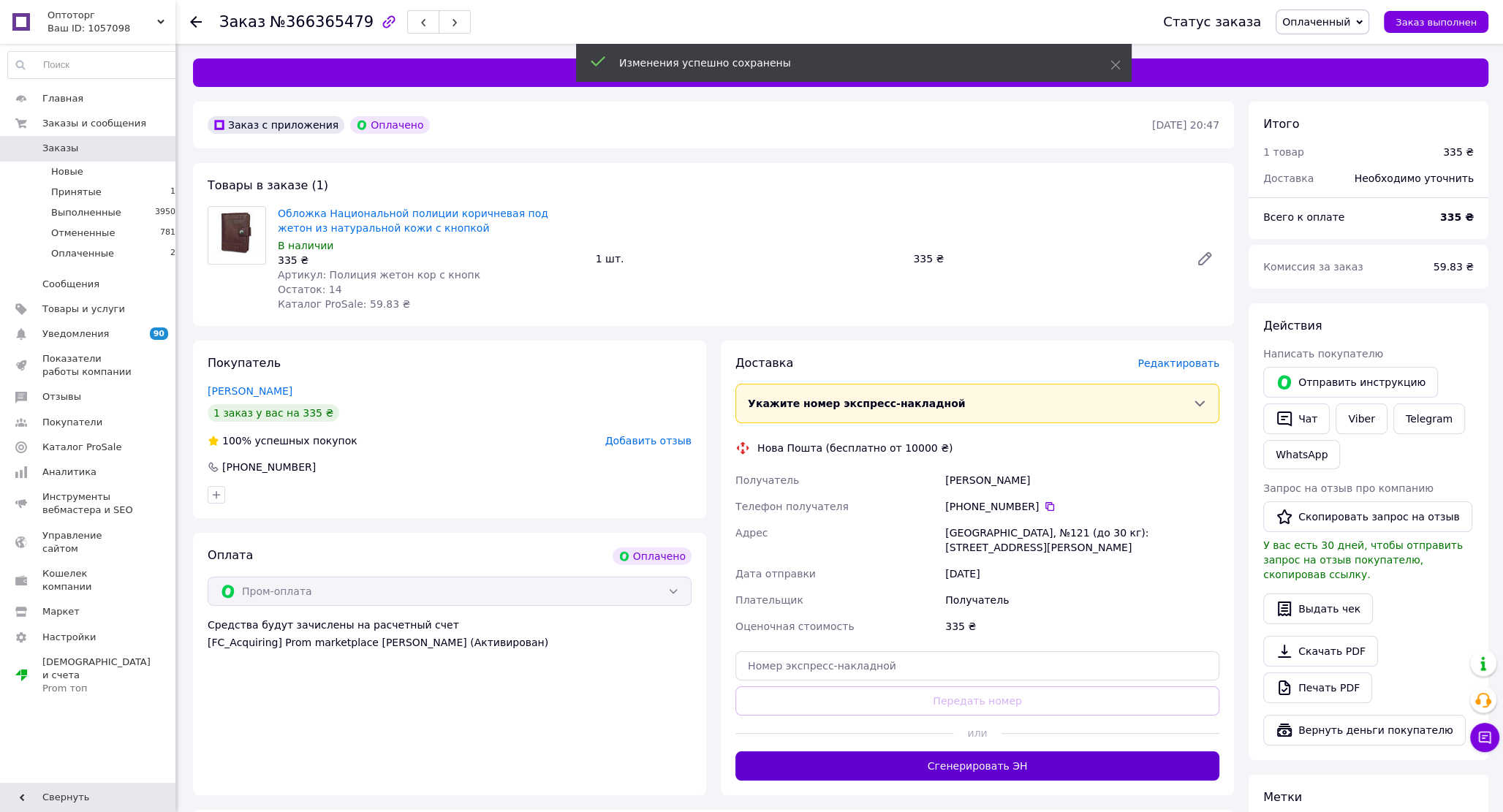
click at [993, 754] on button "Сгенерировать ЭН" at bounding box center [977, 766] width 484 height 29
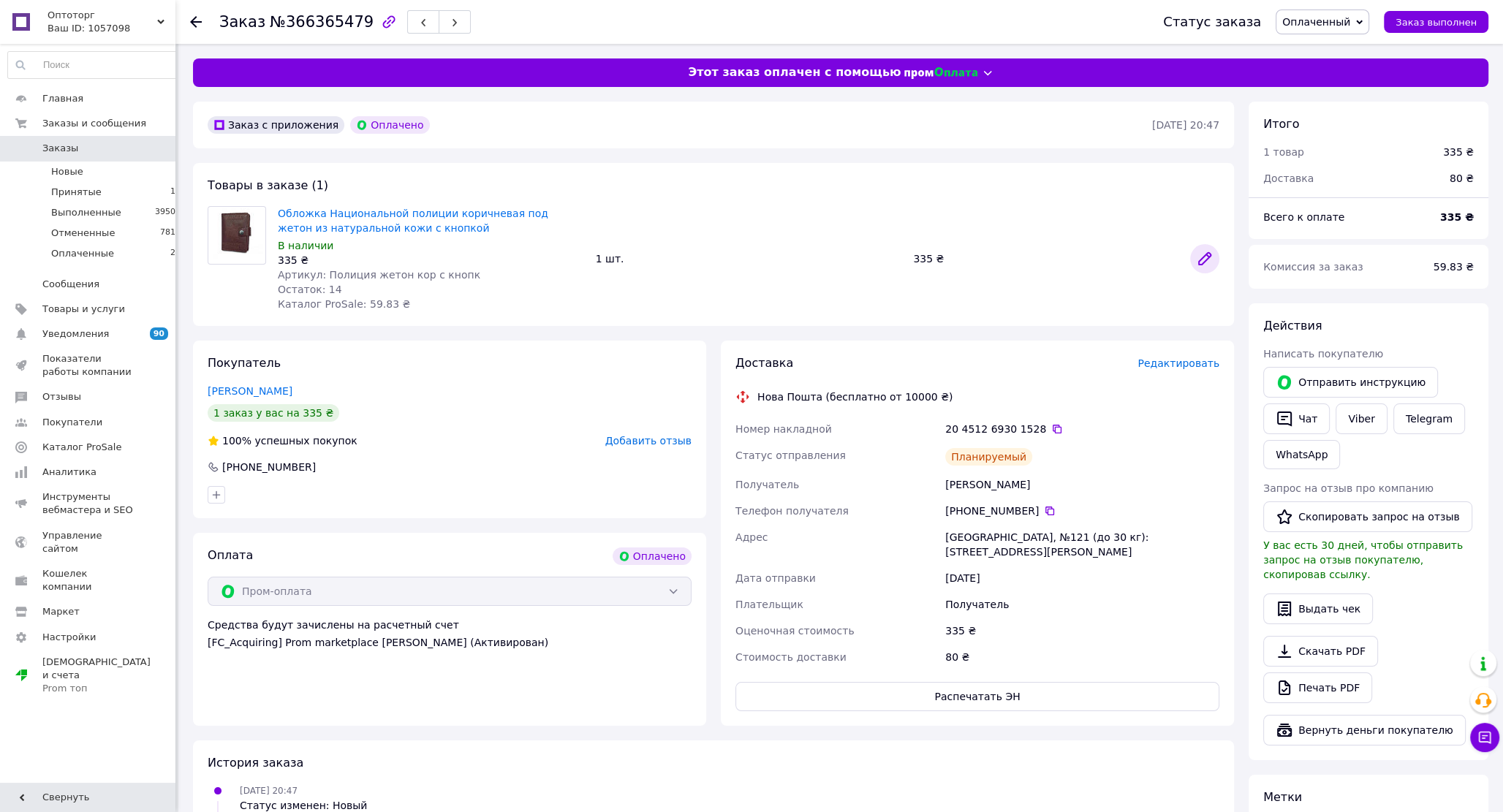
click at [1209, 261] on icon at bounding box center [1205, 258] width 18 height 18
click at [407, 19] on button "button" at bounding box center [423, 22] width 32 height 23
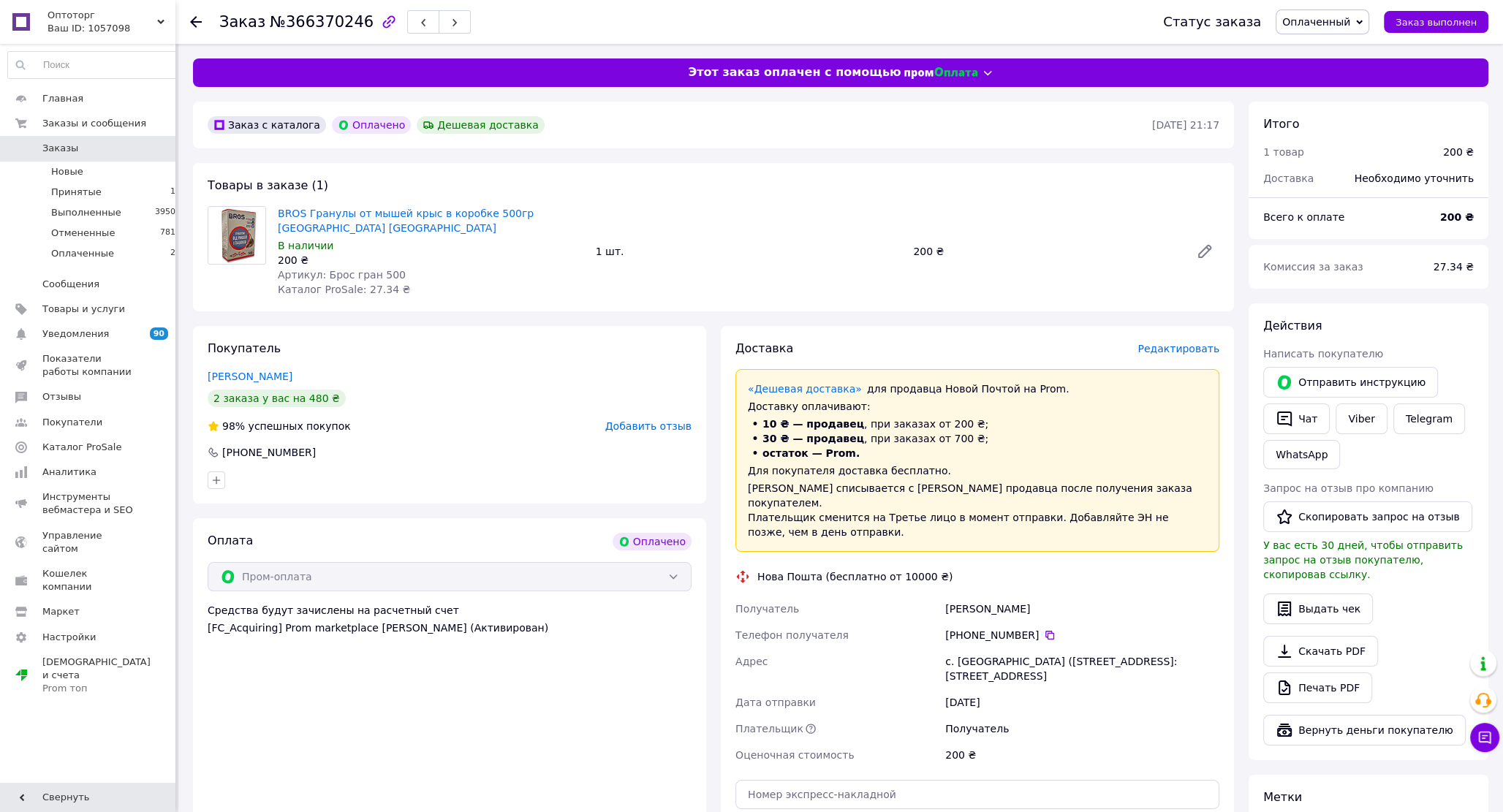
click at [1196, 343] on span "Редактировать" at bounding box center [1178, 349] width 82 height 12
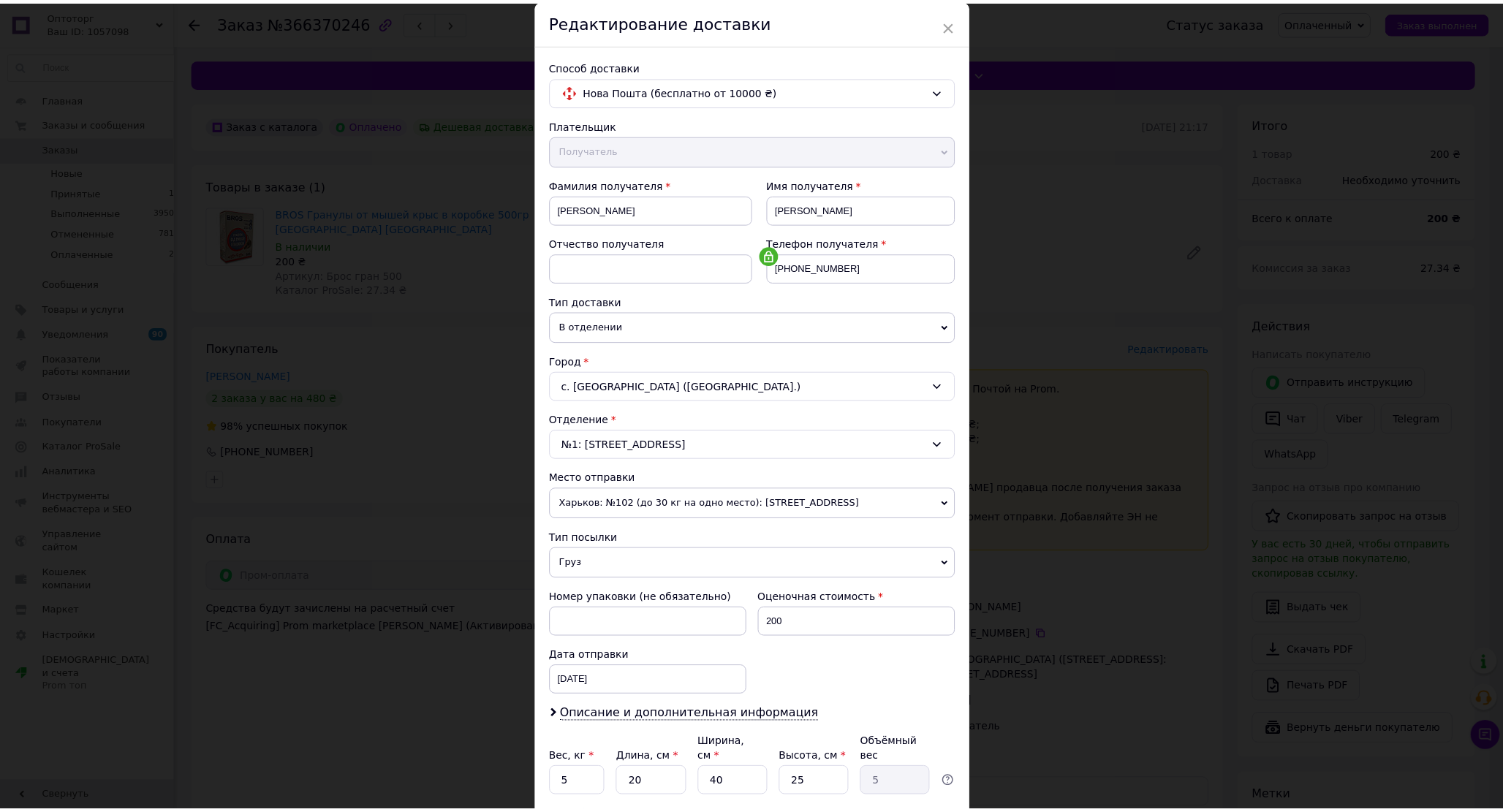
scroll to position [160, 0]
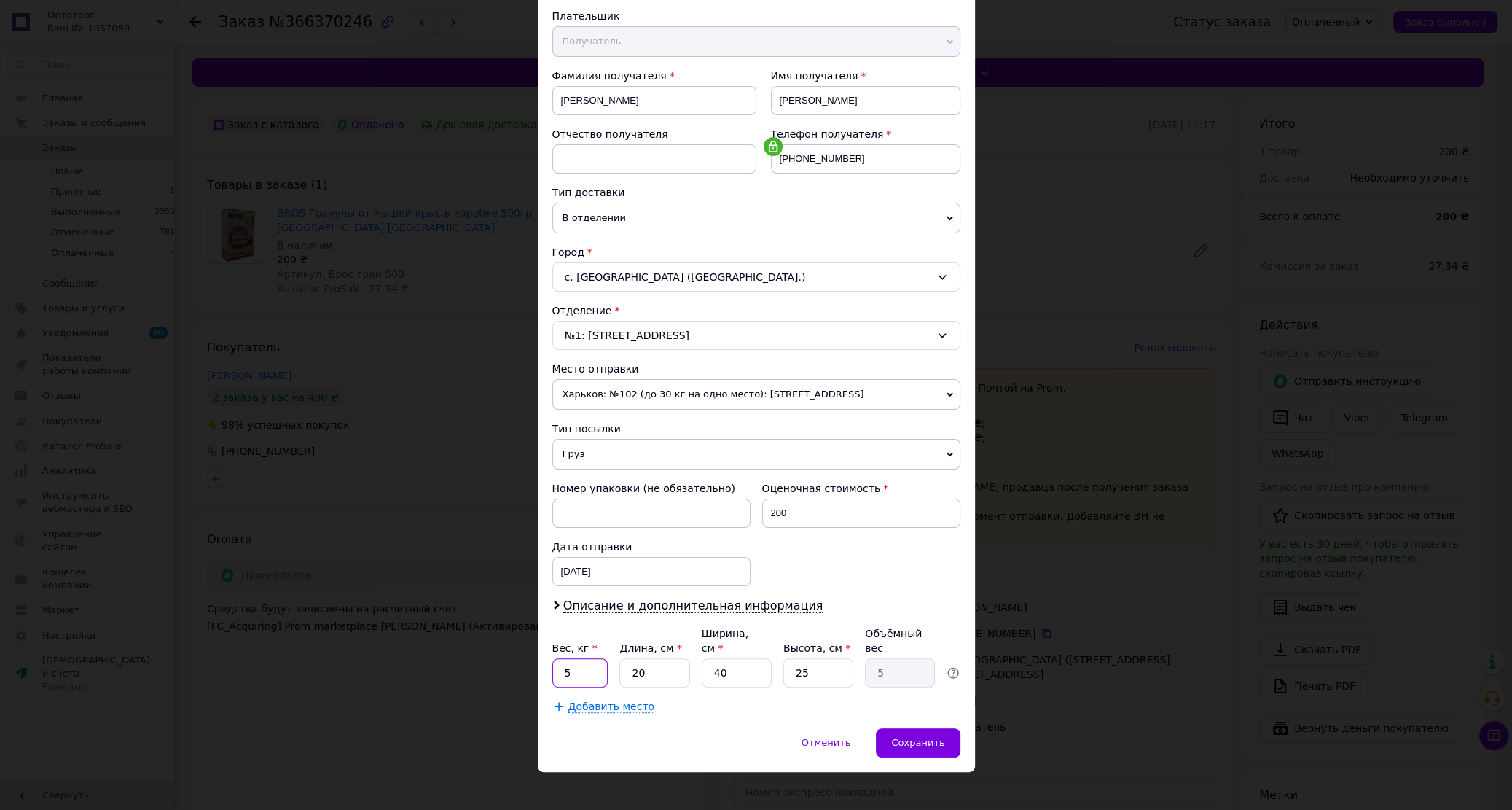
drag, startPoint x: 571, startPoint y: 661, endPoint x: 535, endPoint y: 664, distance: 36.1
click at [552, 664] on input "5" at bounding box center [580, 673] width 56 height 29
type input "1"
type input "5"
type input "0.63"
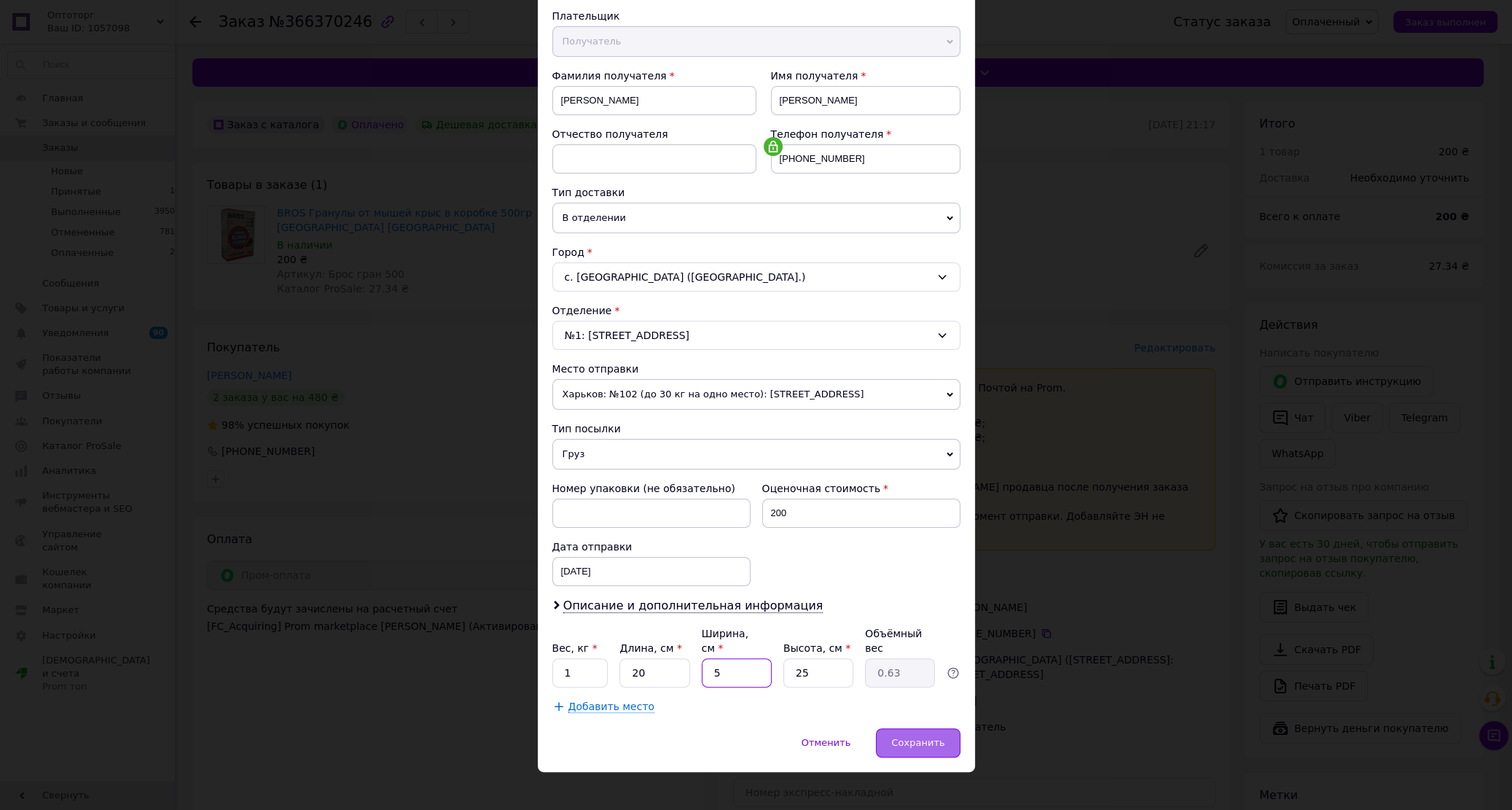
type input "5"
click at [933, 737] on span "Сохранить" at bounding box center [917, 742] width 53 height 11
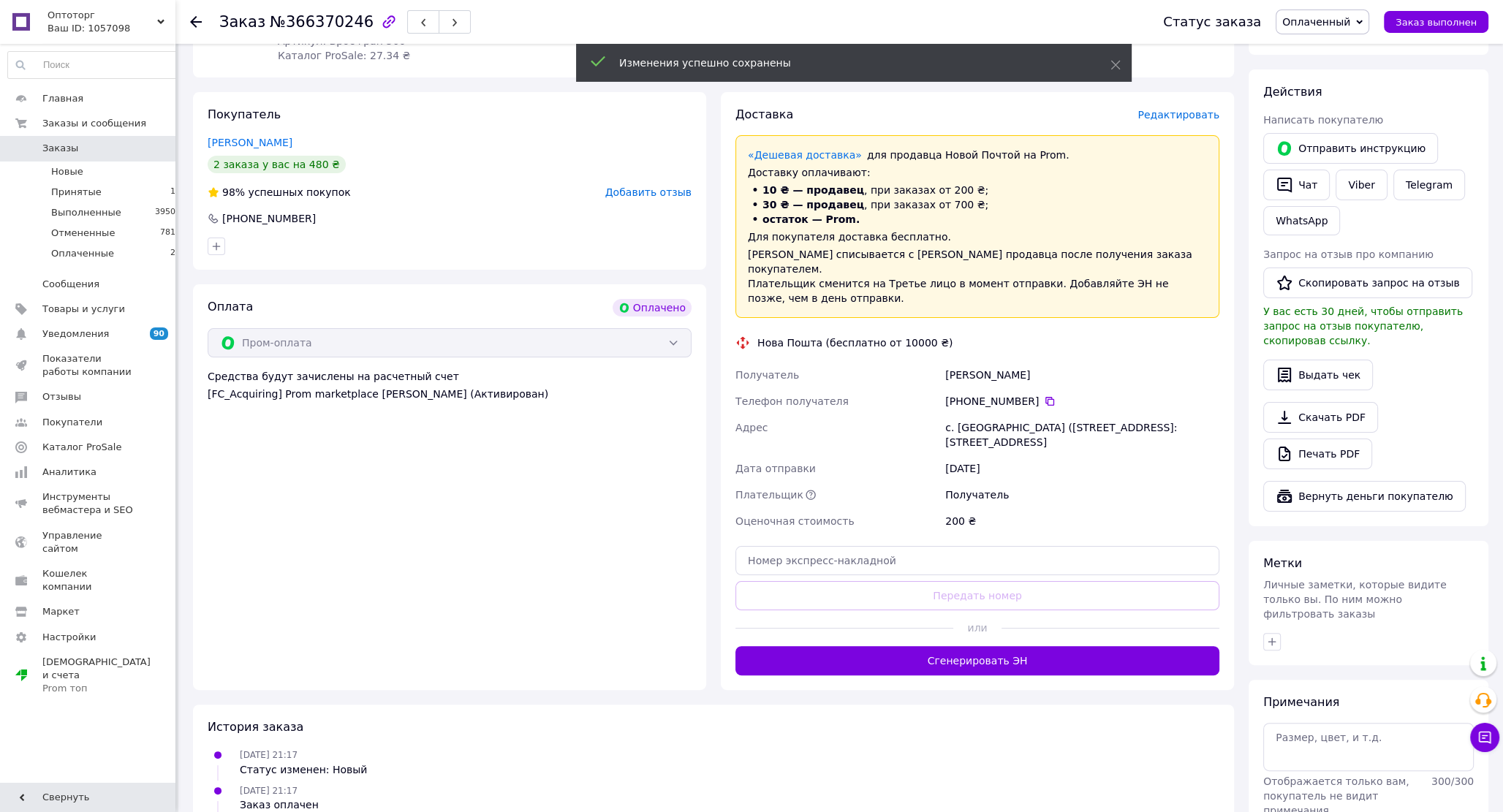
scroll to position [234, 0]
click at [990, 645] on button "Сгенерировать ЭН" at bounding box center [977, 660] width 484 height 29
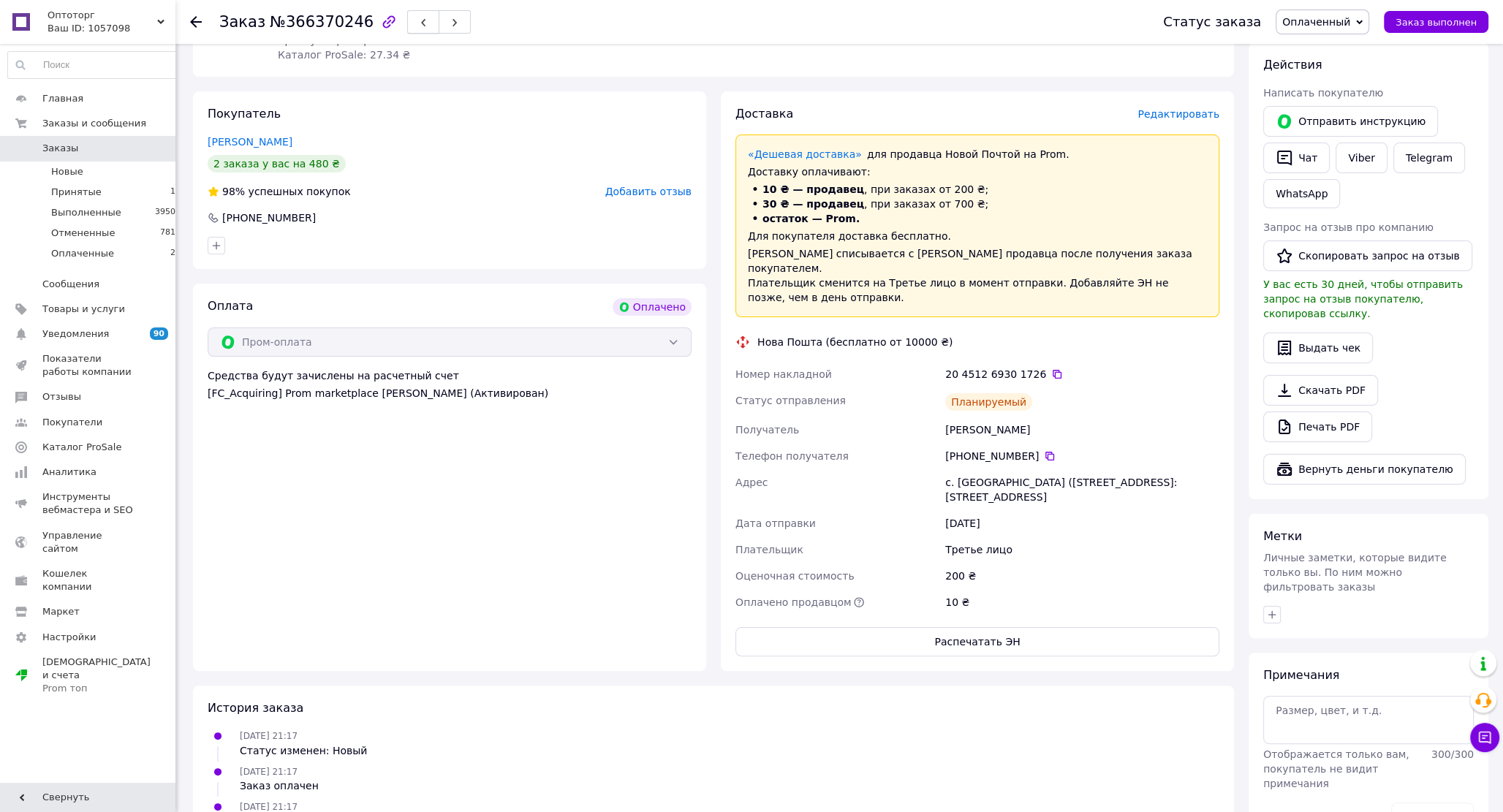
click at [419, 23] on icon "button" at bounding box center [423, 23] width 9 height 9
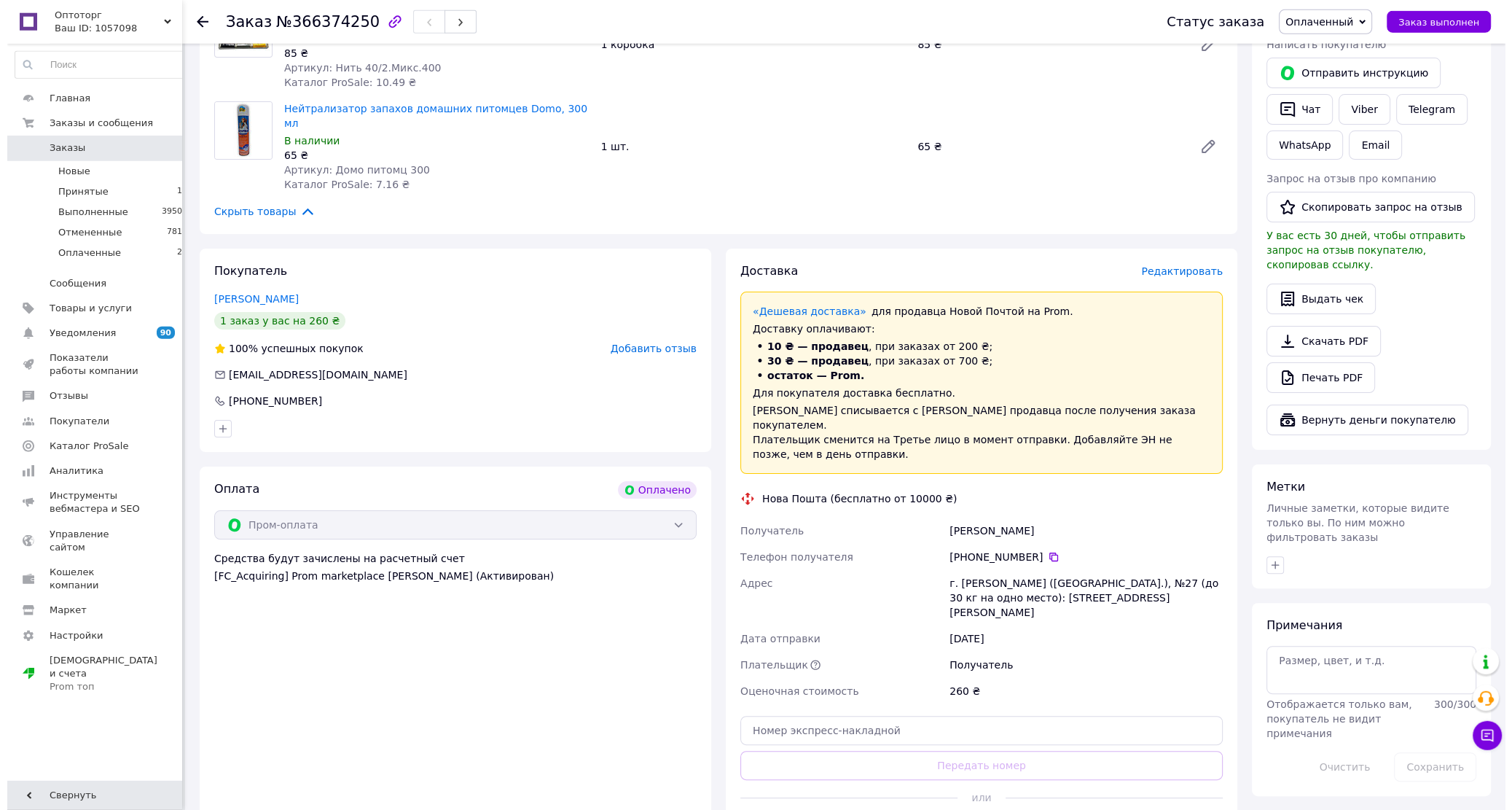
scroll to position [312, 0]
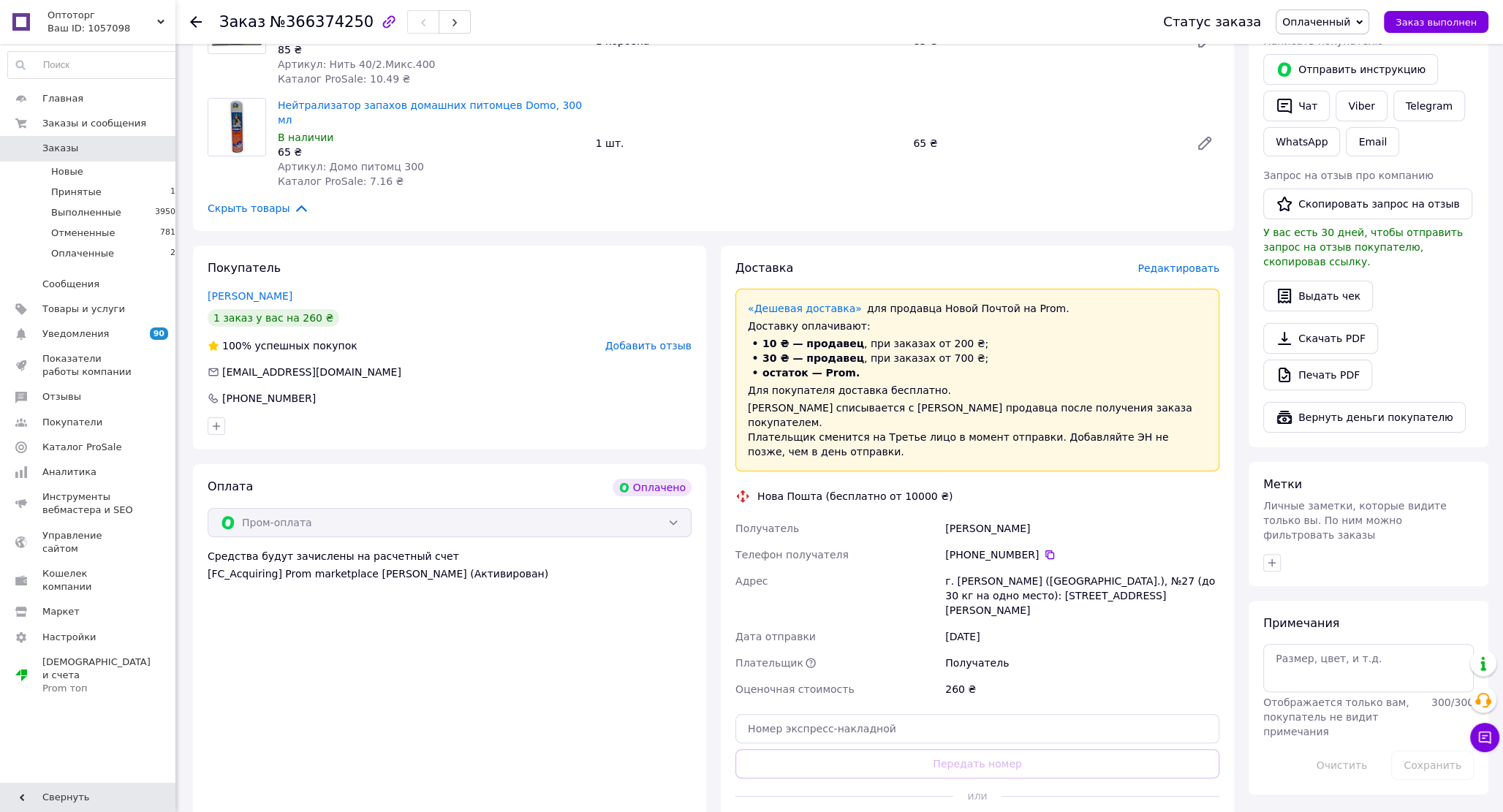
click at [1190, 262] on span "Редактировать" at bounding box center [1178, 268] width 82 height 12
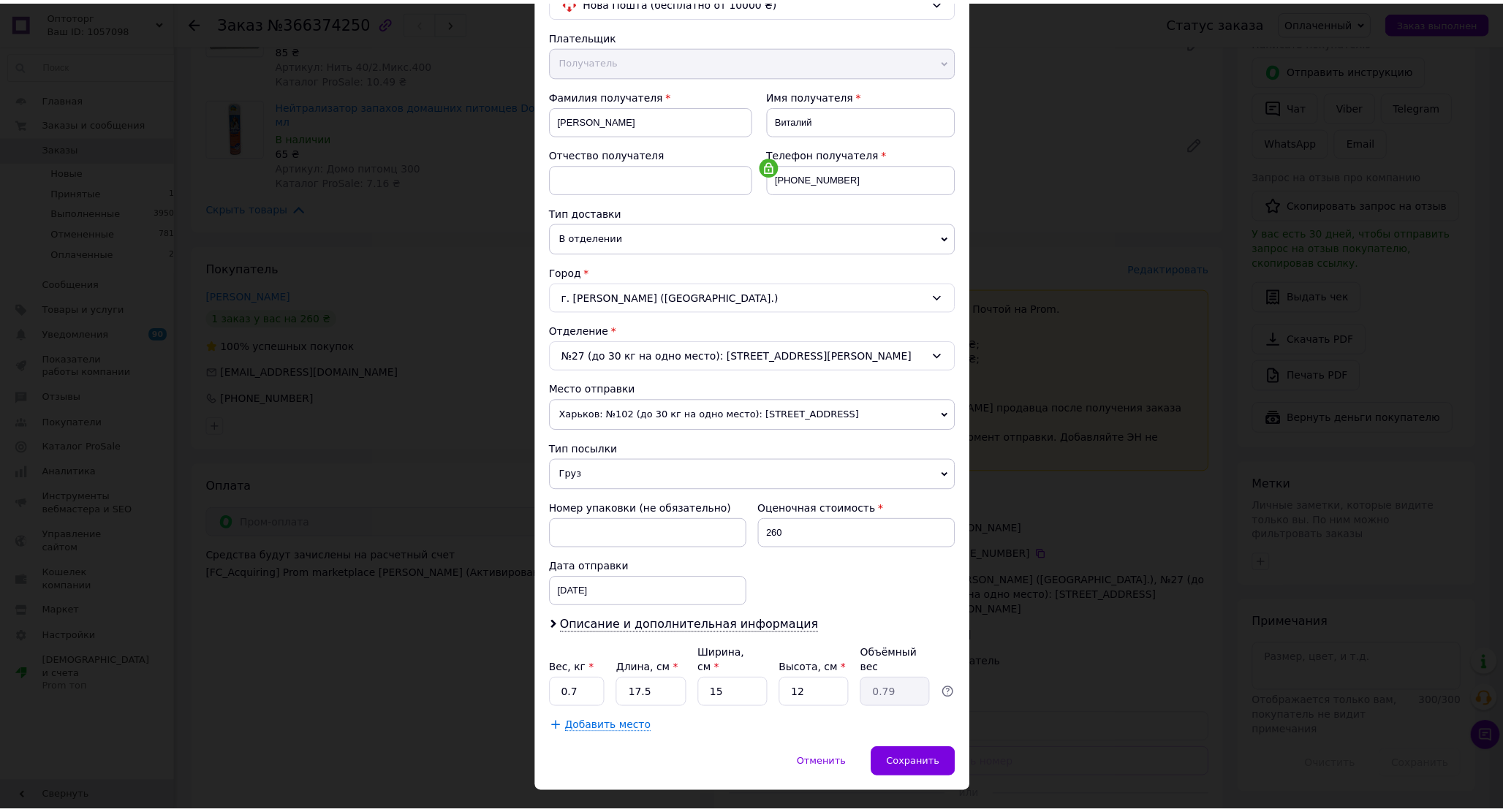
scroll to position [160, 0]
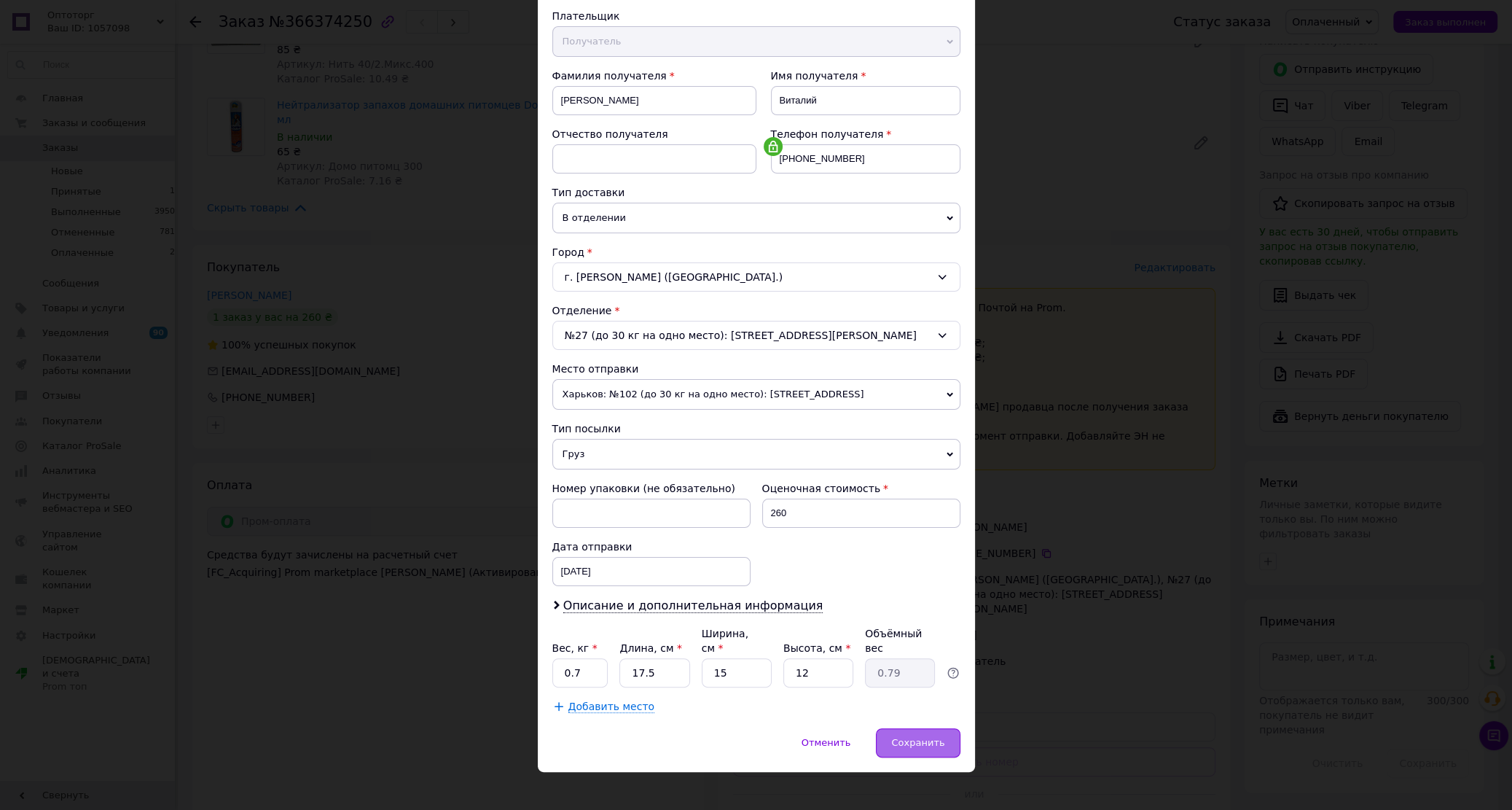
click at [904, 737] on span "Сохранить" at bounding box center [917, 742] width 53 height 11
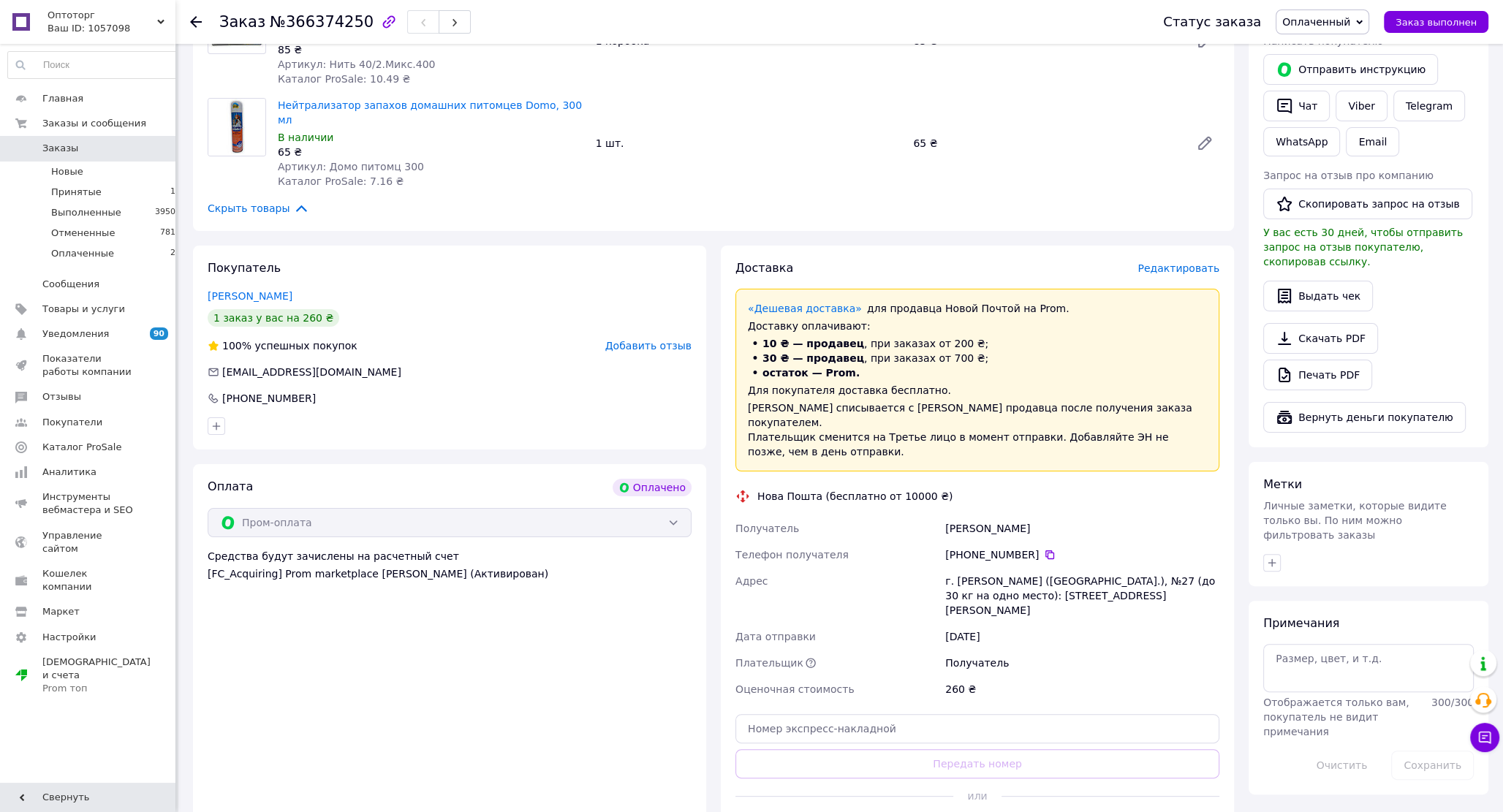
click at [1095, 811] on button "Сгенерировать ЭН" at bounding box center [977, 829] width 484 height 29
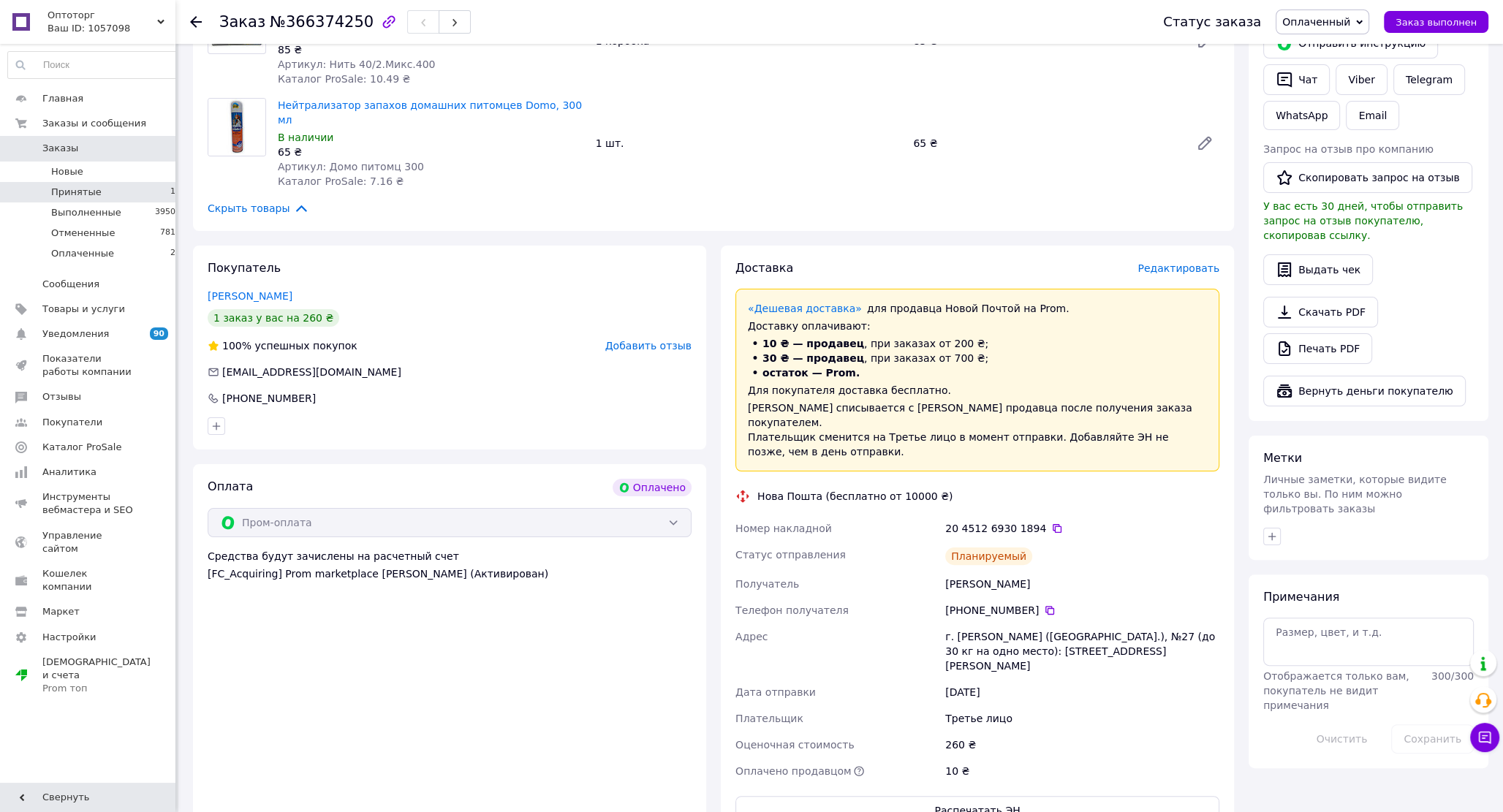
click at [84, 194] on span "Принятые" at bounding box center [76, 192] width 51 height 13
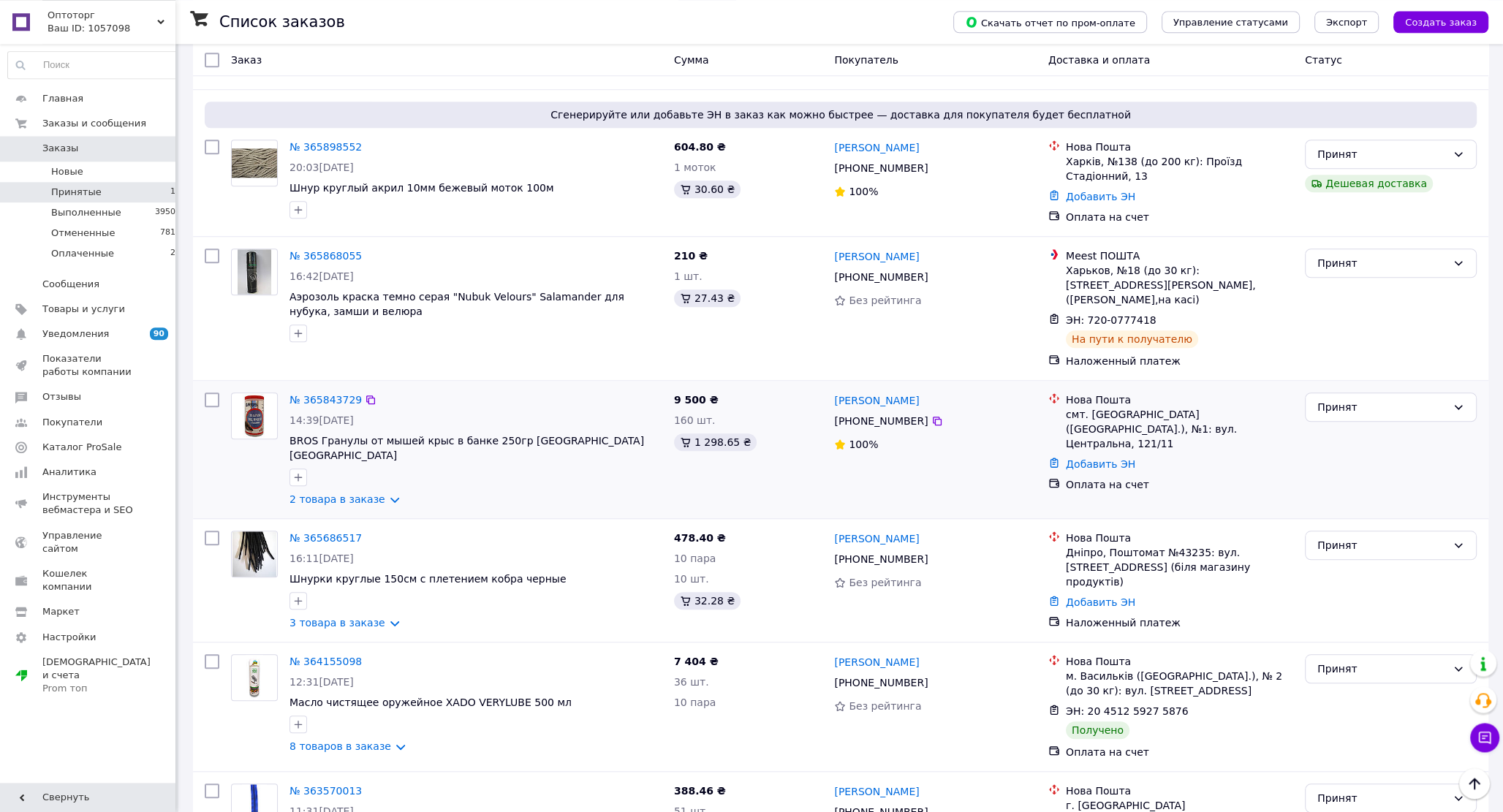
scroll to position [1526, 0]
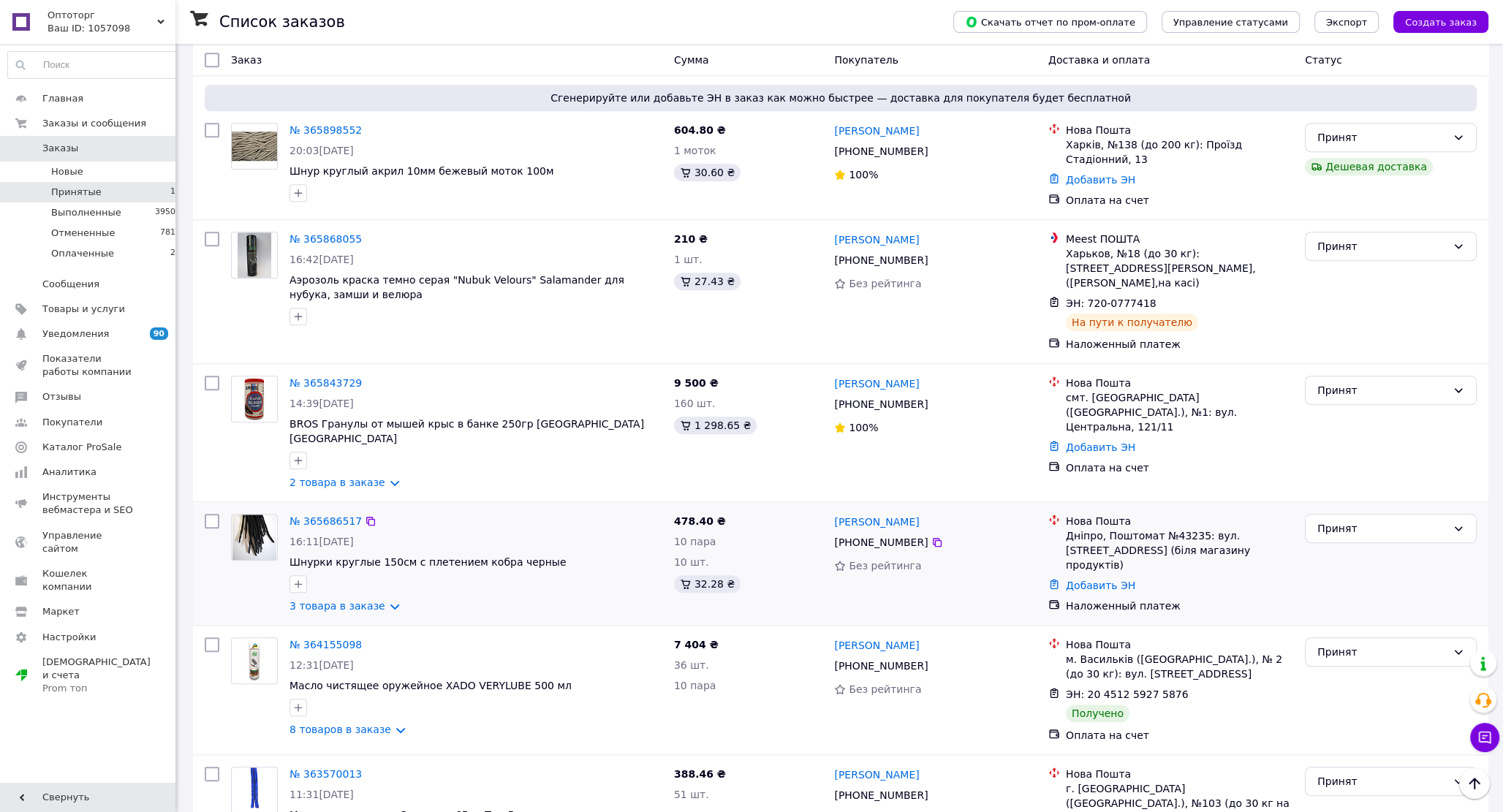
click at [879, 532] on div "[PHONE_NUMBER]" at bounding box center [880, 542] width 99 height 21
click at [879, 532] on div "[PHONE_NUMBER]" at bounding box center [880, 542] width 99 height 21
click at [1378, 520] on div "Принят" at bounding box center [1382, 528] width 129 height 16
click at [1349, 470] on li "Выполнен" at bounding box center [1391, 471] width 170 height 26
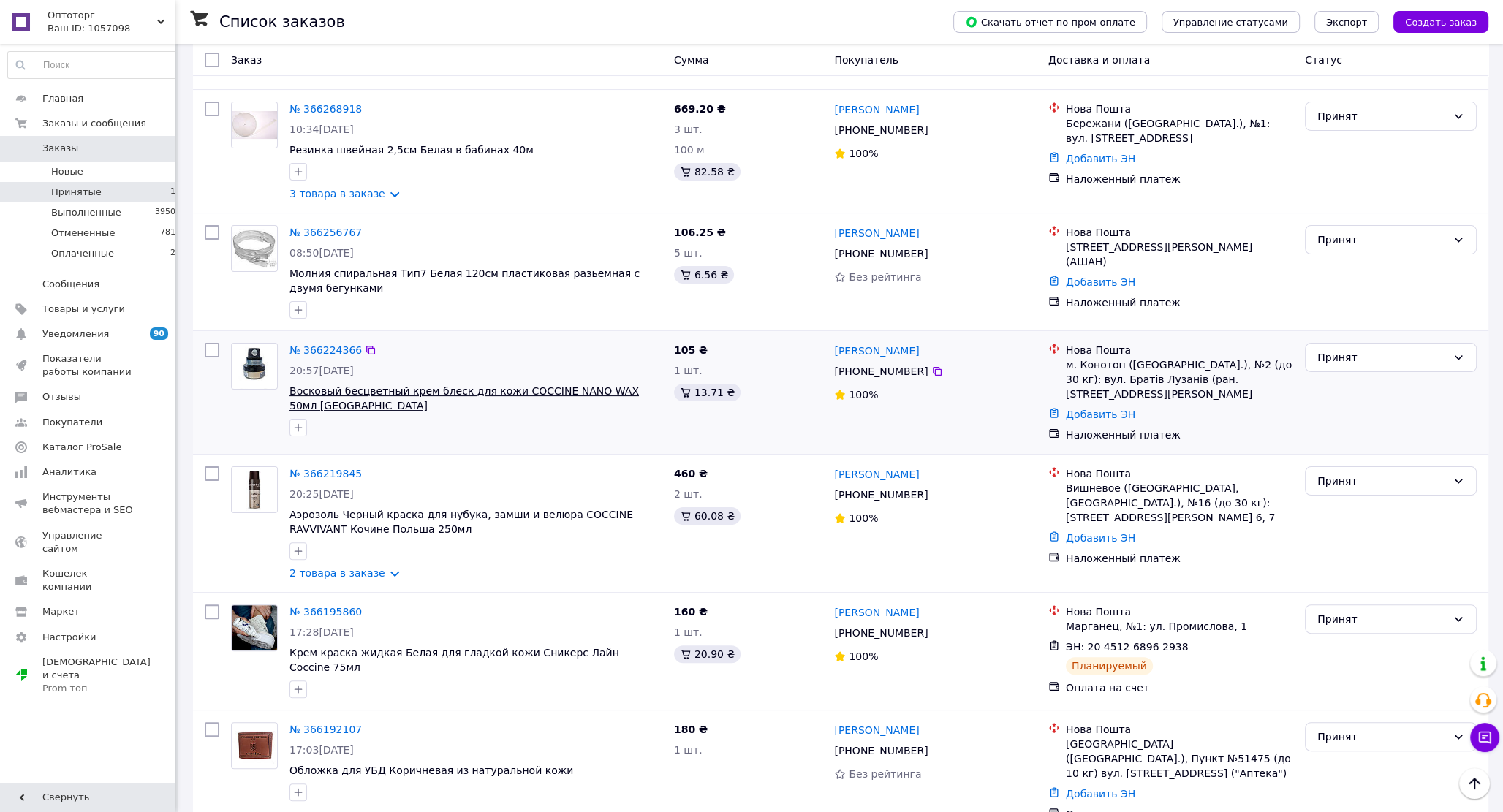
scroll to position [273, 0]
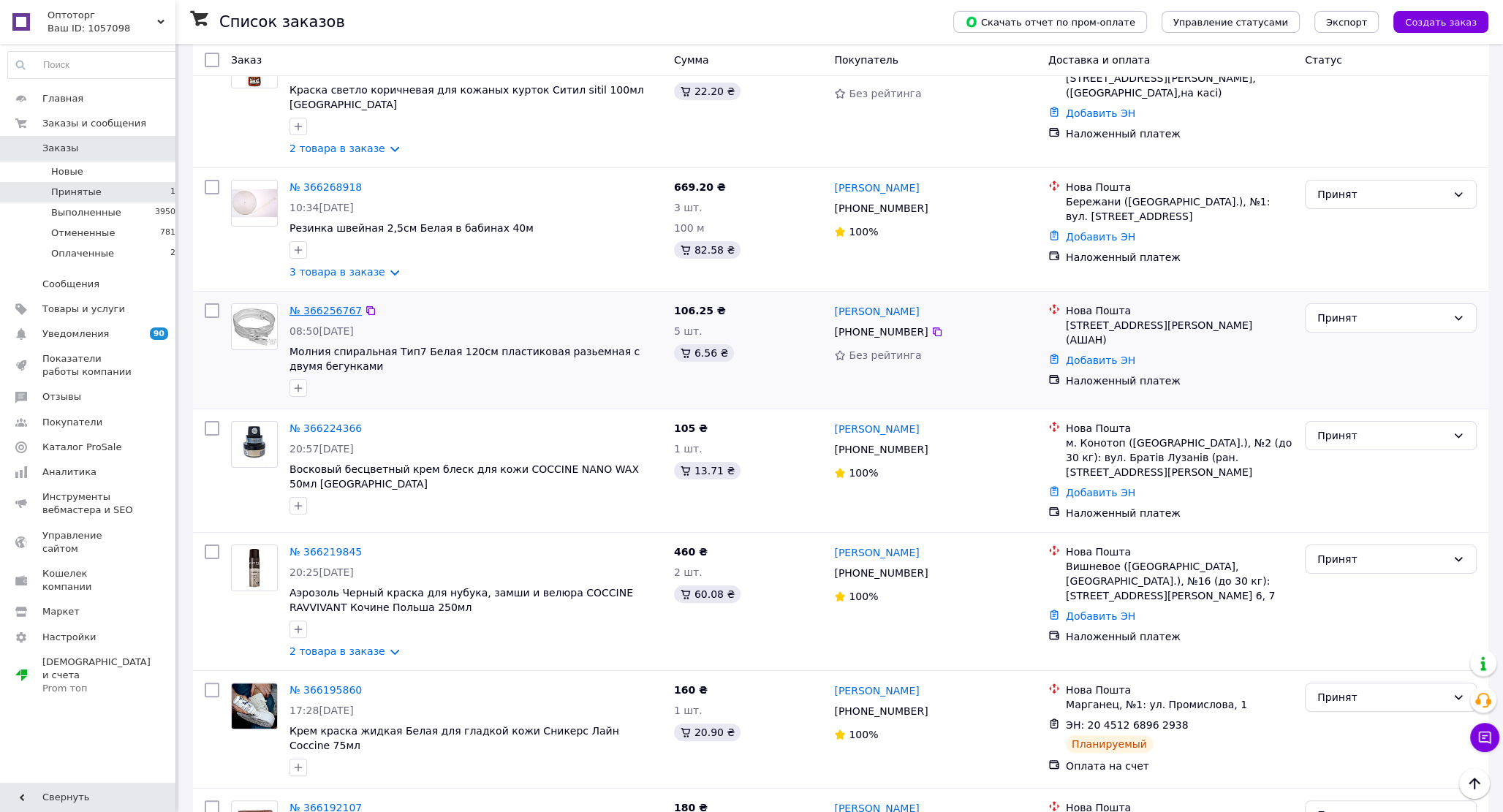
click at [314, 306] on link "№ 366256767" at bounding box center [325, 311] width 73 height 12
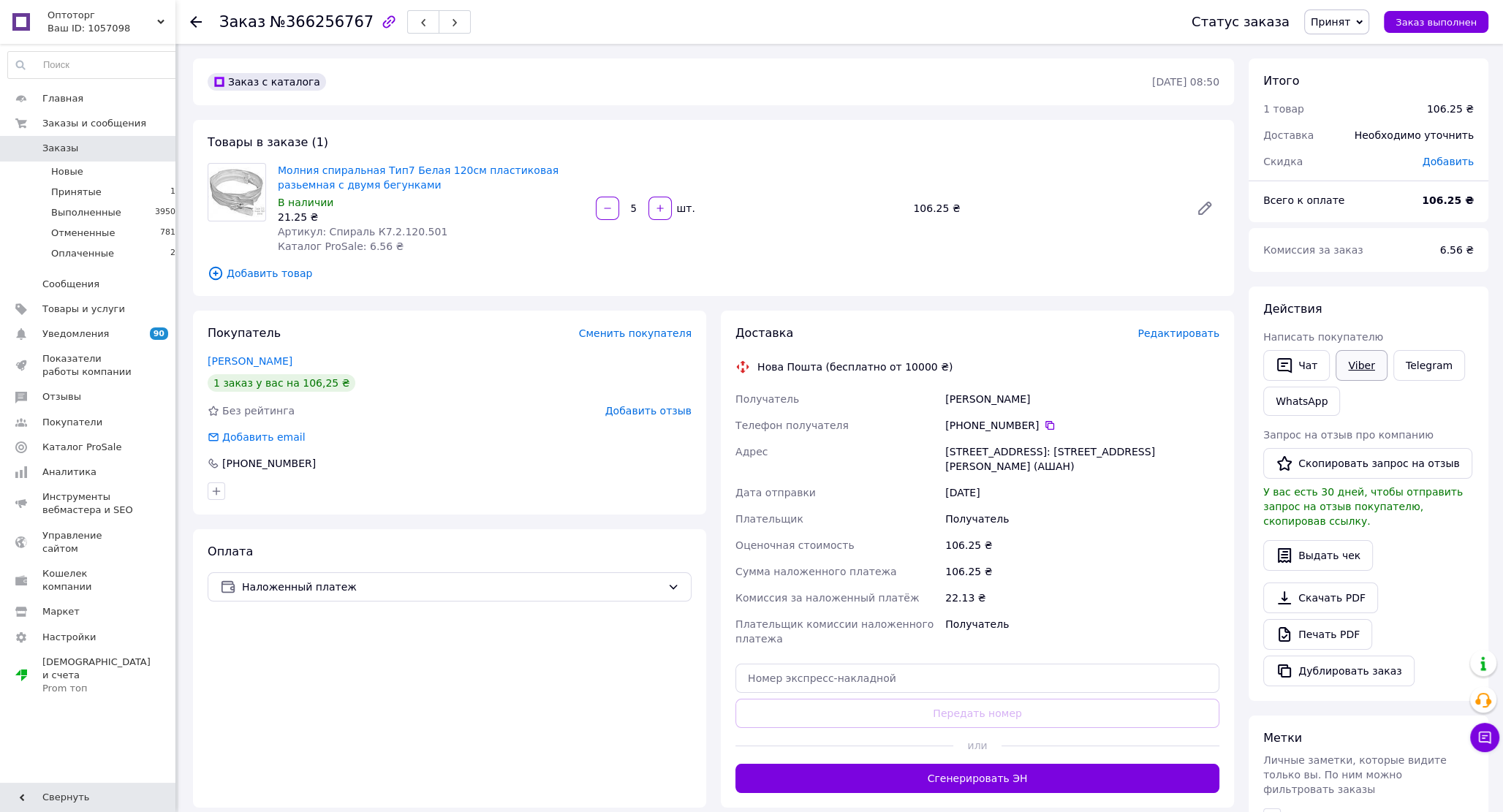
click at [1366, 364] on link "Viber" at bounding box center [1361, 366] width 51 height 31
click at [508, 665] on div "Оплата Наложенный платеж" at bounding box center [450, 667] width 513 height 278
click at [419, 23] on icon "button" at bounding box center [423, 23] width 9 height 9
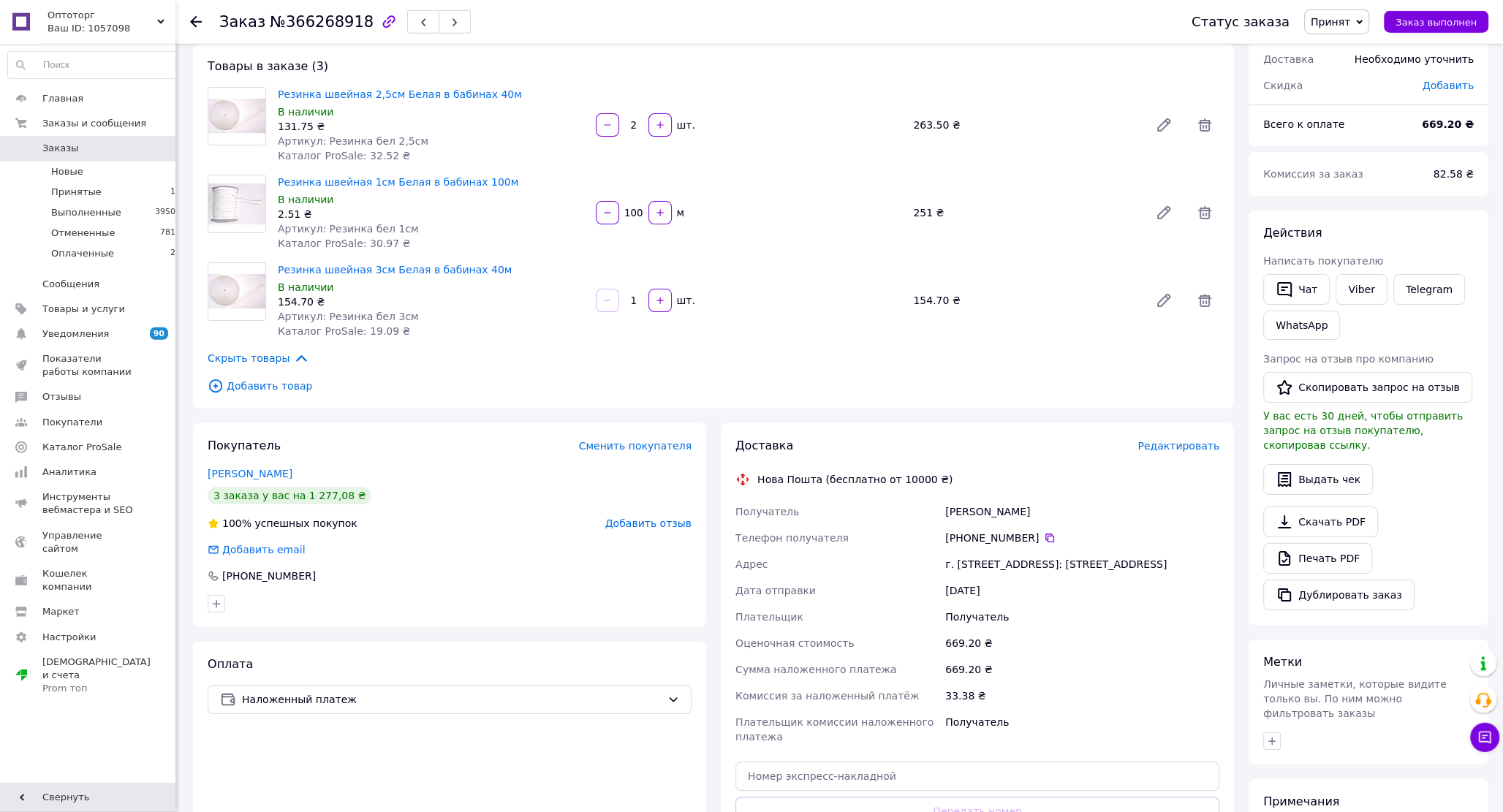
scroll to position [78, 0]
click at [989, 537] on div "[PHONE_NUMBER]" at bounding box center [1082, 535] width 274 height 15
copy div "[PHONE_NUMBER]"
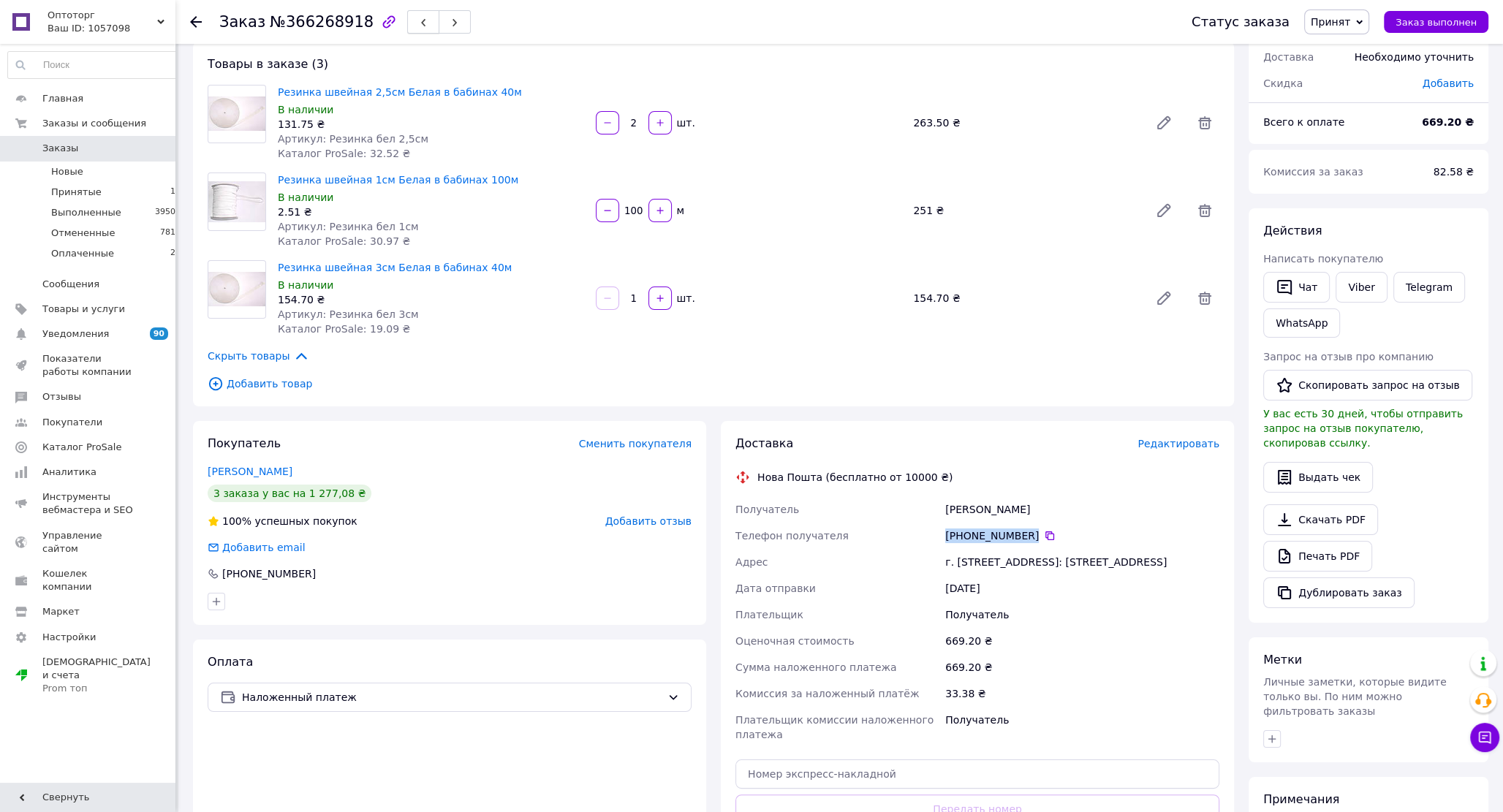
click at [419, 18] on span "button" at bounding box center [423, 22] width 9 height 11
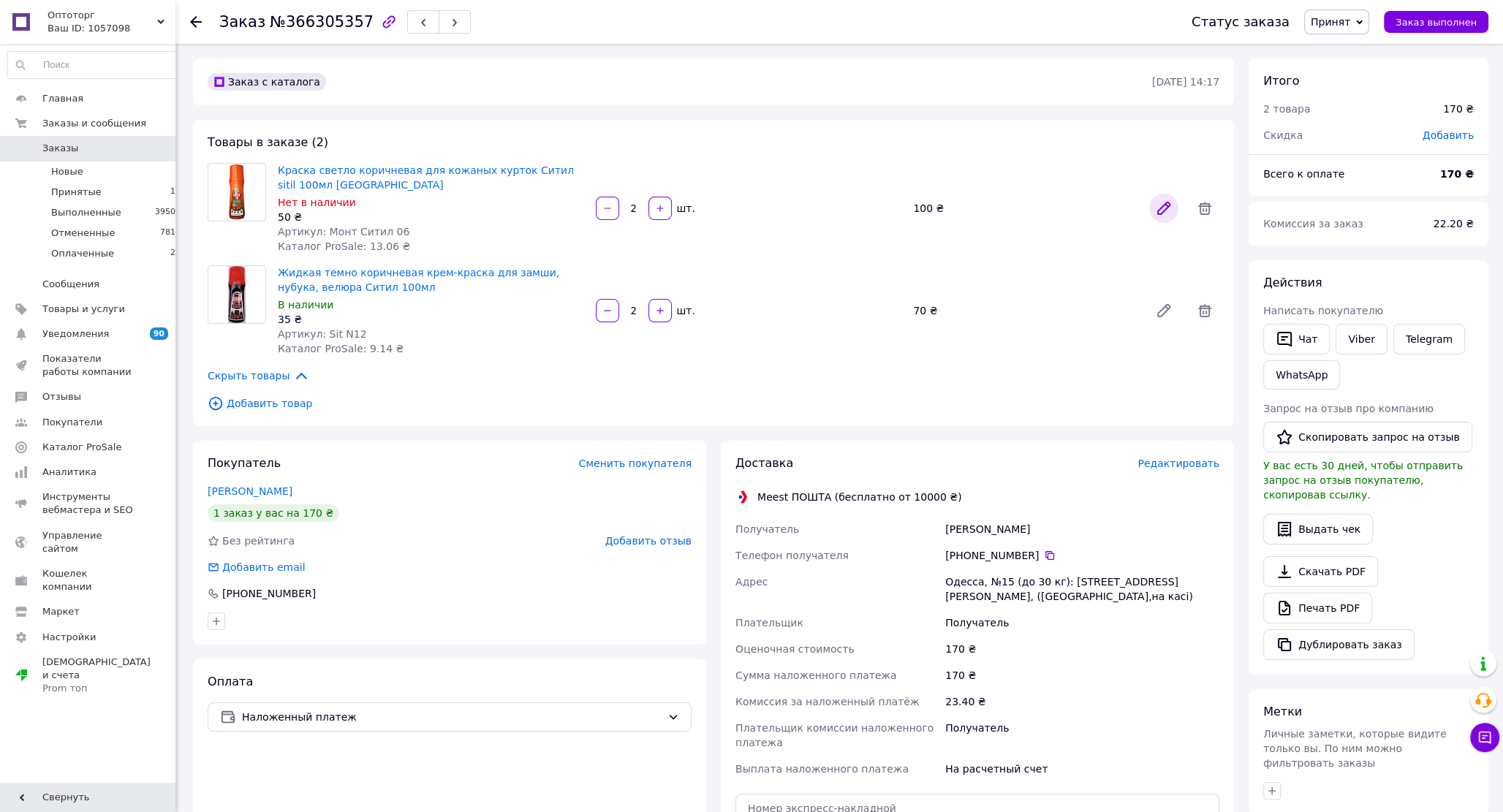
click at [1159, 207] on icon at bounding box center [1164, 209] width 18 height 18
click at [419, 21] on icon "button" at bounding box center [423, 23] width 9 height 9
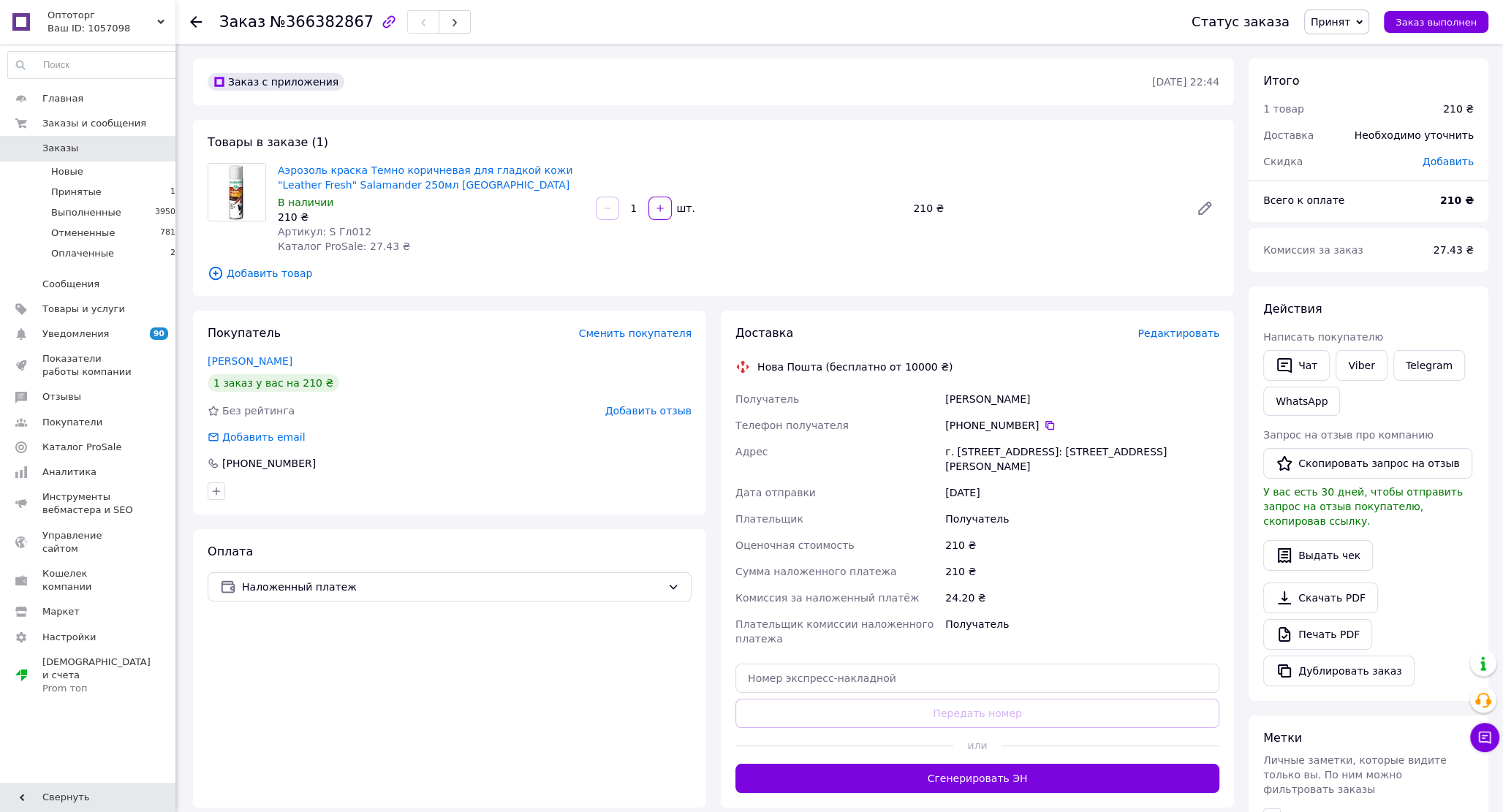
click at [62, 149] on span "Заказы" at bounding box center [60, 148] width 36 height 13
